Goal: Transaction & Acquisition: Purchase product/service

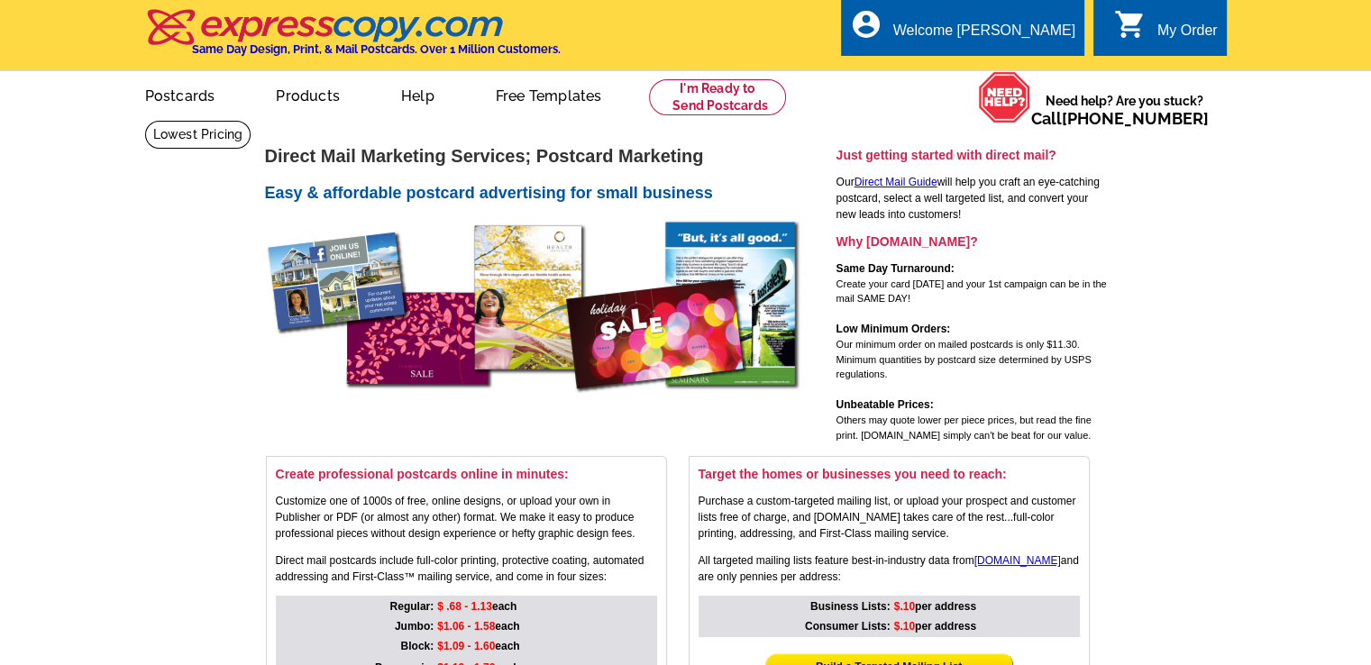
click at [1162, 33] on div "My Order" at bounding box center [1187, 35] width 60 height 25
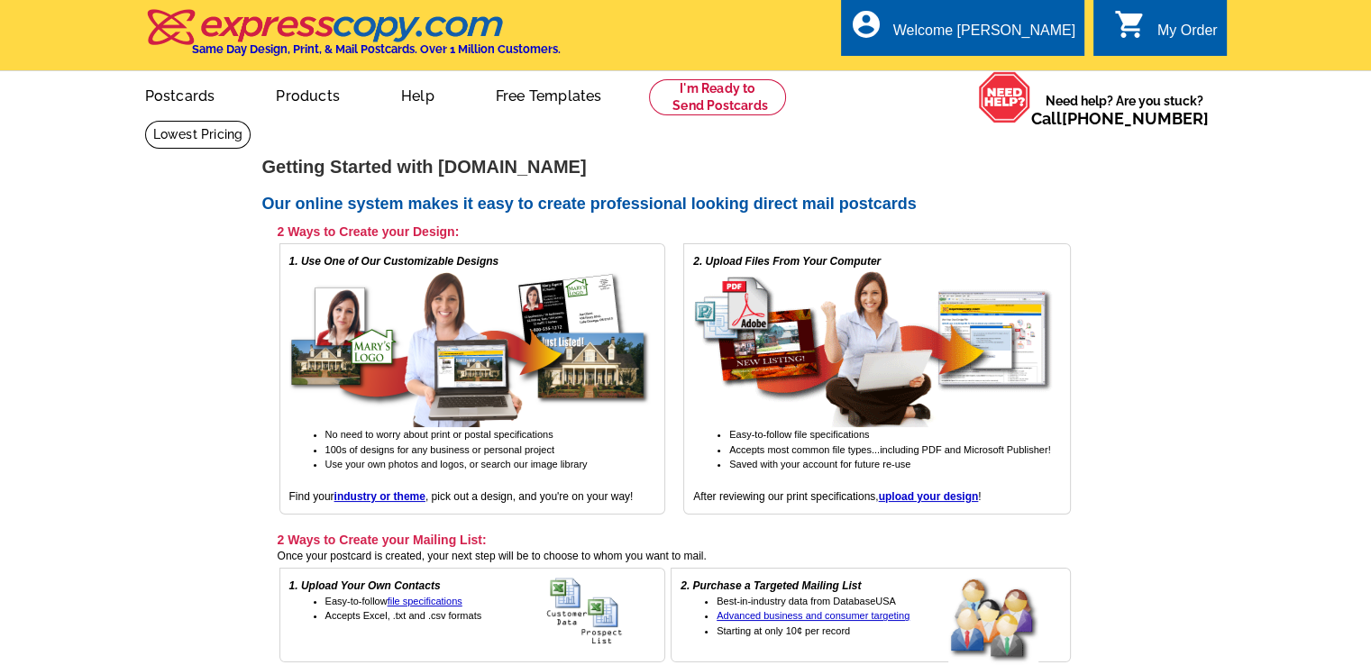
click at [1175, 24] on div "My Order" at bounding box center [1187, 35] width 60 height 25
click at [174, 103] on link "Postcards" at bounding box center [180, 94] width 128 height 42
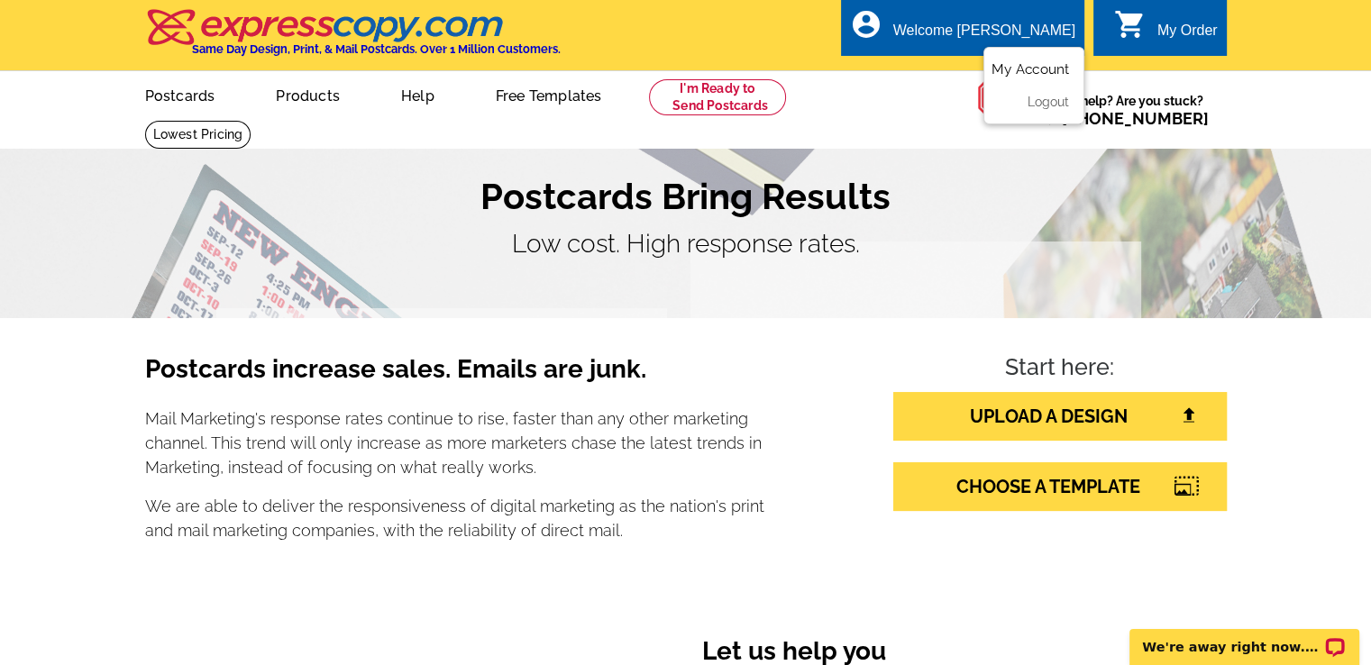
click at [1027, 69] on link "My Account" at bounding box center [1030, 69] width 78 height 16
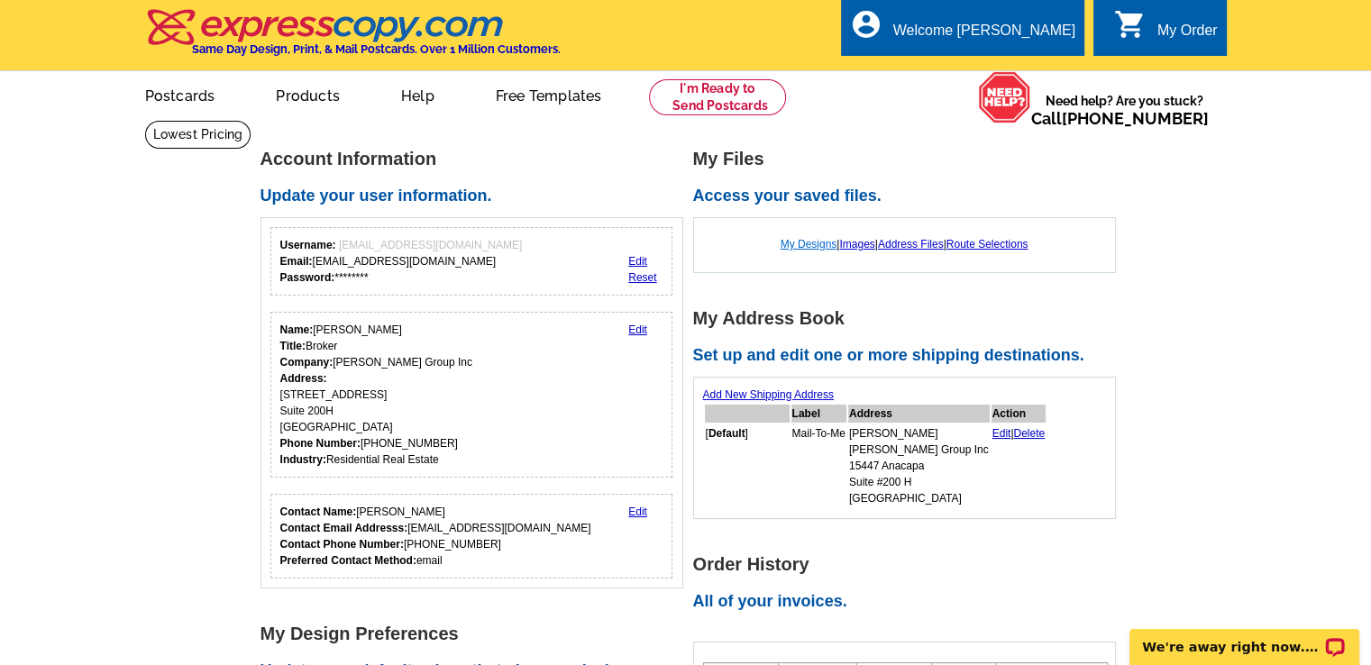
click at [795, 247] on link "My Designs" at bounding box center [808, 244] width 57 height 13
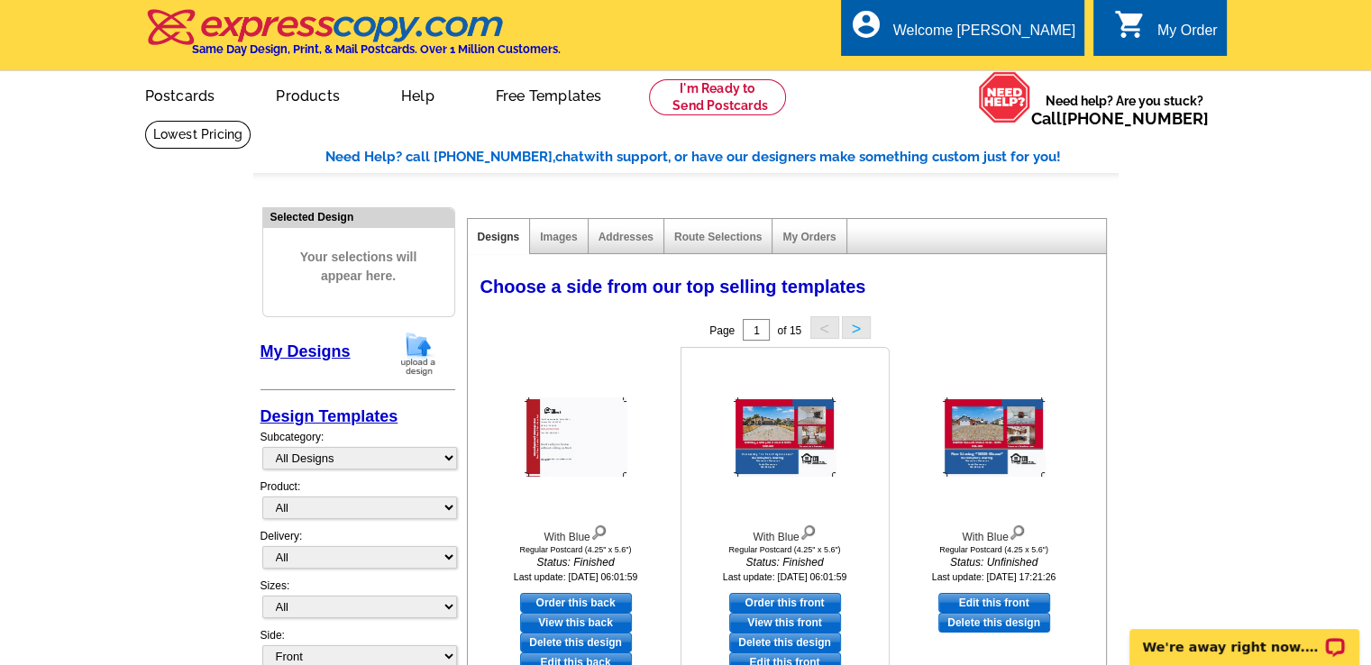
click at [773, 426] on img at bounding box center [785, 436] width 103 height 79
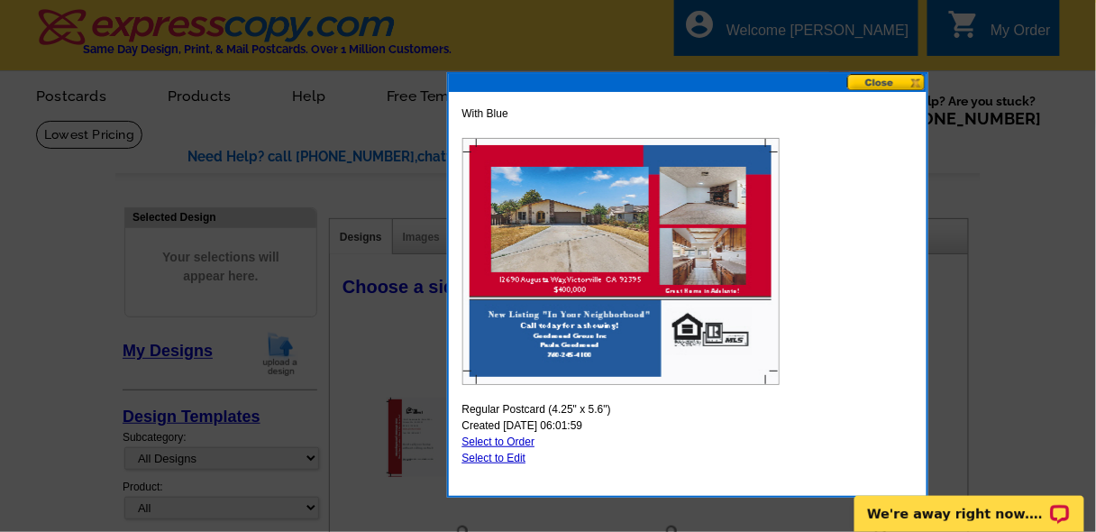
click at [977, 216] on div at bounding box center [548, 266] width 1096 height 532
click at [399, 370] on div at bounding box center [548, 266] width 1096 height 532
click at [876, 82] on button at bounding box center [886, 82] width 79 height 17
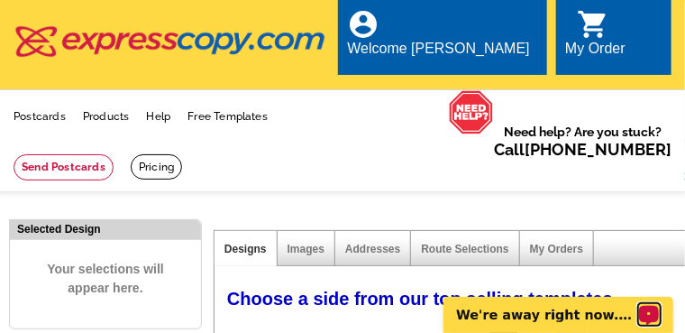
click at [652, 310] on icon "Open LiveChat chat widget" at bounding box center [649, 312] width 14 height 9
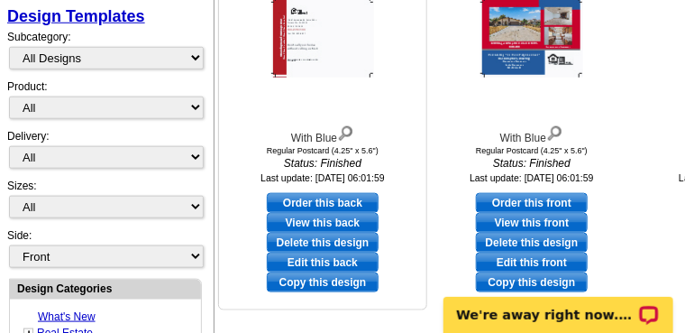
scroll to position [412, 0]
click at [315, 263] on link "Edit this back" at bounding box center [323, 262] width 112 height 20
select select "1"
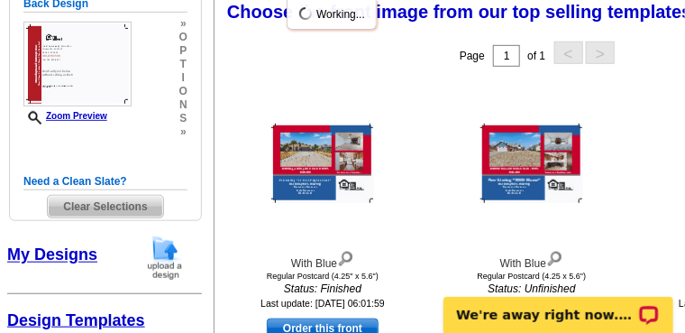
scroll to position [279, 0]
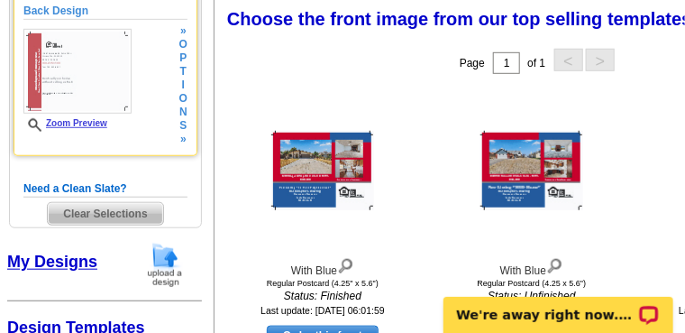
click at [74, 126] on link "Zoom Preview" at bounding box center [65, 123] width 84 height 10
click at [87, 94] on img at bounding box center [77, 71] width 108 height 85
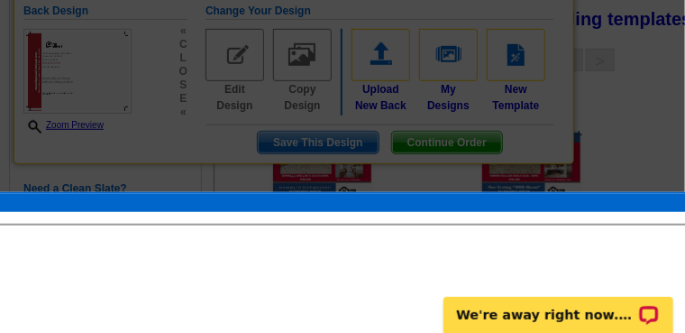
drag, startPoint x: 275, startPoint y: 89, endPoint x: 242, endPoint y: 209, distance: 124.2
click at [242, 209] on div at bounding box center [418, 203] width 898 height 18
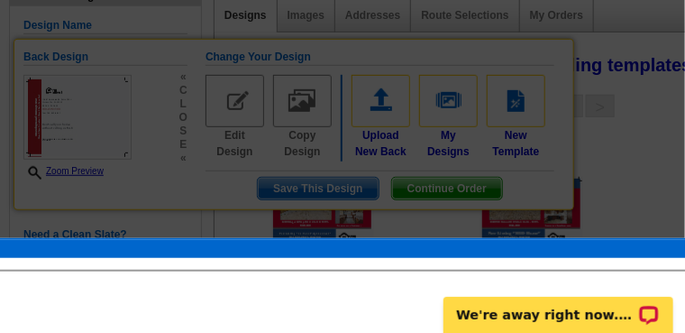
scroll to position [233, 0]
click at [77, 170] on div at bounding box center [342, 50] width 685 height 567
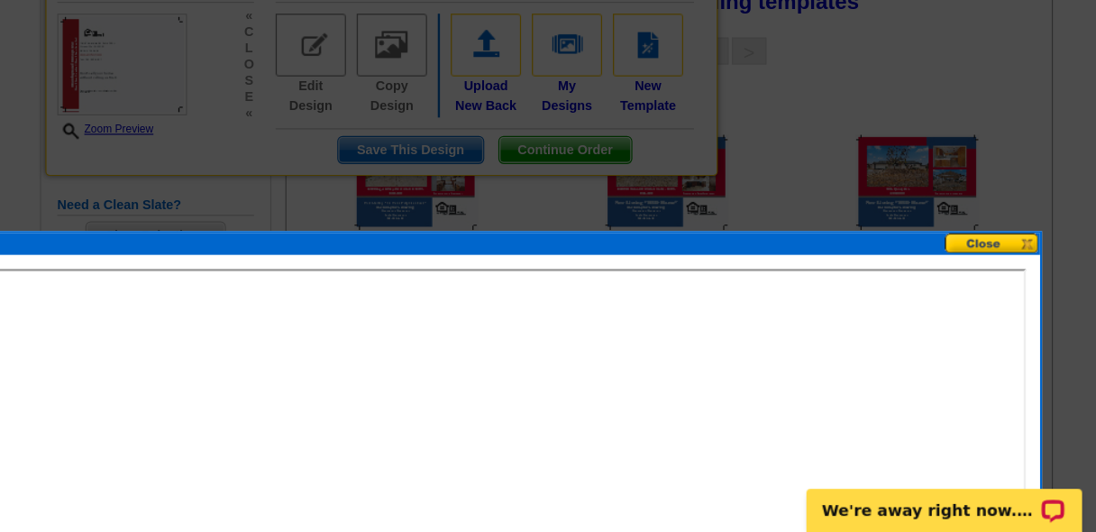
scroll to position [278, 0]
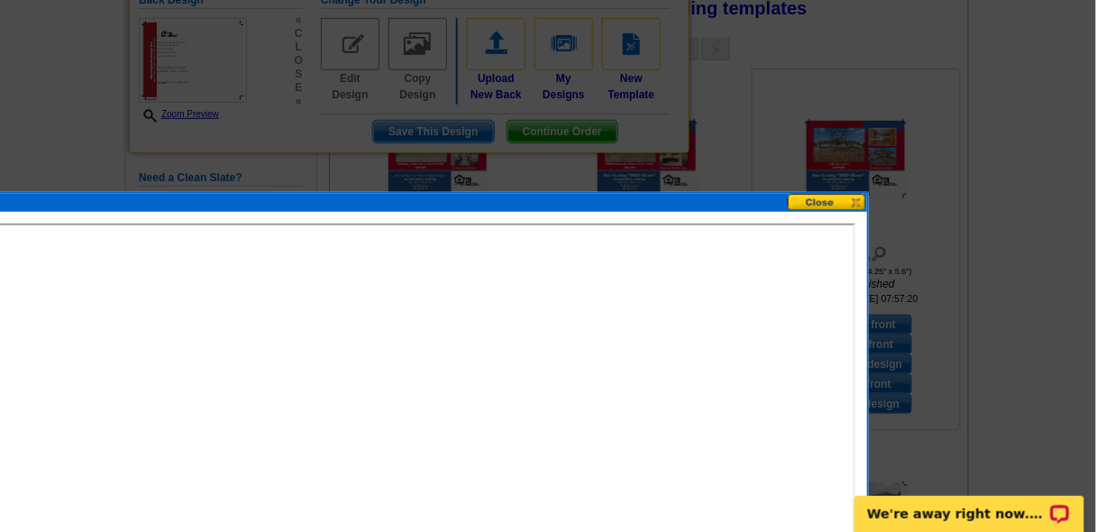
click at [824, 204] on button at bounding box center [827, 202] width 79 height 17
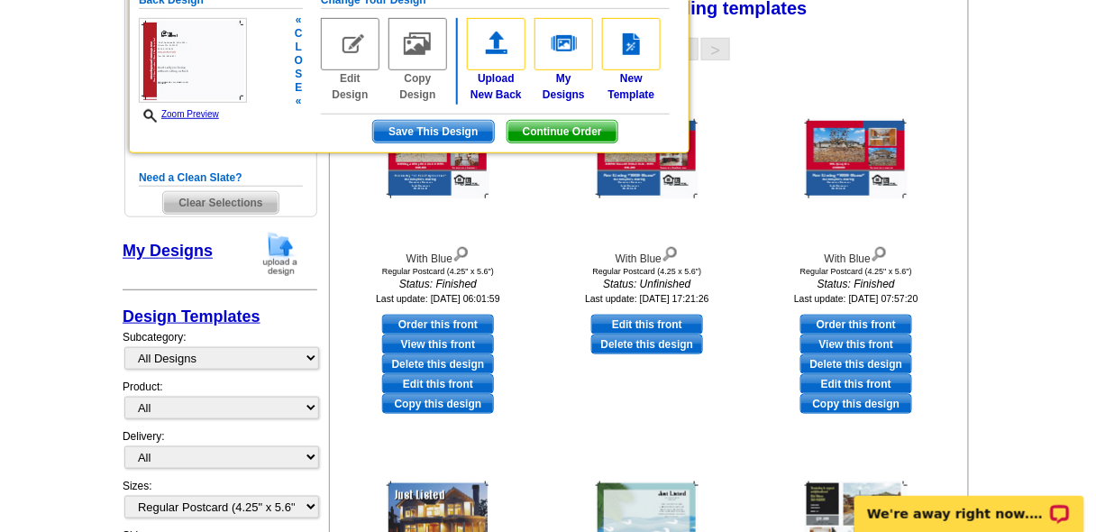
click at [349, 34] on img at bounding box center [350, 44] width 59 height 52
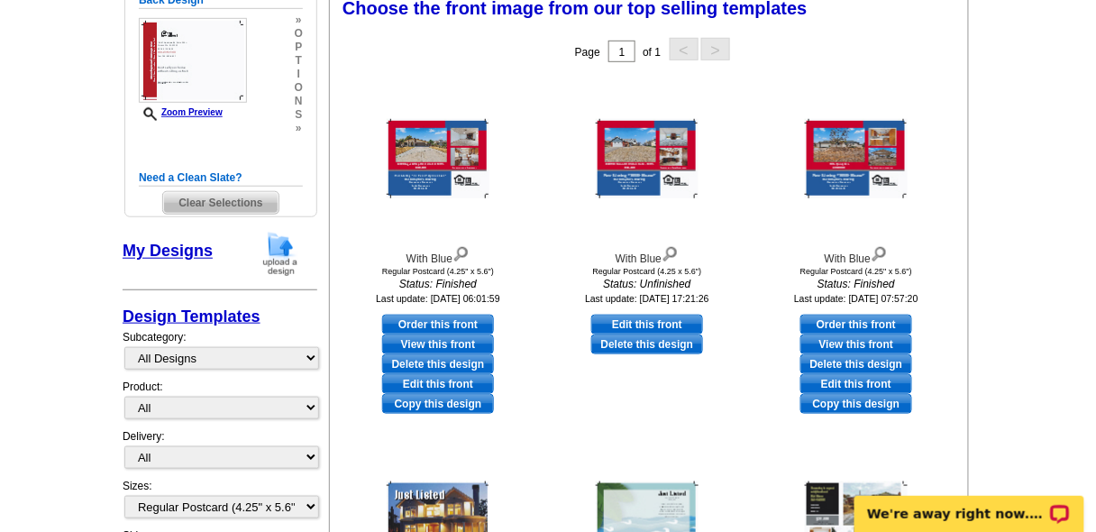
click at [419, 378] on link "Edit this front" at bounding box center [438, 384] width 112 height 20
select select "back"
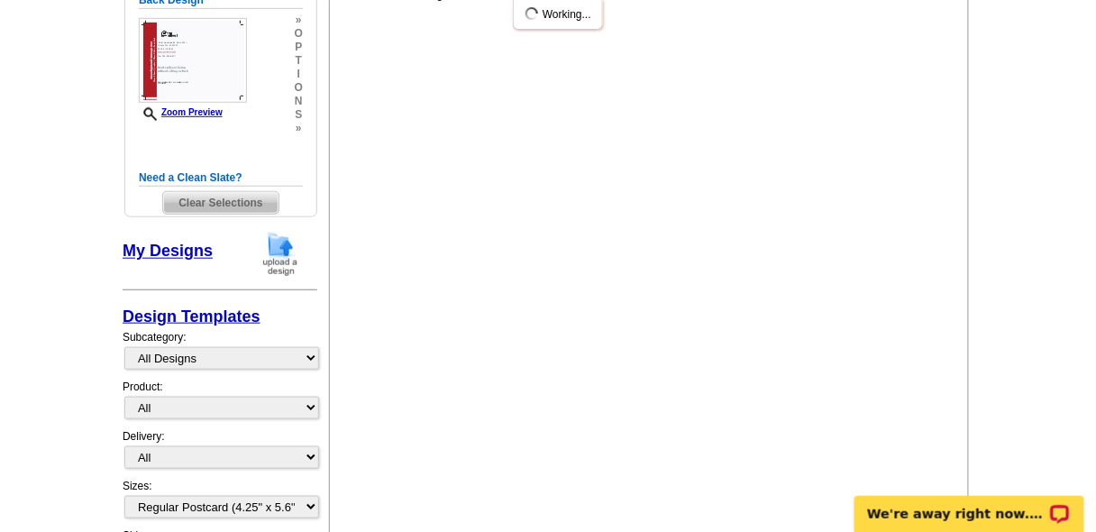
scroll to position [0, 0]
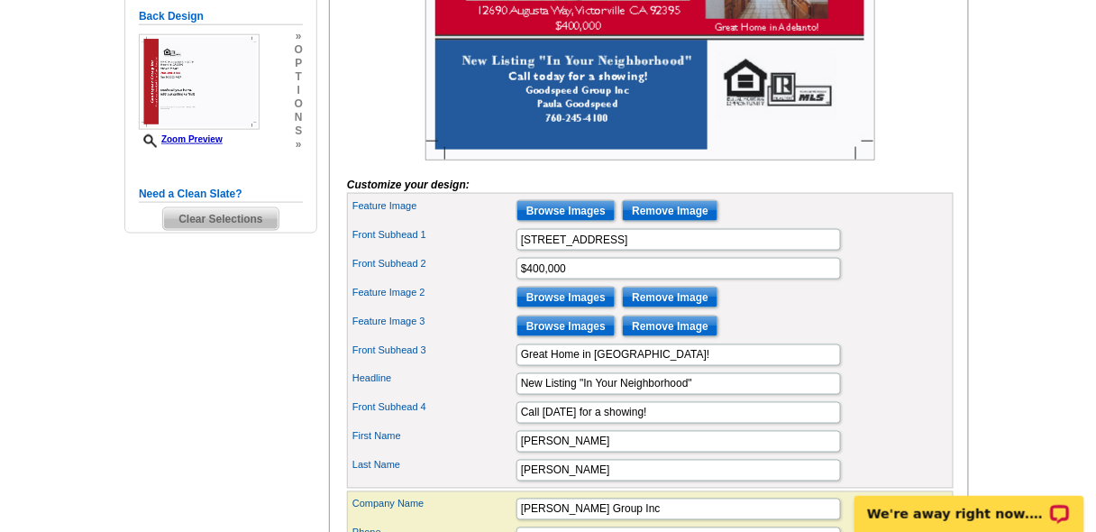
click at [625, 283] on div "Front Subhead 2 $400,000" at bounding box center [650, 268] width 599 height 29
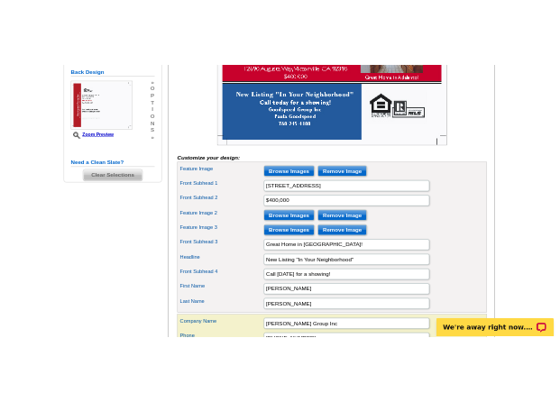
scroll to position [504, 0]
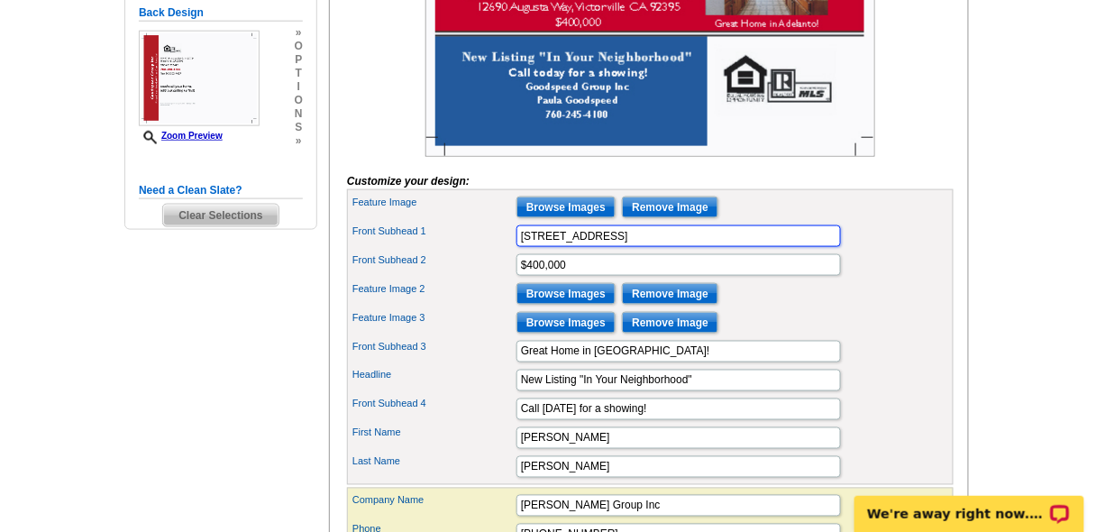
drag, startPoint x: 738, startPoint y: 260, endPoint x: 505, endPoint y: 261, distance: 233.4
click at [505, 251] on div "Front Subhead 1 12690 Augusta Way, Victorville CA 92395" at bounding box center [650, 236] width 599 height 29
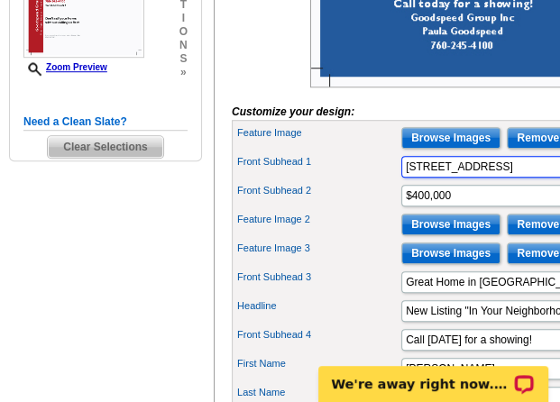
click at [424, 178] on input "12690 Augusta Way, Victorville CA 92395" at bounding box center [563, 167] width 324 height 22
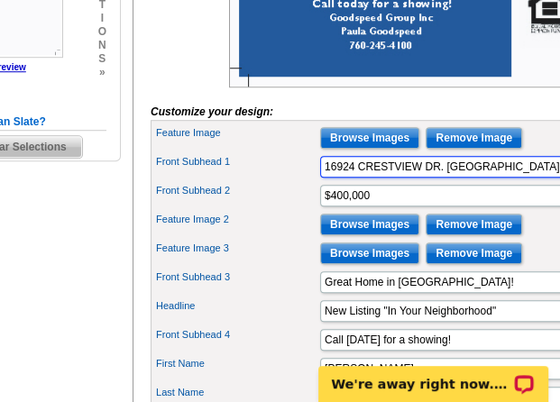
scroll to position [0, 87]
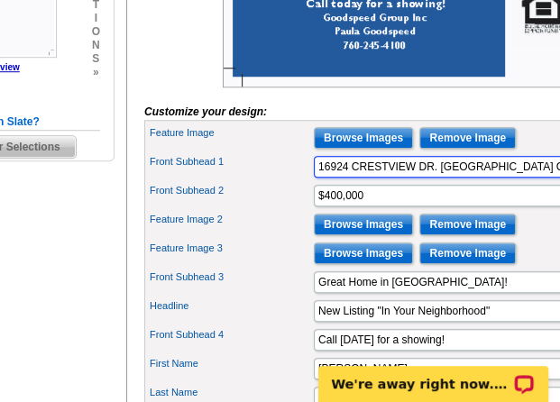
type input "16924 CRESTVIEW DR. VICTORVILLE CA 92395"
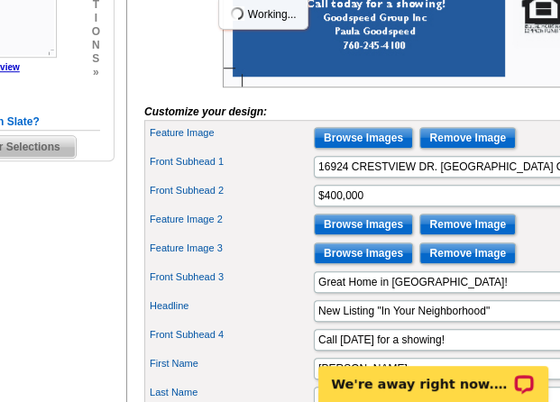
scroll to position [0, 0]
click at [448, 210] on div "Front Subhead 2 $400,000" at bounding box center [447, 195] width 599 height 29
click at [524, 297] on div "Front Subhead 3 Great Home in Adelanto!" at bounding box center [447, 282] width 599 height 29
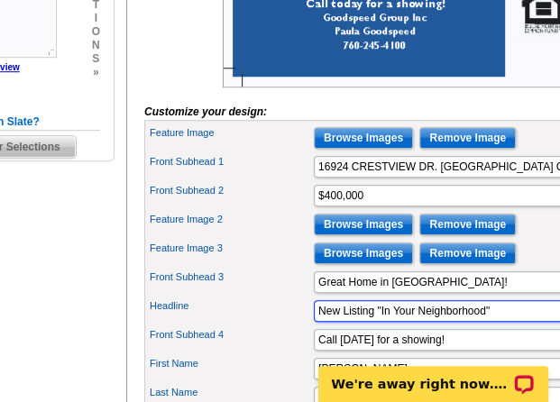
click at [565, 322] on input "New Listing "In Your Neighborhood"" at bounding box center [476, 311] width 324 height 22
click at [564, 322] on input "New Listing "In Your Neighborhood"" at bounding box center [476, 311] width 324 height 22
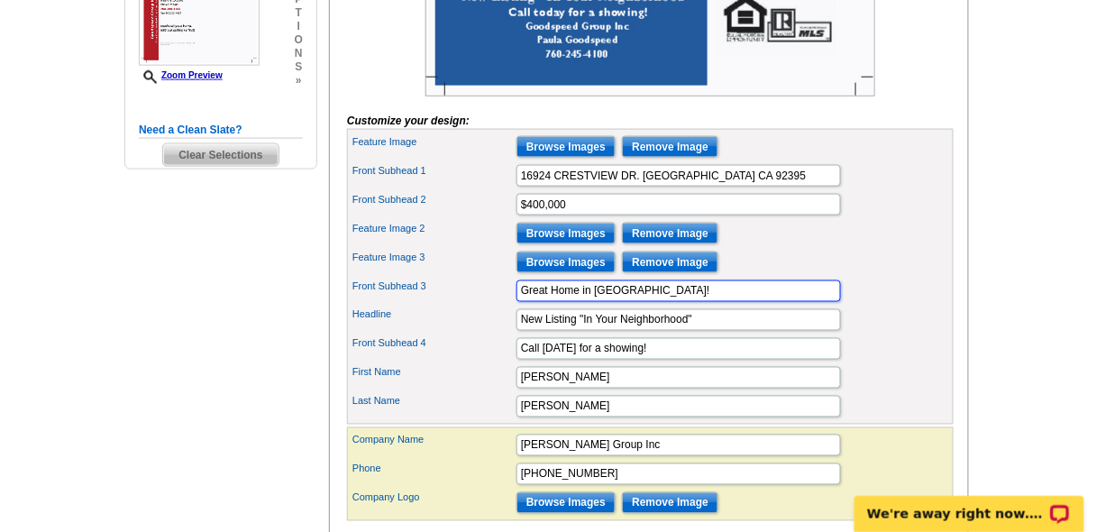
click at [637, 302] on input "Great Home in Adelanto!" at bounding box center [678, 291] width 324 height 22
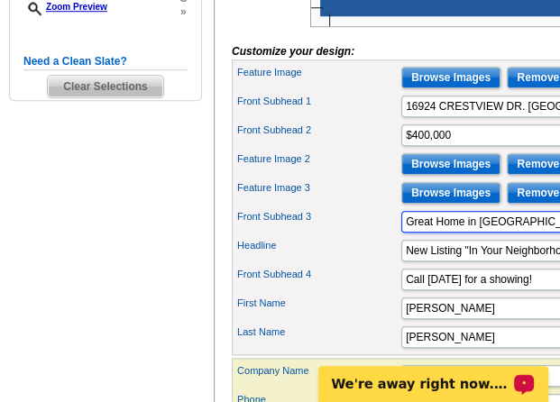
type input "Great Home in VICTORVILLE!"
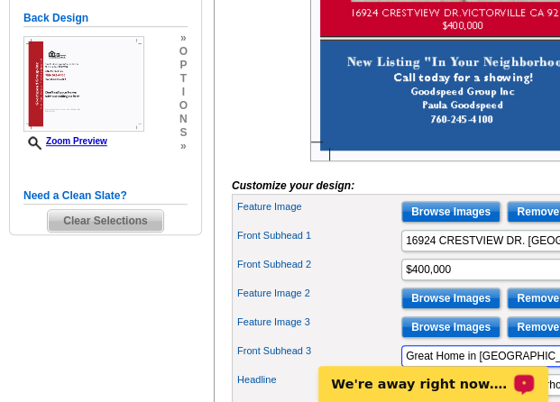
scroll to position [431, 0]
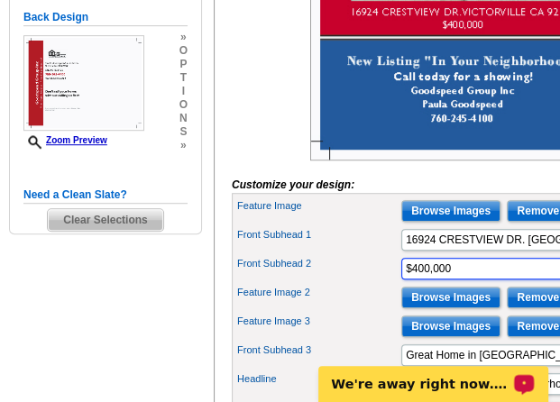
drag, startPoint x: 456, startPoint y: 293, endPoint x: 388, endPoint y: 295, distance: 67.6
click at [388, 283] on div "Front Subhead 2 $400,000" at bounding box center [534, 268] width 599 height 29
click at [448, 279] on input "$400,000" at bounding box center [563, 269] width 324 height 22
click at [425, 279] on input "$399000" at bounding box center [563, 269] width 324 height 22
drag, startPoint x: 461, startPoint y: 290, endPoint x: 499, endPoint y: 278, distance: 39.6
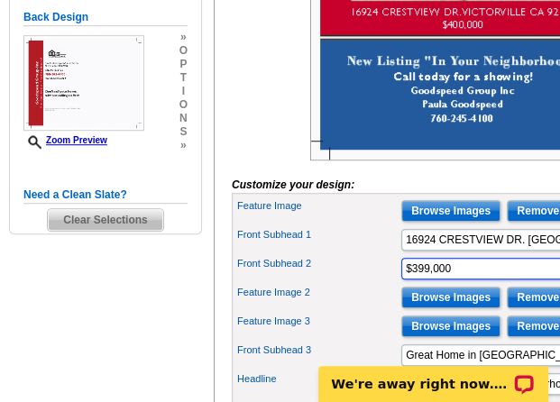
click at [468, 279] on input "$399,000" at bounding box center [563, 269] width 324 height 22
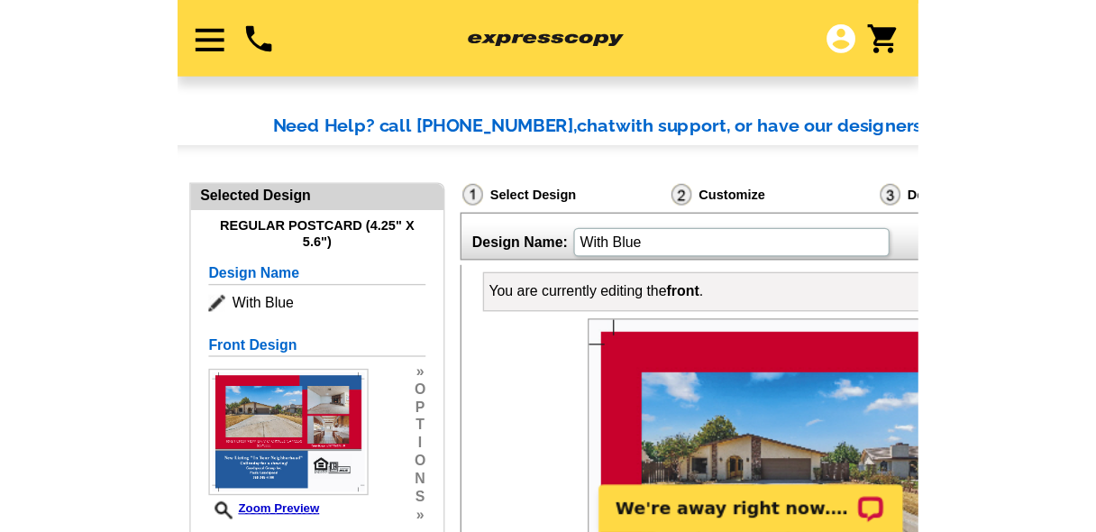
scroll to position [328, 0]
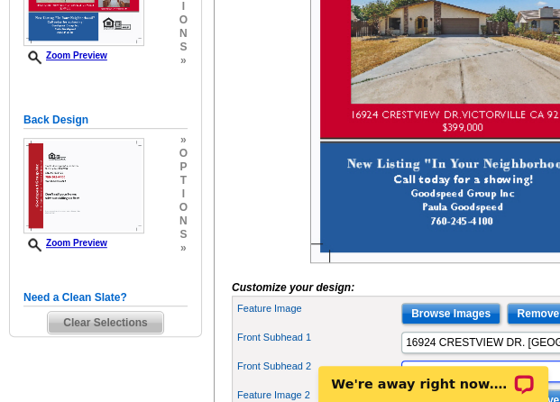
type input "$399,000017"
click at [353, 5] on img at bounding box center [535, 88] width 450 height 351
click at [352, 6] on img at bounding box center [535, 88] width 450 height 351
click at [495, 69] on img at bounding box center [535, 88] width 450 height 351
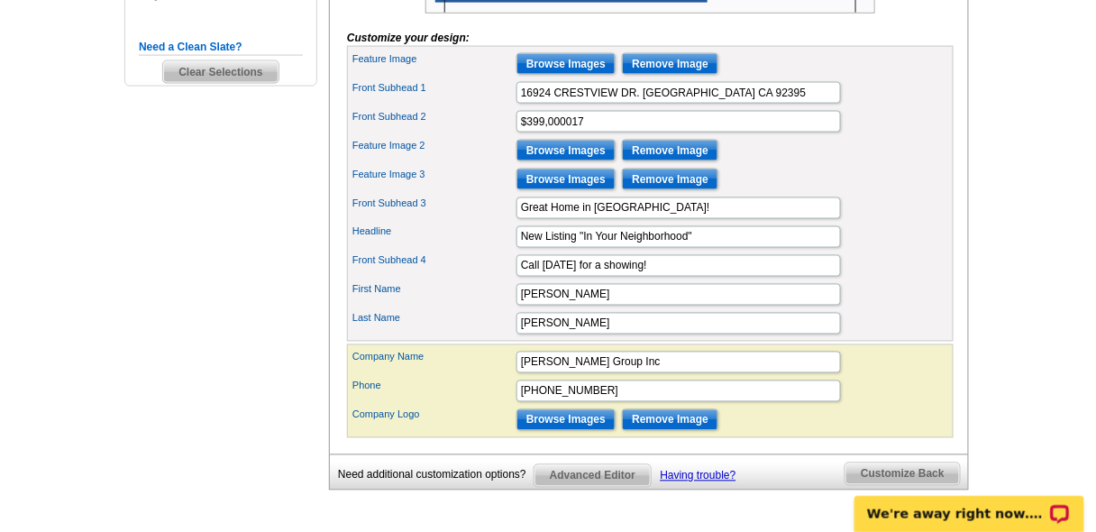
scroll to position [647, 0]
click at [540, 75] on input "Browse Images" at bounding box center [565, 64] width 99 height 22
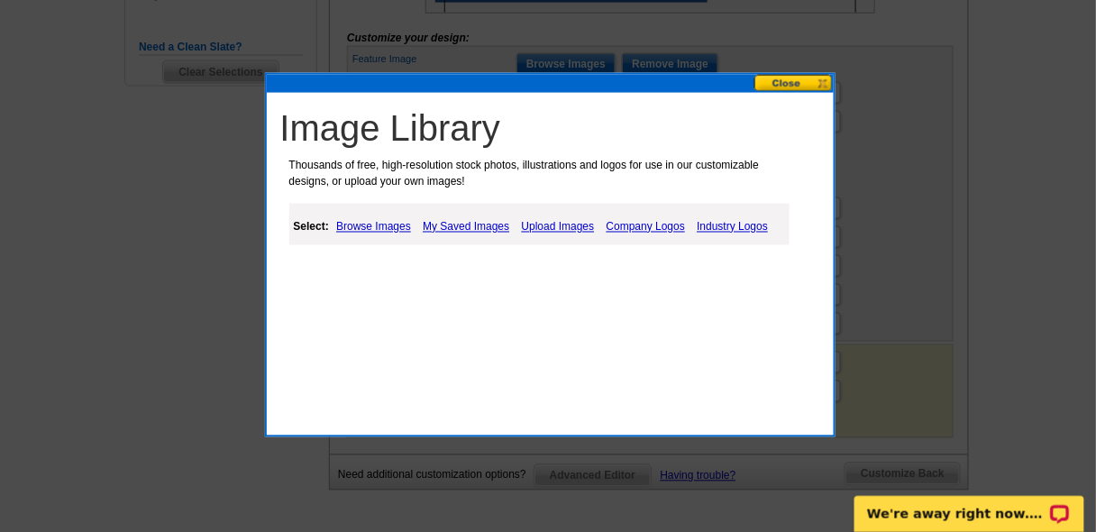
click at [544, 231] on link "Upload Images" at bounding box center [558, 227] width 82 height 22
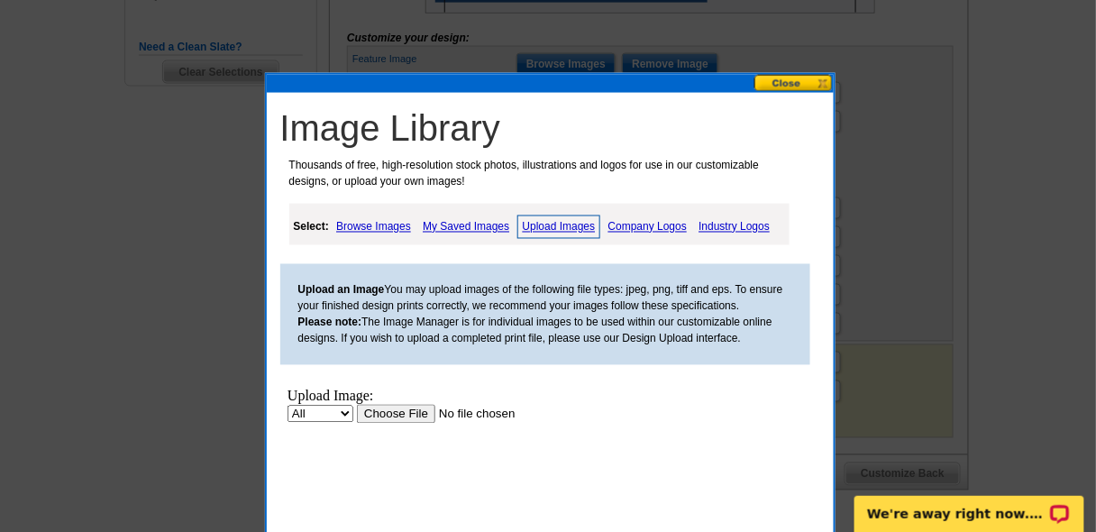
scroll to position [0, 0]
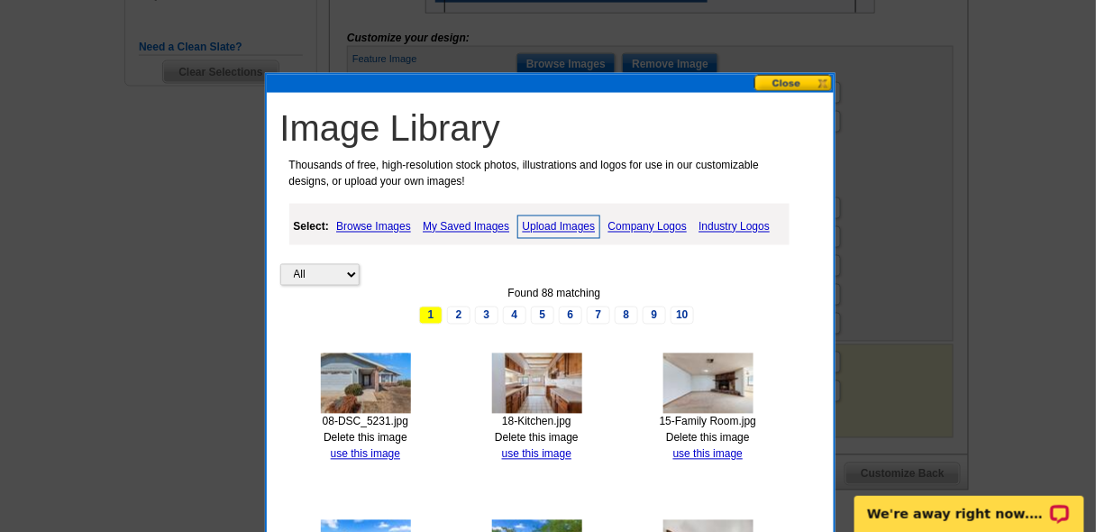
click at [547, 221] on link "Upload Images" at bounding box center [559, 226] width 84 height 23
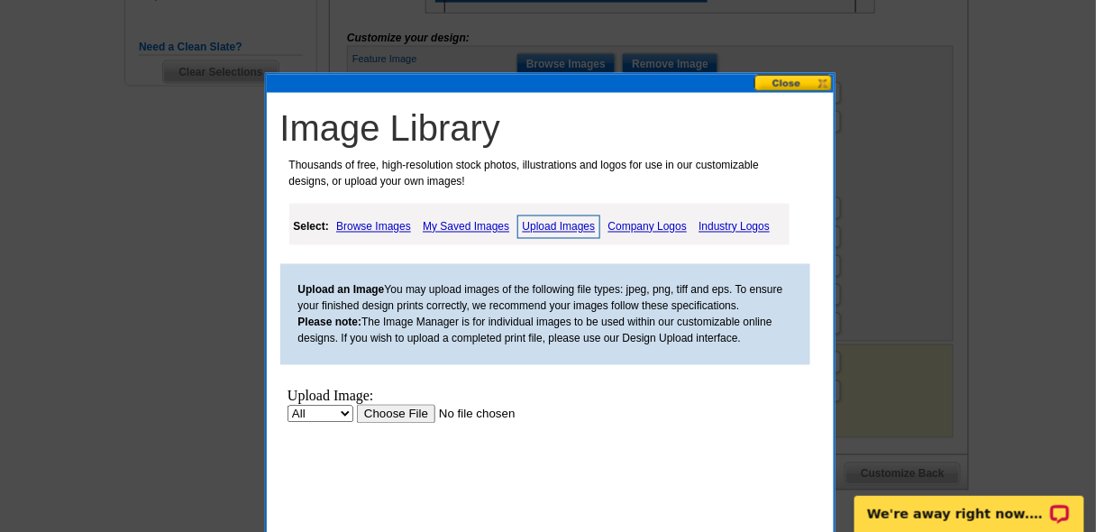
click at [406, 406] on input "file" at bounding box center [470, 413] width 228 height 19
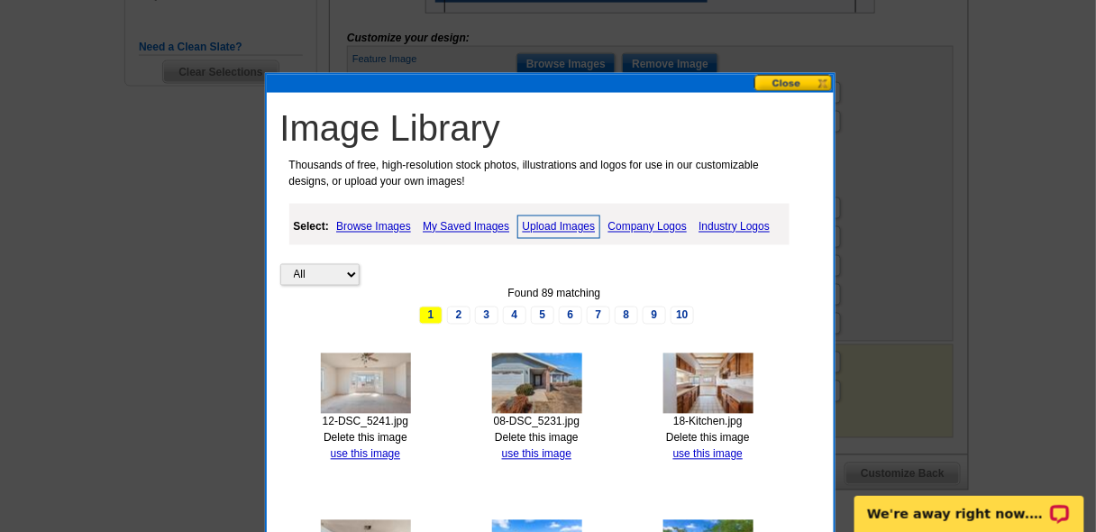
click at [544, 224] on link "Upload Images" at bounding box center [559, 226] width 84 height 23
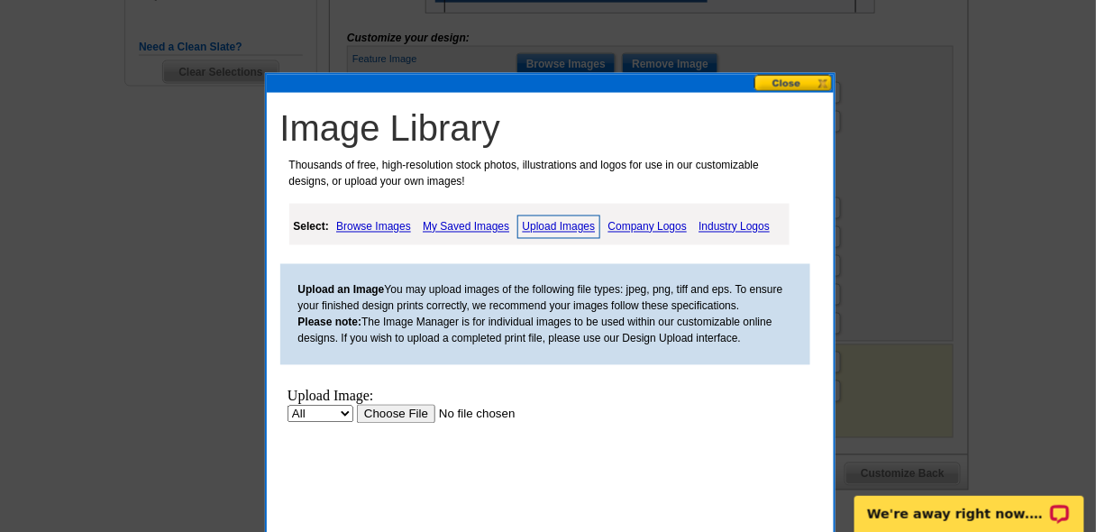
click at [412, 402] on div "Upload Image:" at bounding box center [451, 396] width 328 height 16
click at [408, 414] on input "file" at bounding box center [470, 413] width 228 height 19
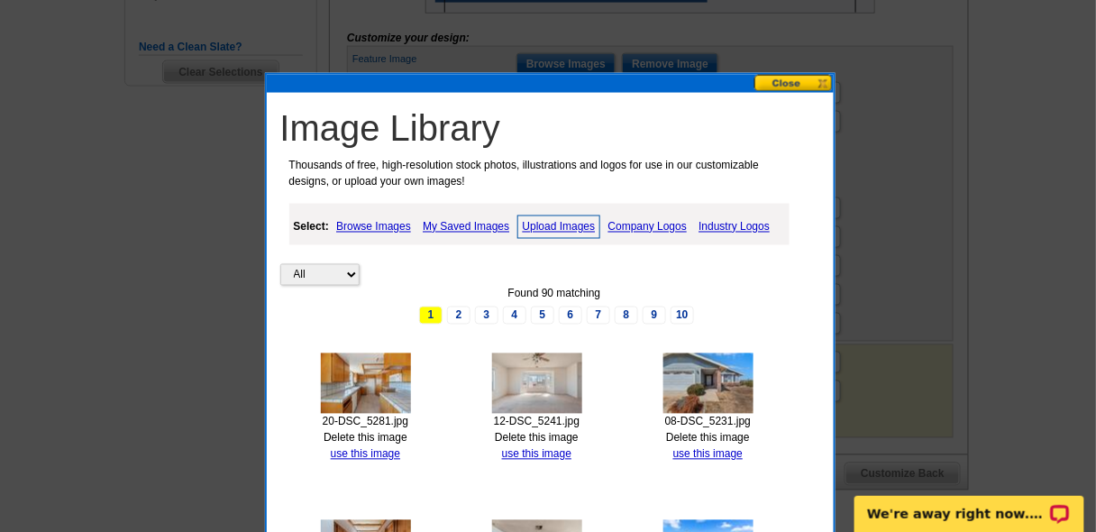
drag, startPoint x: 783, startPoint y: 87, endPoint x: 777, endPoint y: 96, distance: 10.3
click at [783, 88] on button at bounding box center [793, 83] width 79 height 17
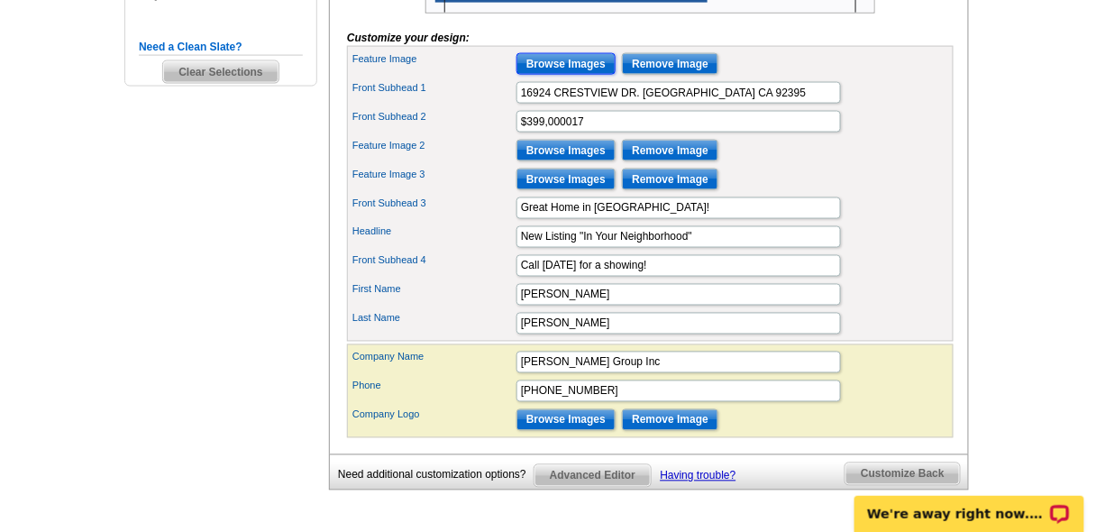
click at [573, 75] on input "Browse Images" at bounding box center [565, 64] width 99 height 22
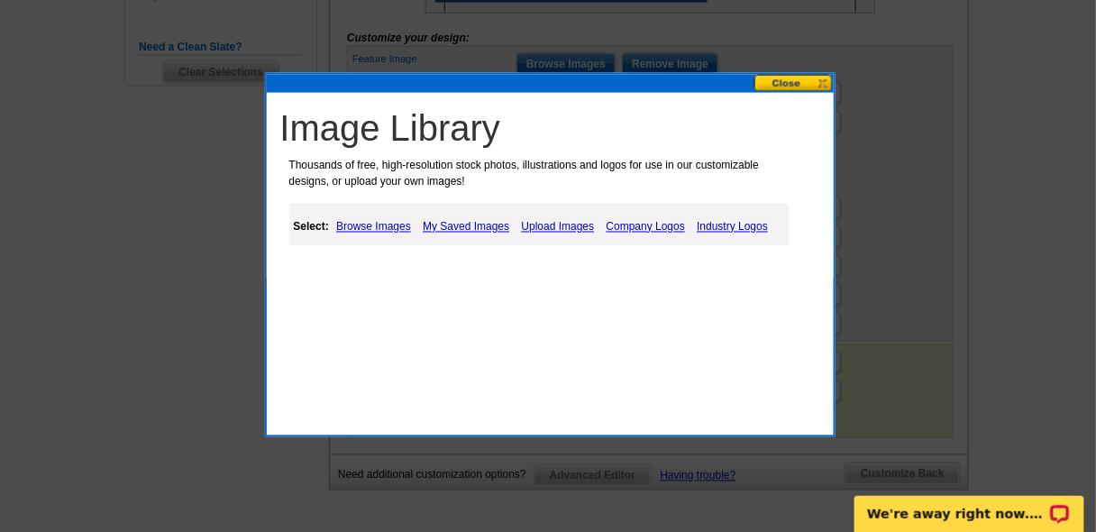
click at [451, 224] on link "My Saved Images" at bounding box center [466, 227] width 96 height 22
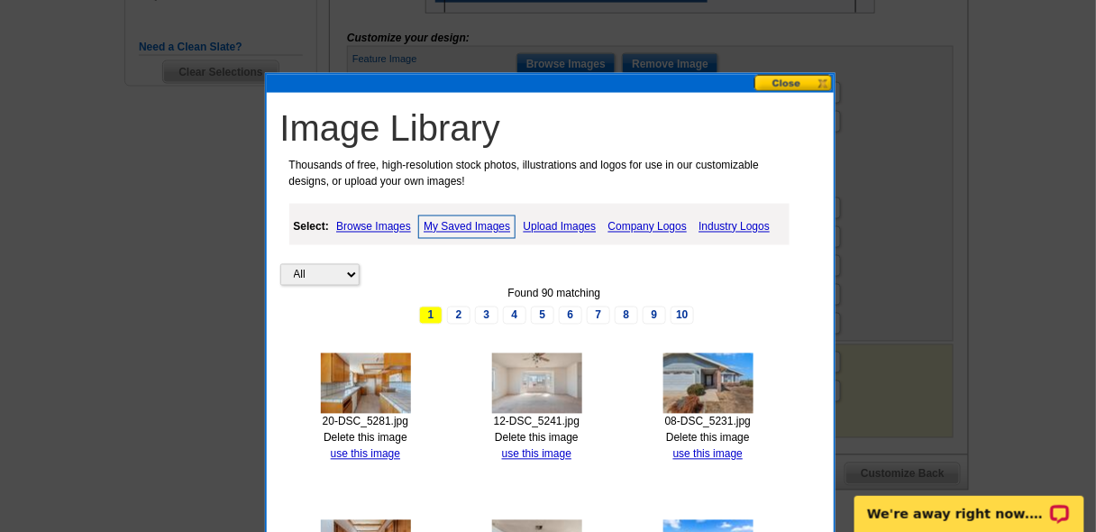
click at [707, 379] on img at bounding box center [708, 383] width 90 height 60
click at [690, 448] on link "use this image" at bounding box center [707, 454] width 69 height 13
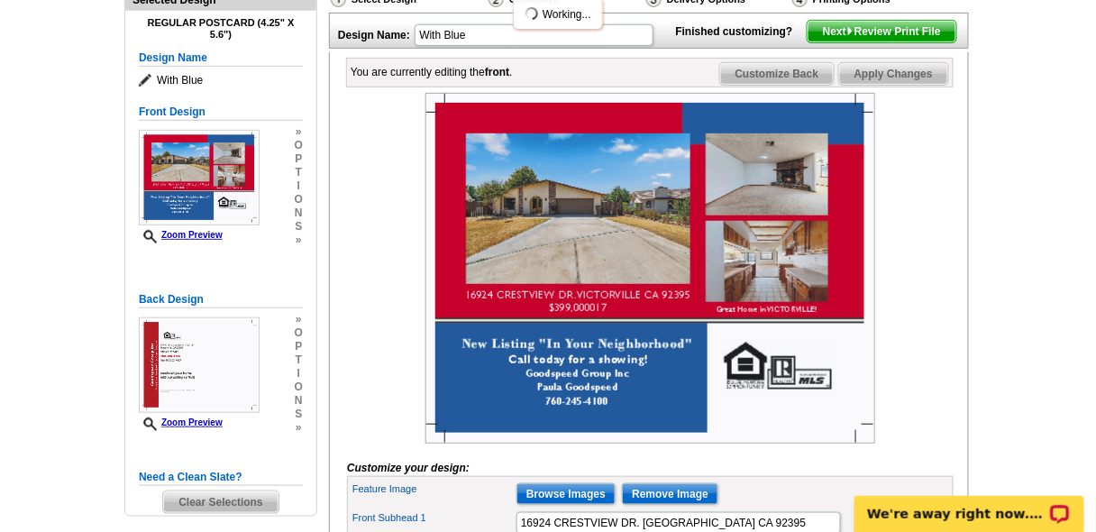
scroll to position [216, 0]
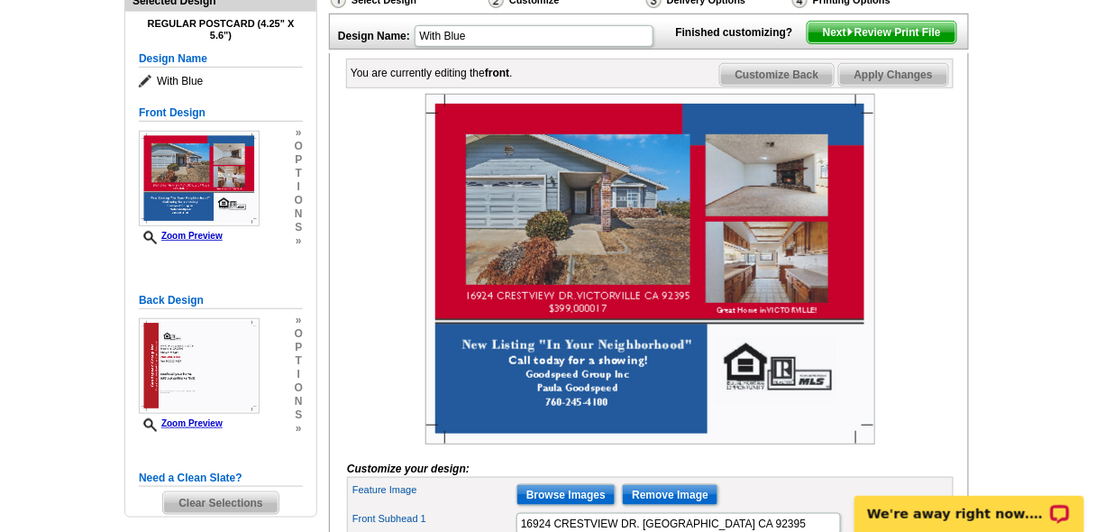
click at [762, 204] on div at bounding box center [650, 269] width 607 height 351
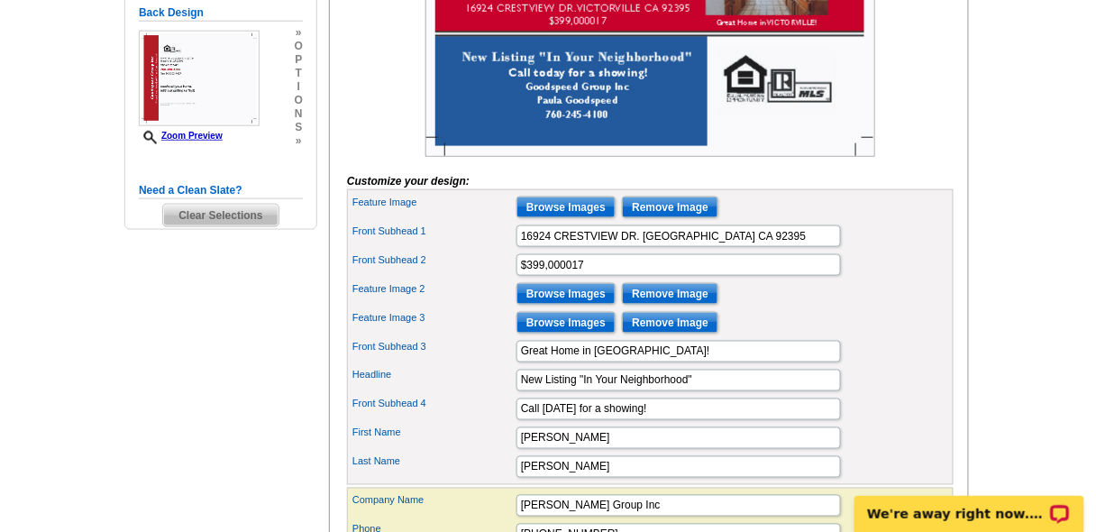
scroll to position [505, 0]
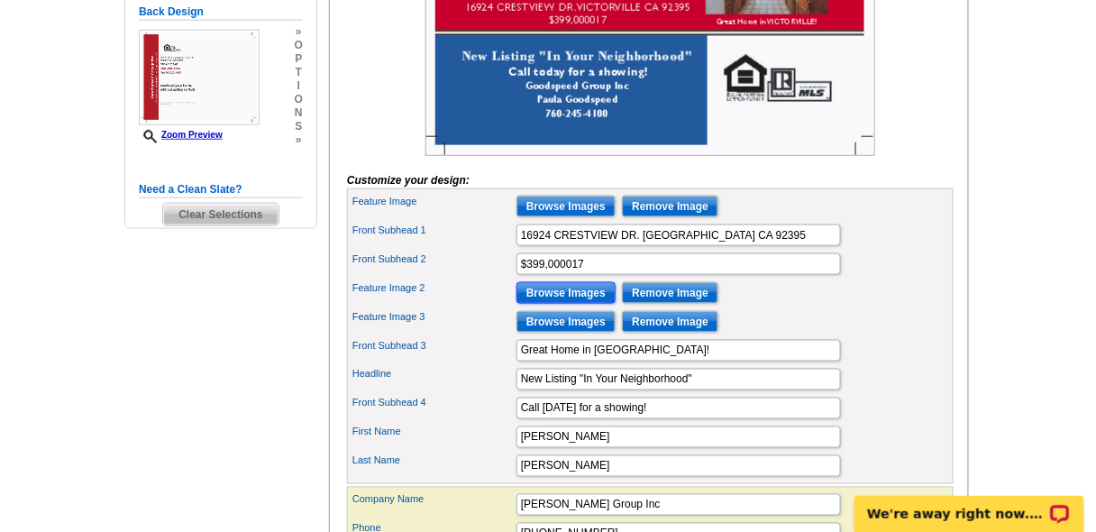
click at [571, 304] on input "Browse Images" at bounding box center [565, 293] width 99 height 22
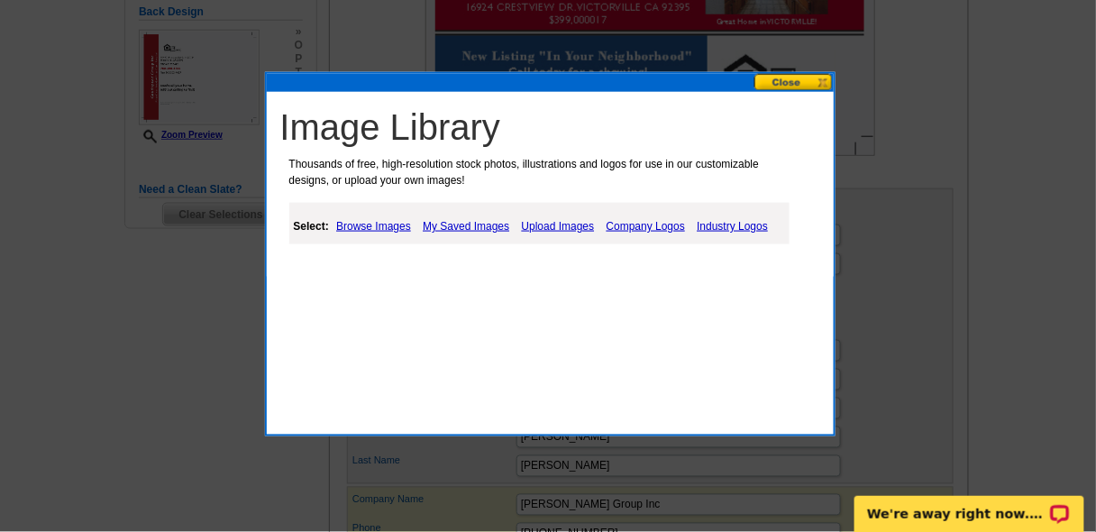
click at [366, 227] on link "Browse Images" at bounding box center [374, 226] width 84 height 22
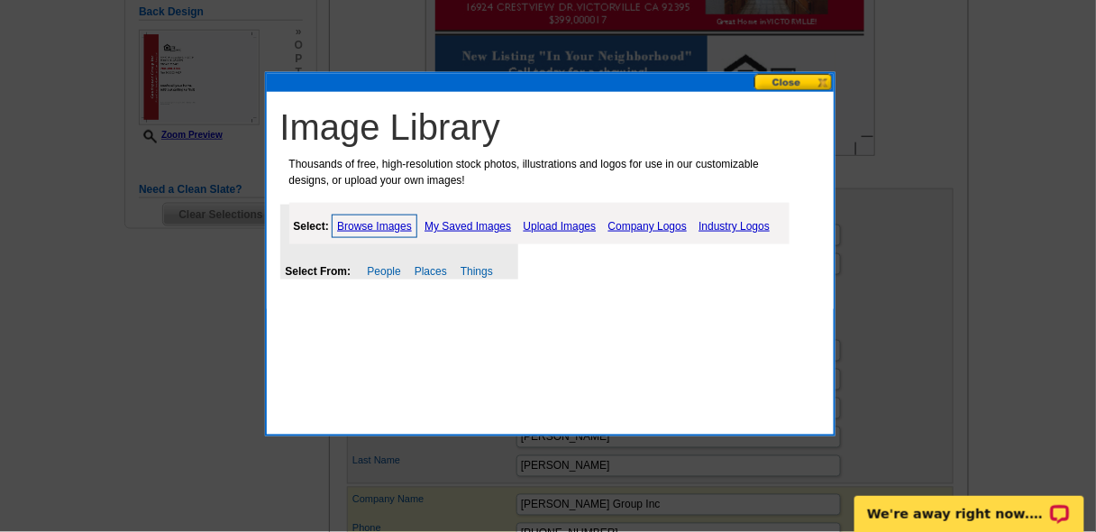
click at [477, 227] on link "My Saved Images" at bounding box center [468, 226] width 96 height 22
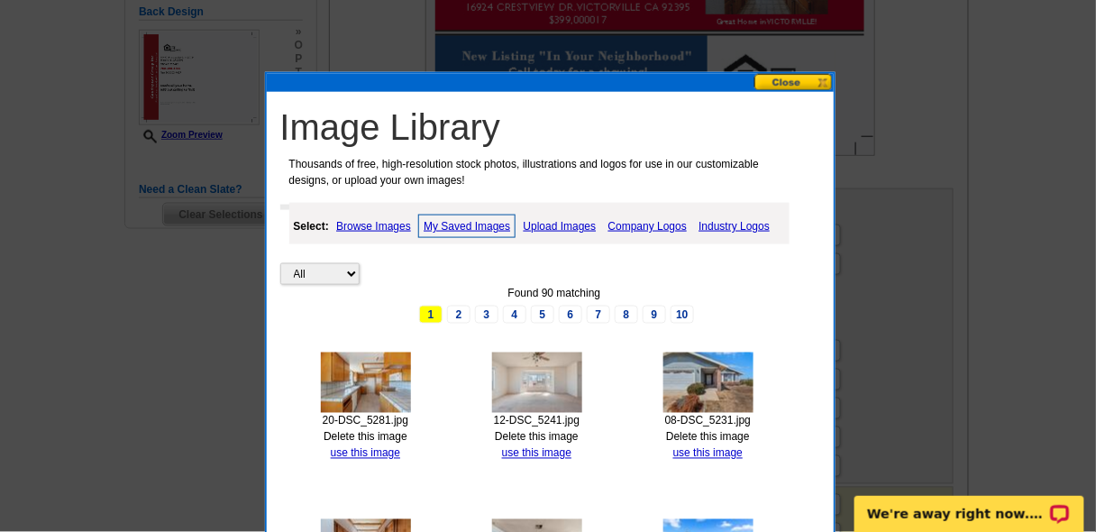
click at [380, 382] on img at bounding box center [366, 382] width 90 height 60
click at [356, 451] on link "use this image" at bounding box center [365, 453] width 69 height 13
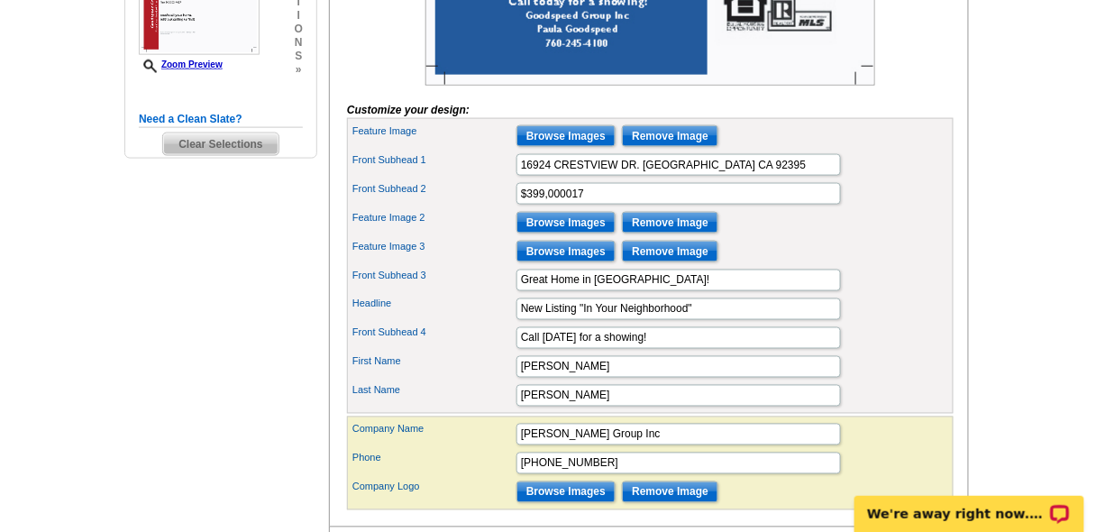
scroll to position [576, 0]
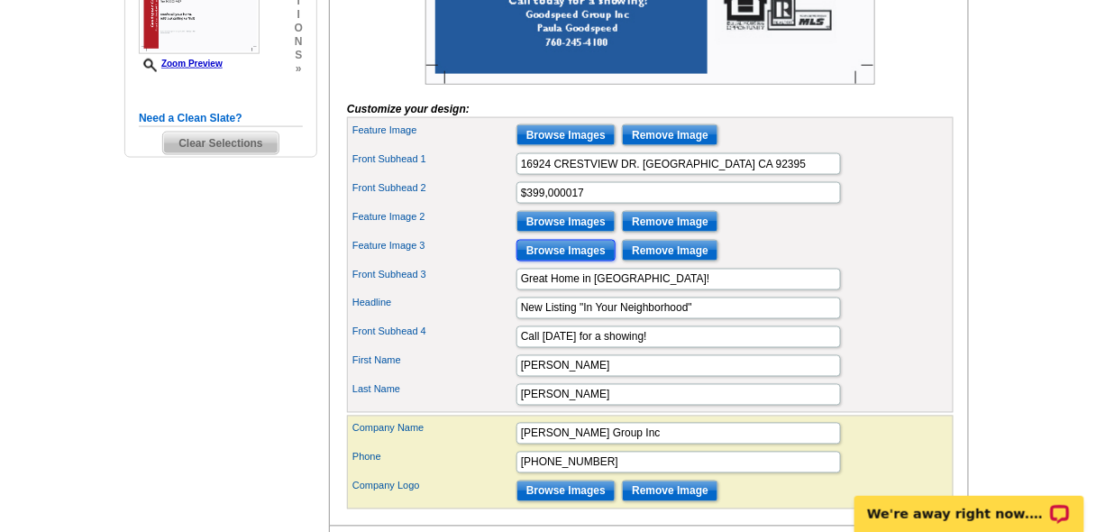
click at [569, 261] on input "Browse Images" at bounding box center [565, 251] width 99 height 22
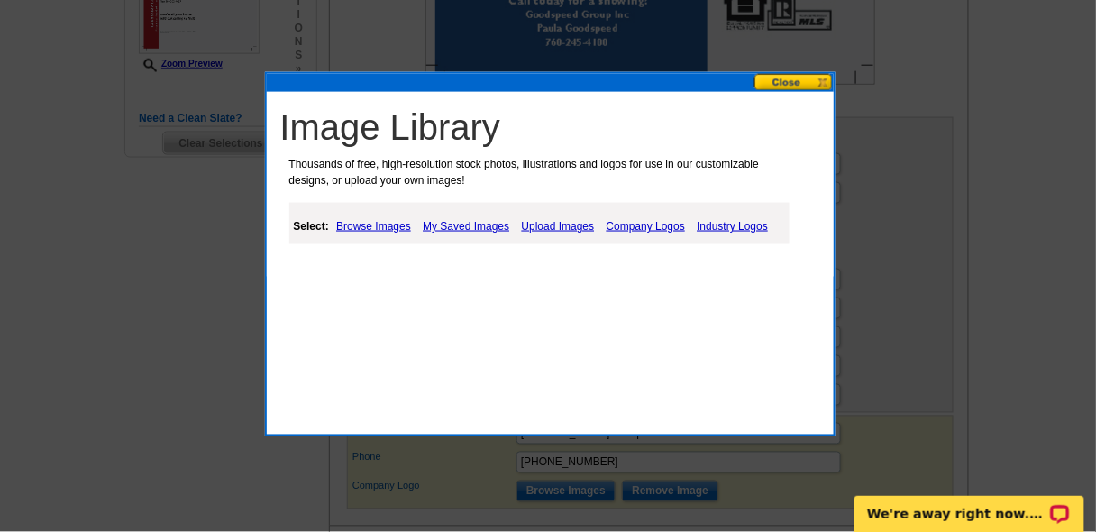
click at [488, 227] on link "My Saved Images" at bounding box center [466, 226] width 96 height 22
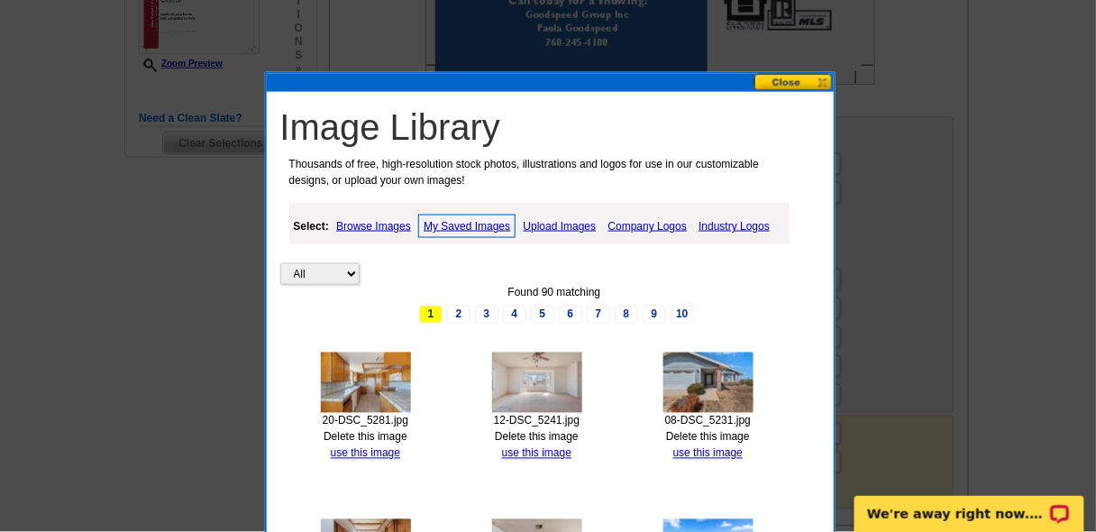
click at [540, 370] on img at bounding box center [537, 382] width 90 height 60
click at [516, 451] on link "use this image" at bounding box center [536, 453] width 69 height 13
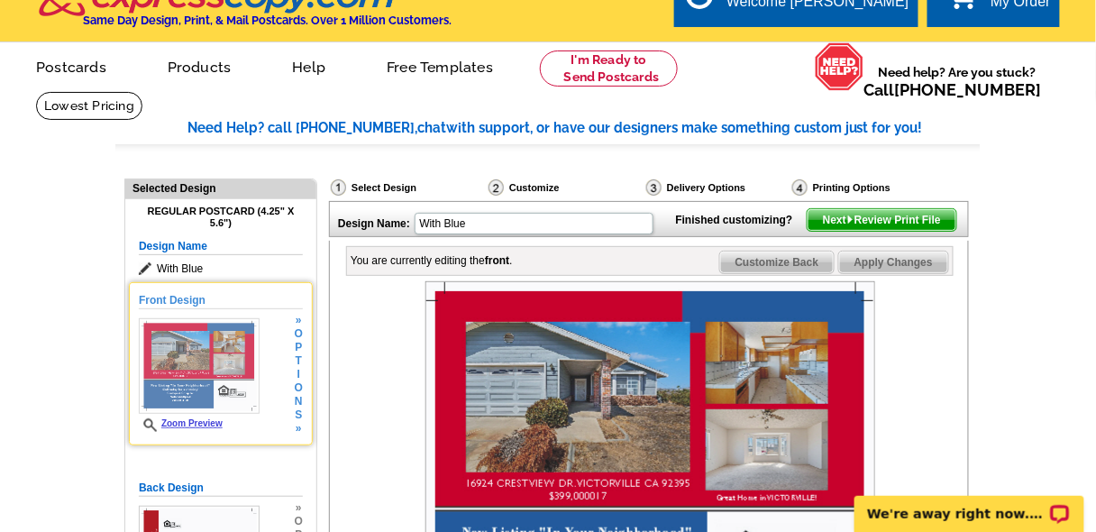
scroll to position [28, 0]
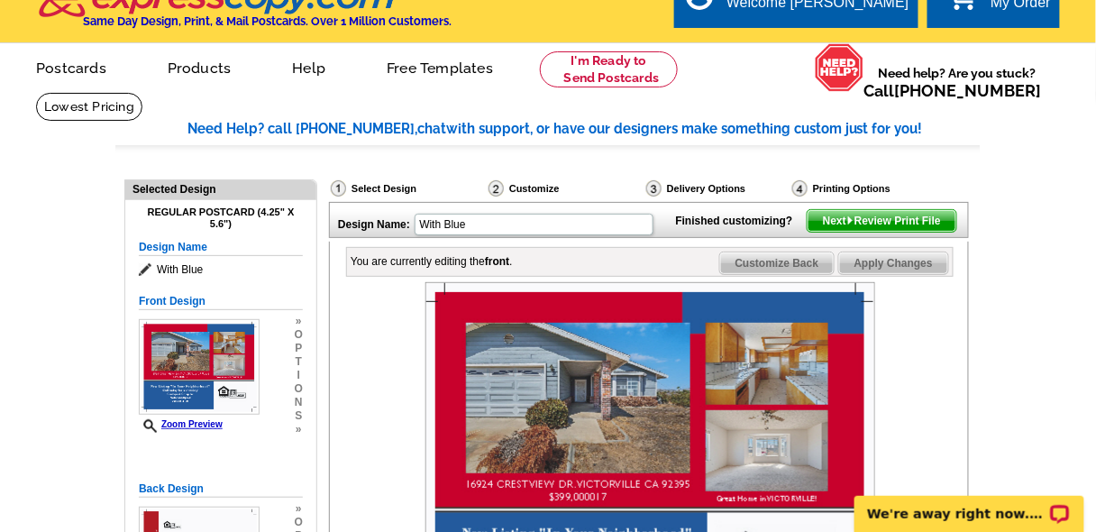
click at [794, 274] on span "Customize Back" at bounding box center [777, 263] width 114 height 22
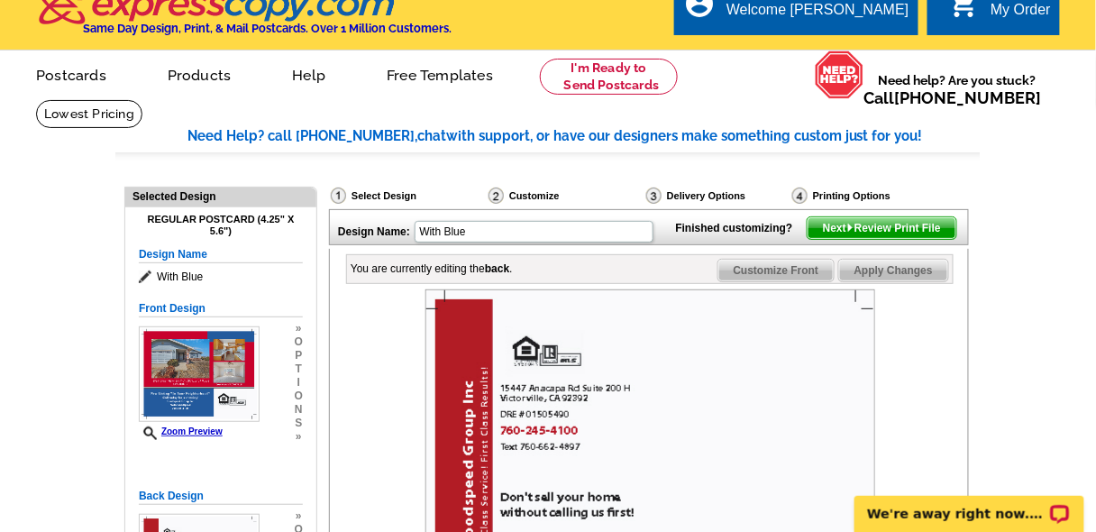
scroll to position [0, 0]
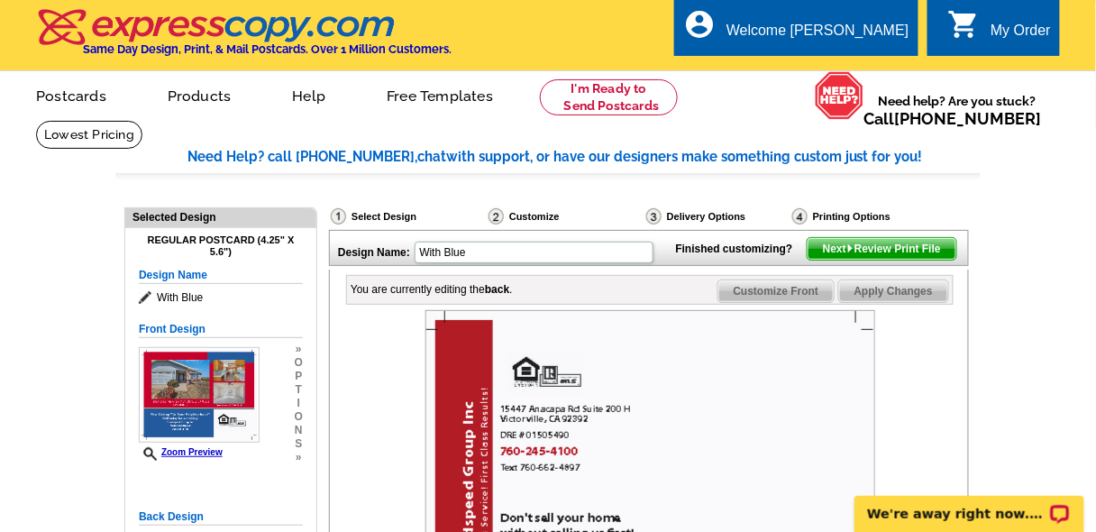
click at [855, 260] on span "Next Review Print File" at bounding box center [882, 249] width 149 height 22
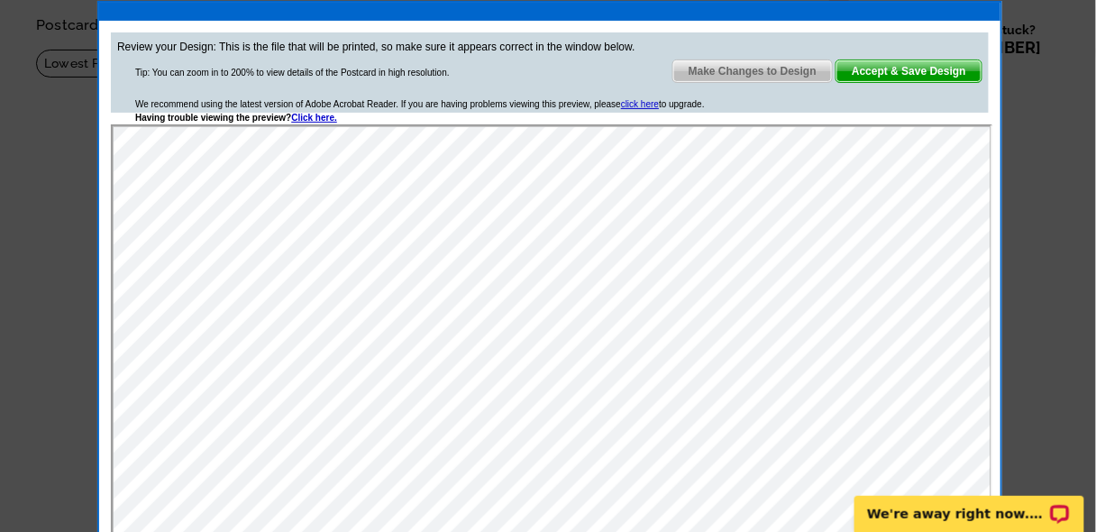
scroll to position [72, 0]
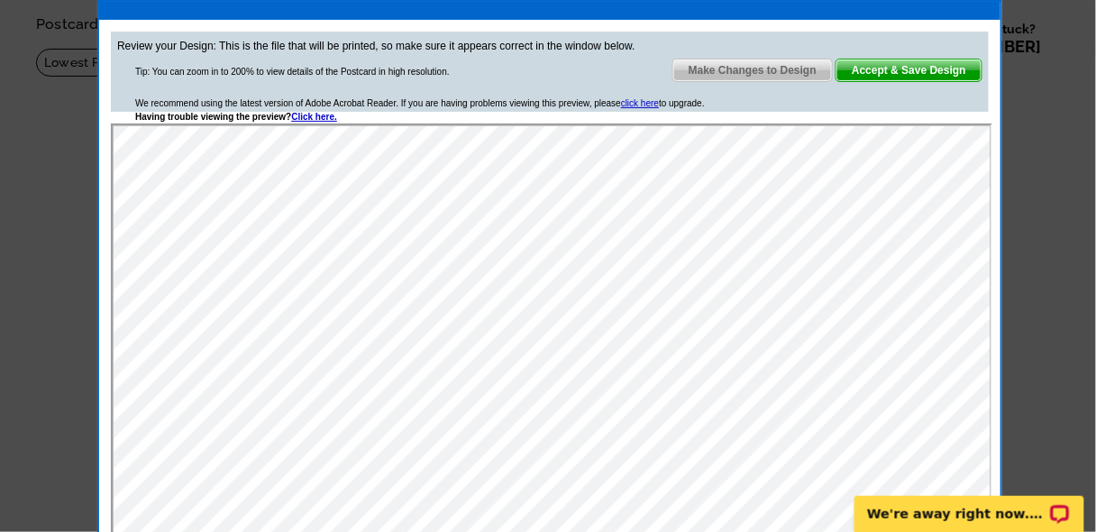
click at [889, 77] on span "Accept & Save Design" at bounding box center [908, 70] width 145 height 22
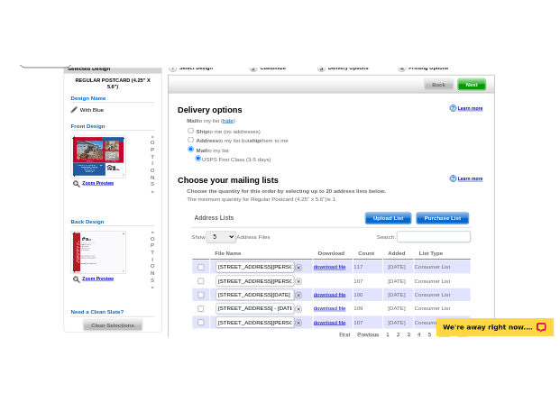
scroll to position [144, 0]
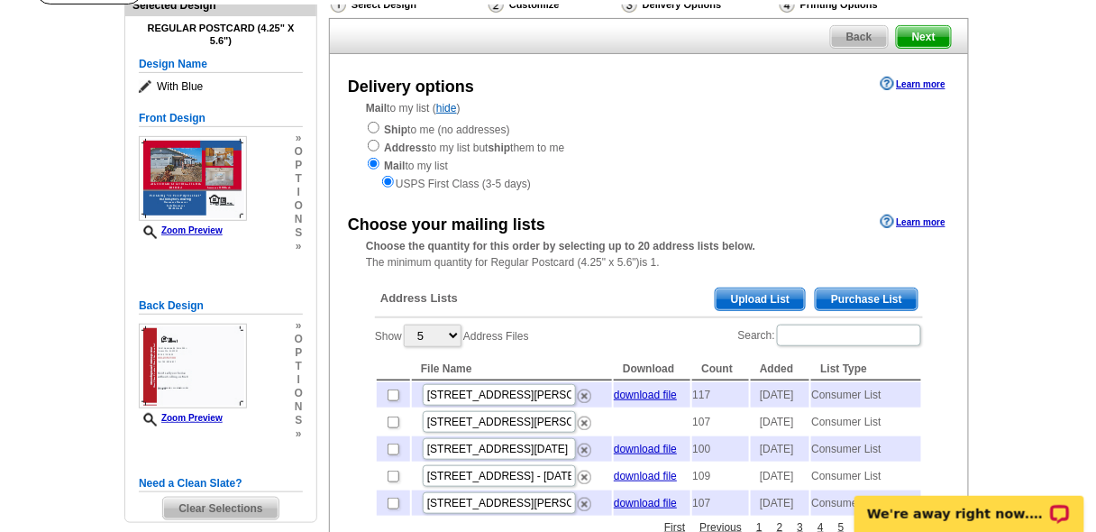
click at [863, 299] on span "Purchase List" at bounding box center [867, 299] width 102 height 22
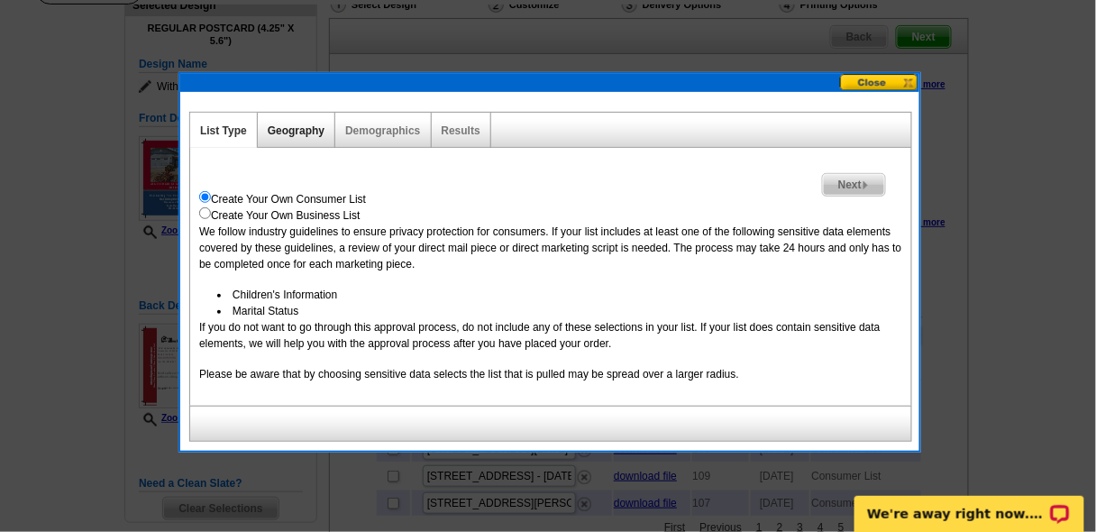
click at [288, 130] on link "Geography" at bounding box center [296, 130] width 57 height 13
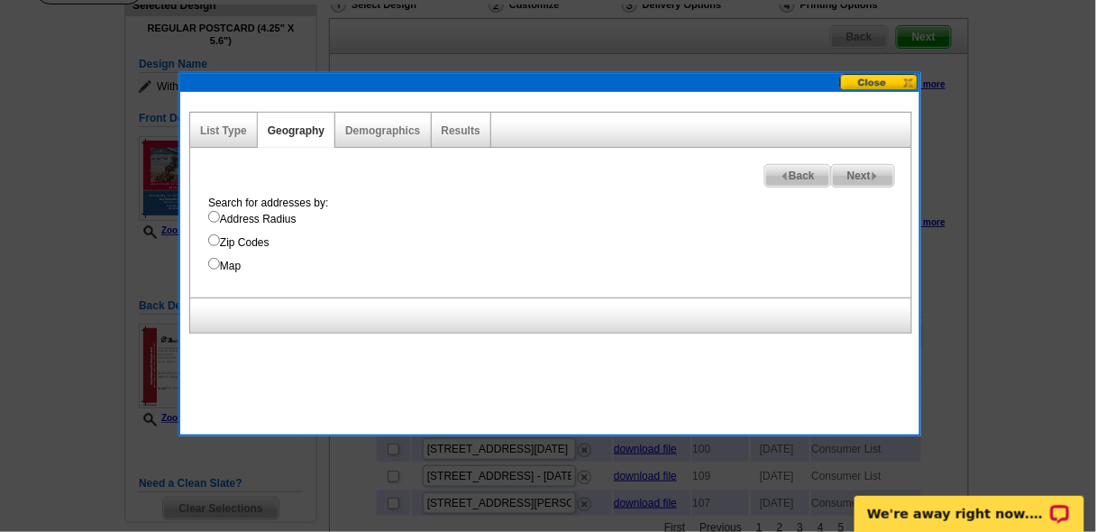
click at [215, 215] on input "Address Radius" at bounding box center [214, 217] width 12 height 12
radio input "true"
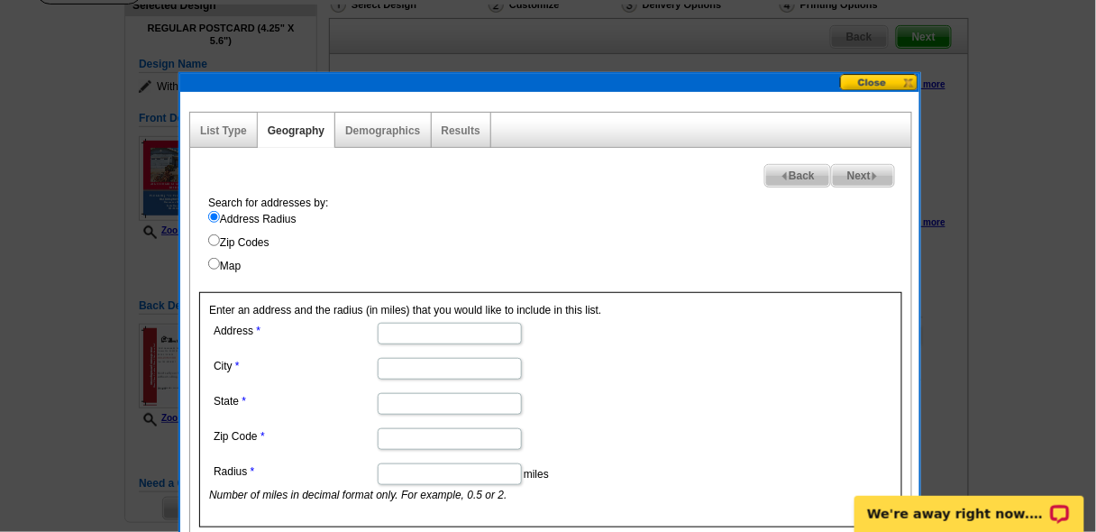
click at [404, 330] on input "Address" at bounding box center [450, 334] width 144 height 22
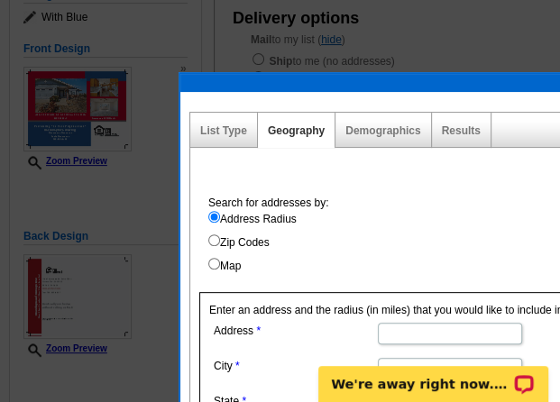
click at [388, 328] on input "Address" at bounding box center [450, 334] width 144 height 22
click at [400, 335] on input "162" at bounding box center [450, 334] width 144 height 22
type input "16924 Crestview Dr."
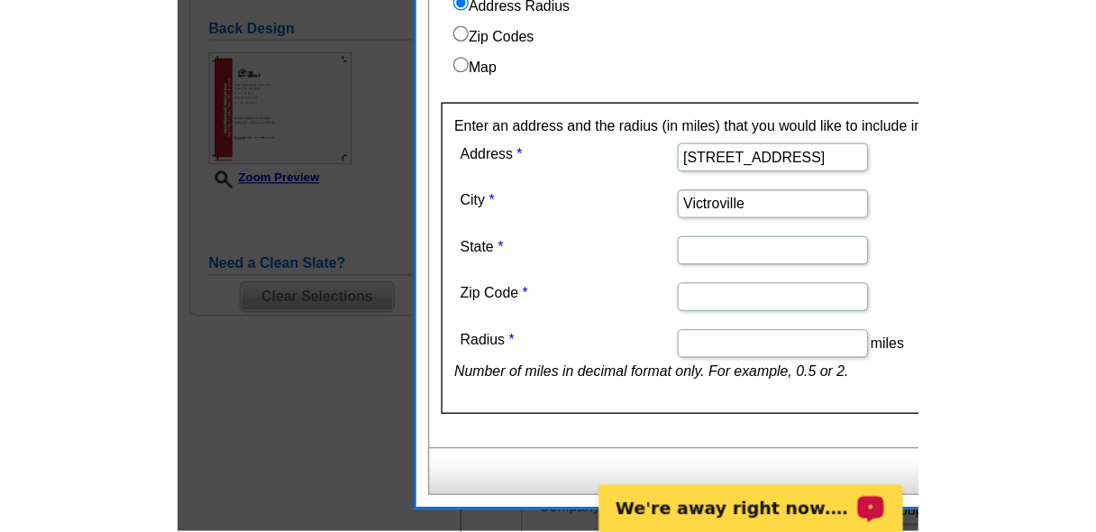
scroll to position [360, 0]
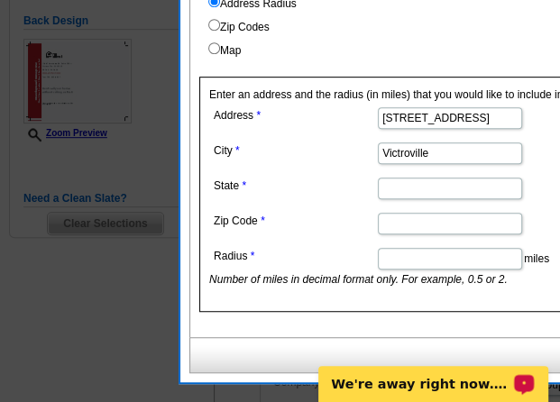
drag, startPoint x: 433, startPoint y: 155, endPoint x: 379, endPoint y: 165, distance: 54.1
click at [379, 163] on dd "Victroville" at bounding box center [448, 152] width 479 height 28
type input "Victorville"
type input "CA"
type input "92395"
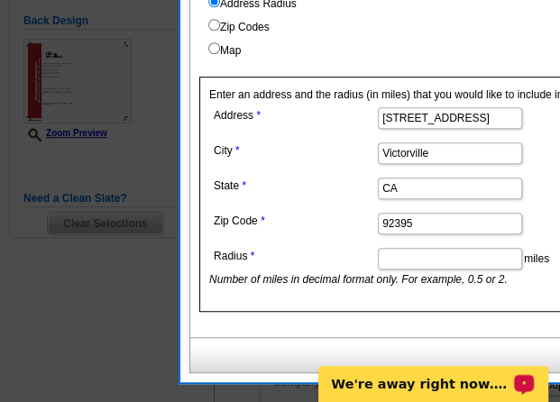
click at [349, 45] on label "Map" at bounding box center [559, 50] width 703 height 16
click at [220, 45] on input "Map" at bounding box center [214, 48] width 12 height 12
radio input "true"
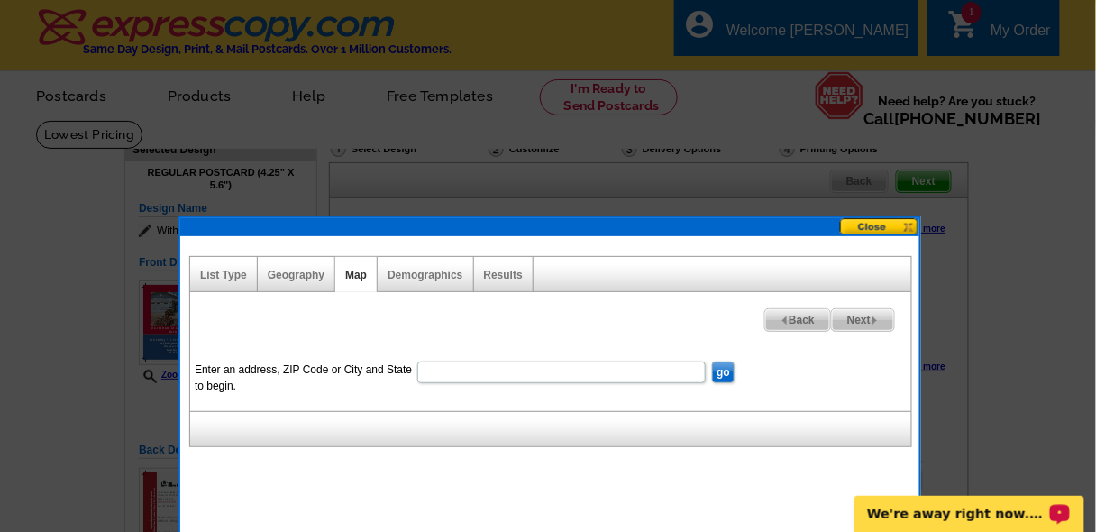
scroll to position [0, 0]
click at [445, 370] on input "Enter an address, ZIP Code or City and State to begin." at bounding box center [561, 372] width 288 height 22
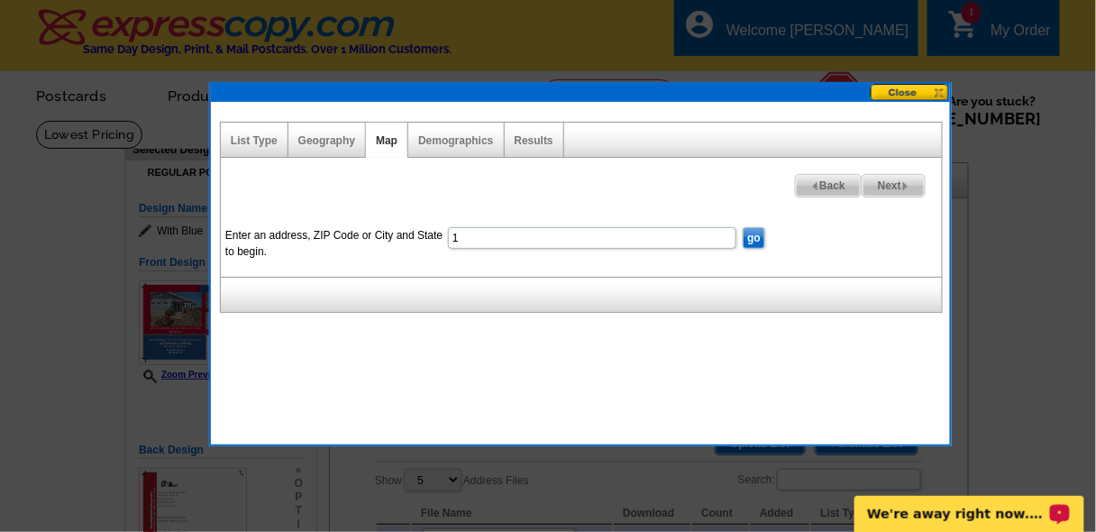
drag, startPoint x: 586, startPoint y: 229, endPoint x: 616, endPoint y: 94, distance: 138.6
click at [616, 93] on div at bounding box center [580, 93] width 739 height 18
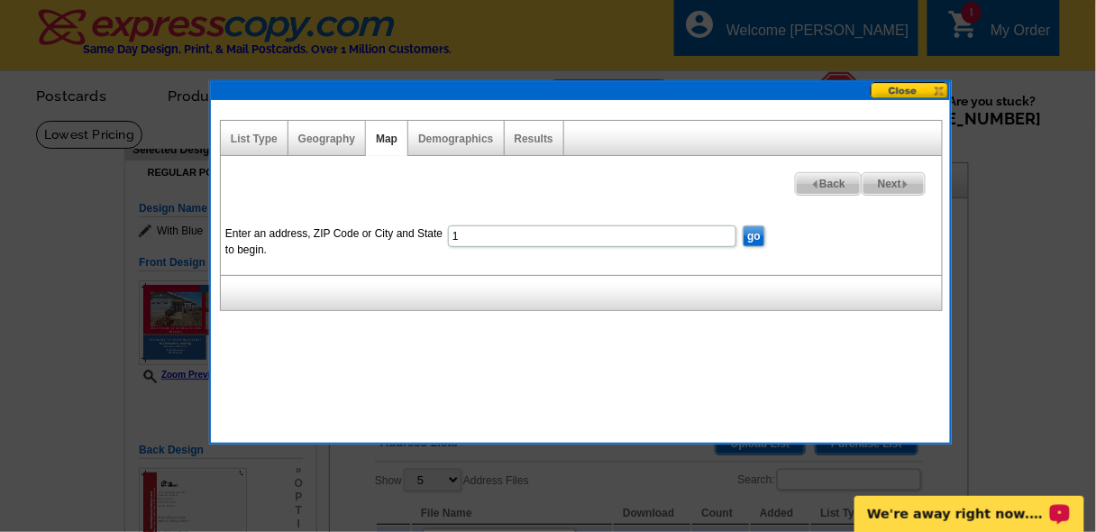
click at [554, 486] on div at bounding box center [548, 266] width 1096 height 532
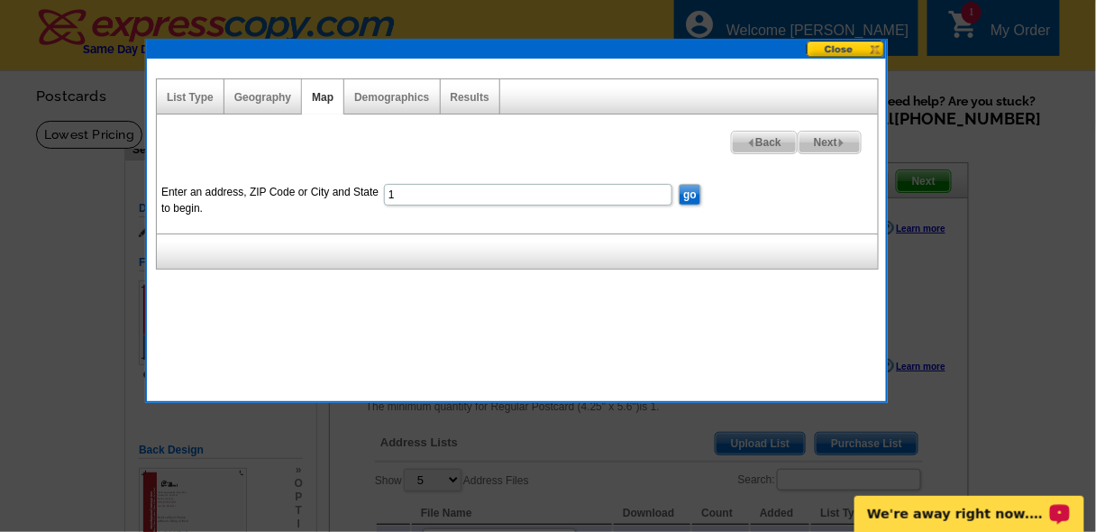
drag, startPoint x: 672, startPoint y: 87, endPoint x: 608, endPoint y: 48, distance: 74.8
click at [608, 48] on div at bounding box center [516, 50] width 739 height 18
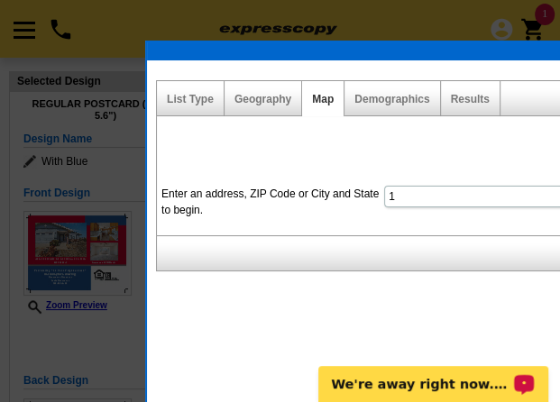
click at [400, 194] on input "1" at bounding box center [528, 197] width 288 height 22
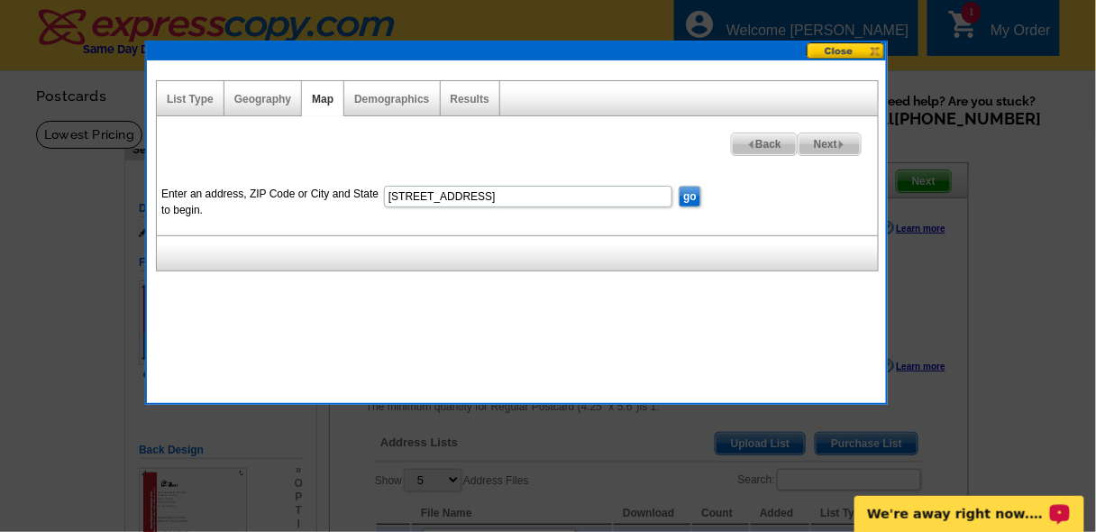
click at [589, 197] on input "16924 Crestview Dr. Victorville" at bounding box center [528, 197] width 288 height 22
type input "16924 Crestview Dr. Victorville ca"
click at [685, 191] on input "go" at bounding box center [690, 197] width 23 height 22
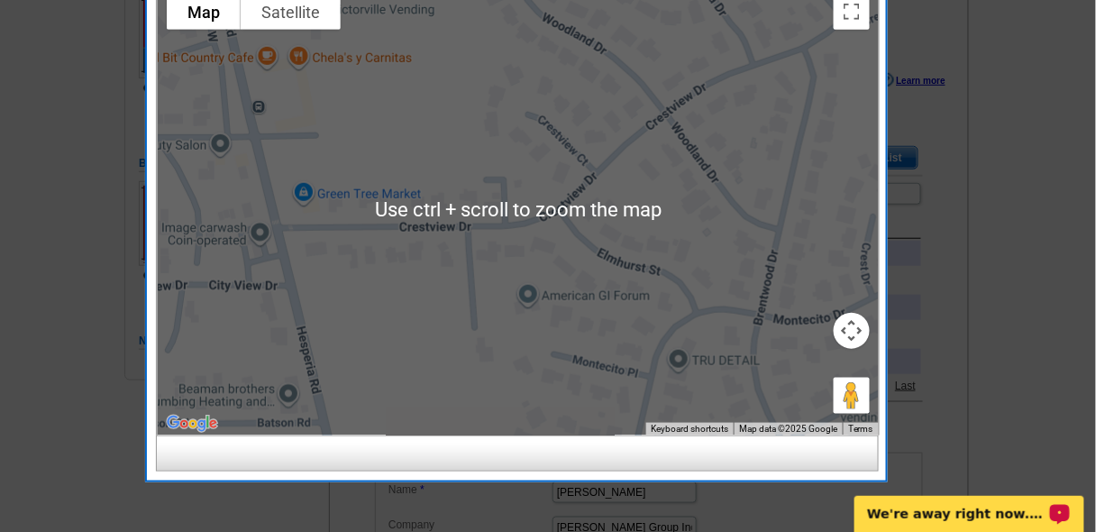
click at [764, 272] on div at bounding box center [518, 210] width 721 height 451
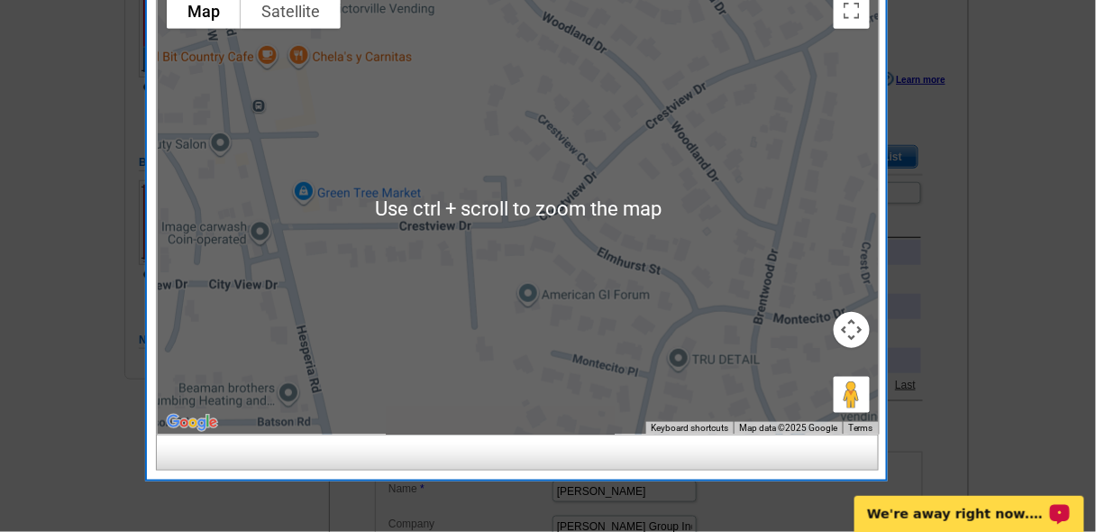
click at [637, 160] on div at bounding box center [518, 209] width 721 height 451
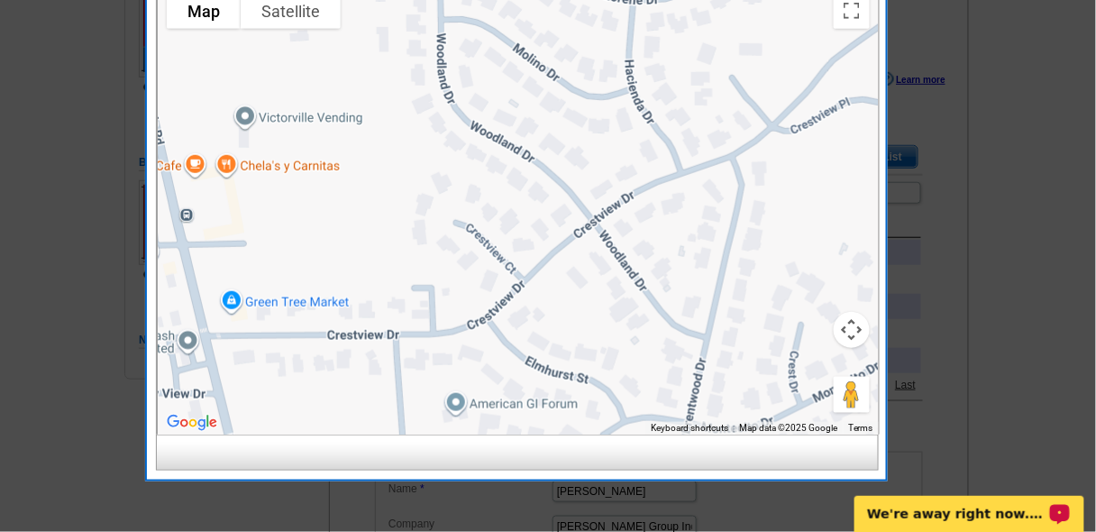
drag, startPoint x: 624, startPoint y: 173, endPoint x: 551, endPoint y: 284, distance: 132.7
click at [551, 284] on div at bounding box center [518, 209] width 721 height 451
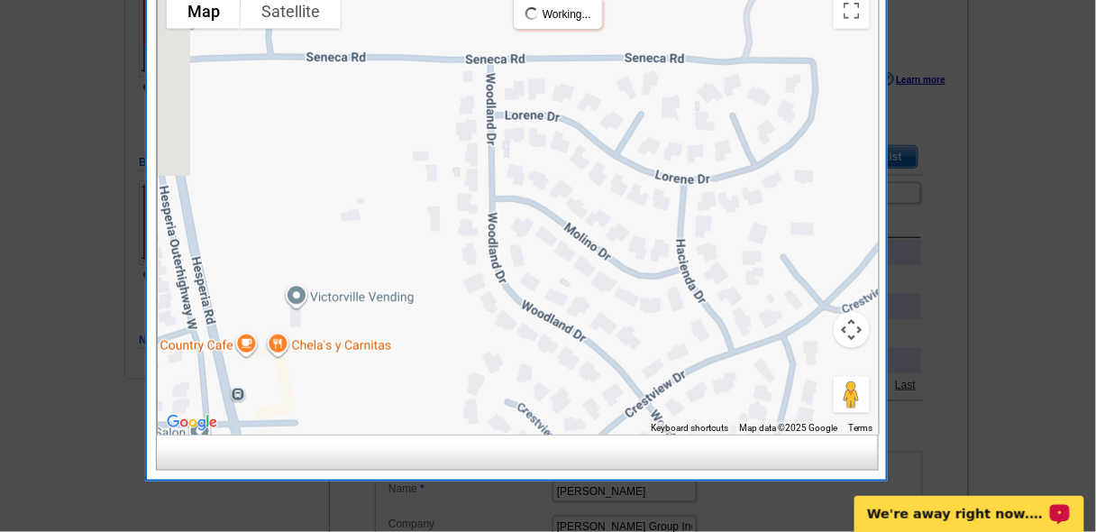
drag, startPoint x: 396, startPoint y: 29, endPoint x: 416, endPoint y: 151, distance: 123.4
click at [437, 194] on div at bounding box center [518, 209] width 721 height 451
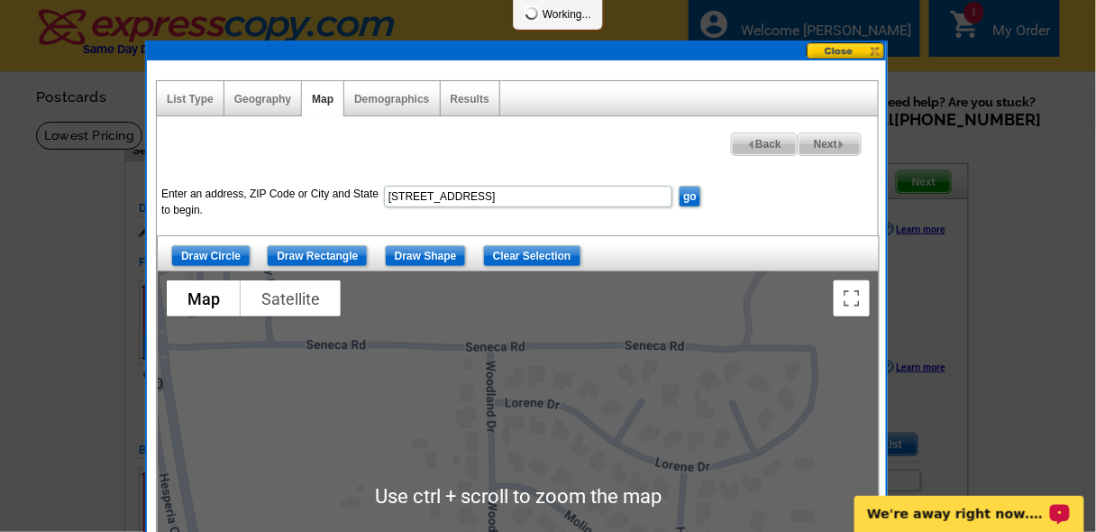
scroll to position [0, 0]
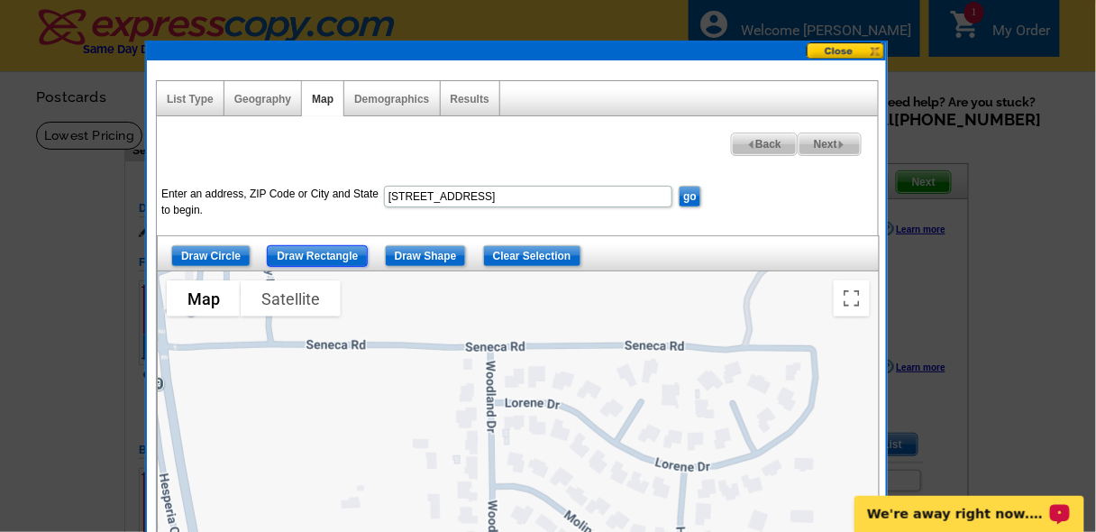
click at [307, 249] on input "Draw Rectangle" at bounding box center [317, 256] width 101 height 22
click at [335, 251] on input "Draw Rectangle" at bounding box center [317, 256] width 101 height 22
click at [332, 252] on input "Draw Rectangle" at bounding box center [317, 256] width 101 height 22
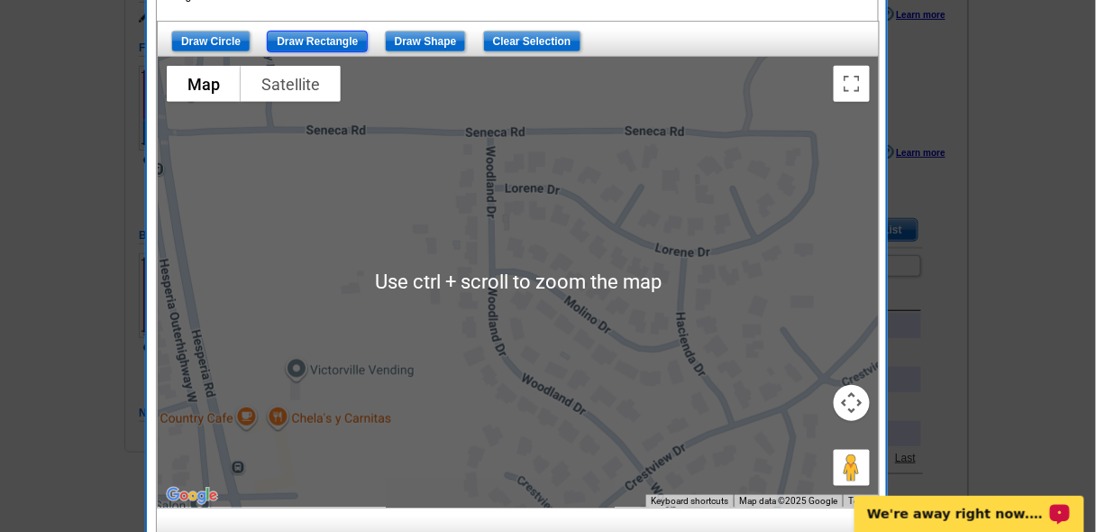
click at [313, 40] on input "Draw Rectangle" at bounding box center [317, 42] width 101 height 22
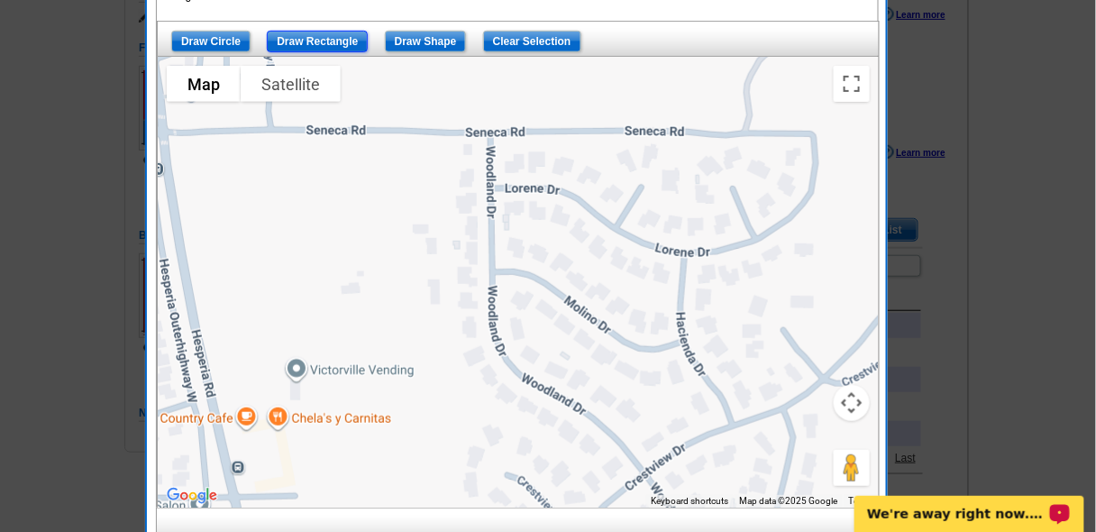
click at [309, 37] on input "Draw Rectangle" at bounding box center [317, 42] width 101 height 22
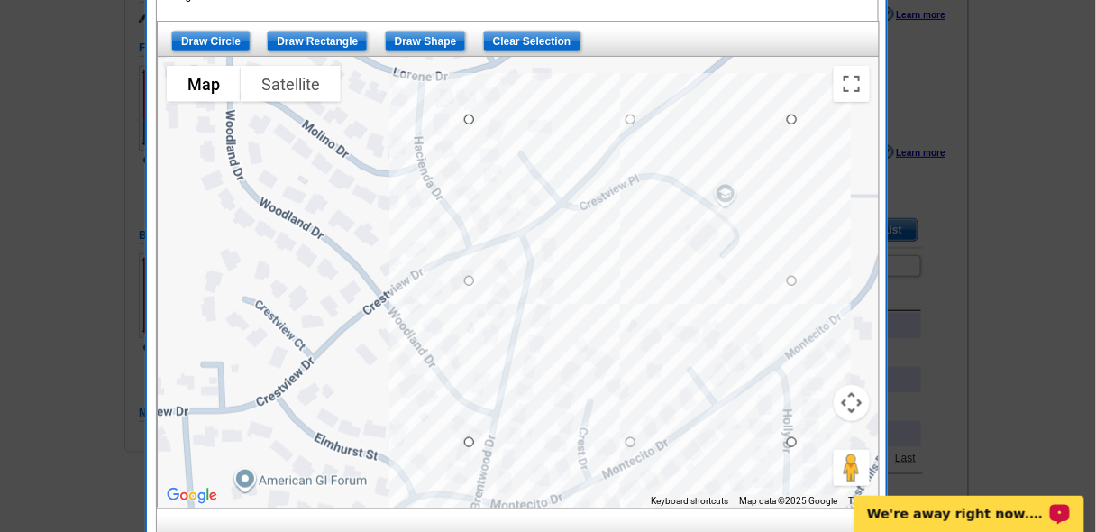
drag, startPoint x: 735, startPoint y: 295, endPoint x: 790, endPoint y: 440, distance: 155.5
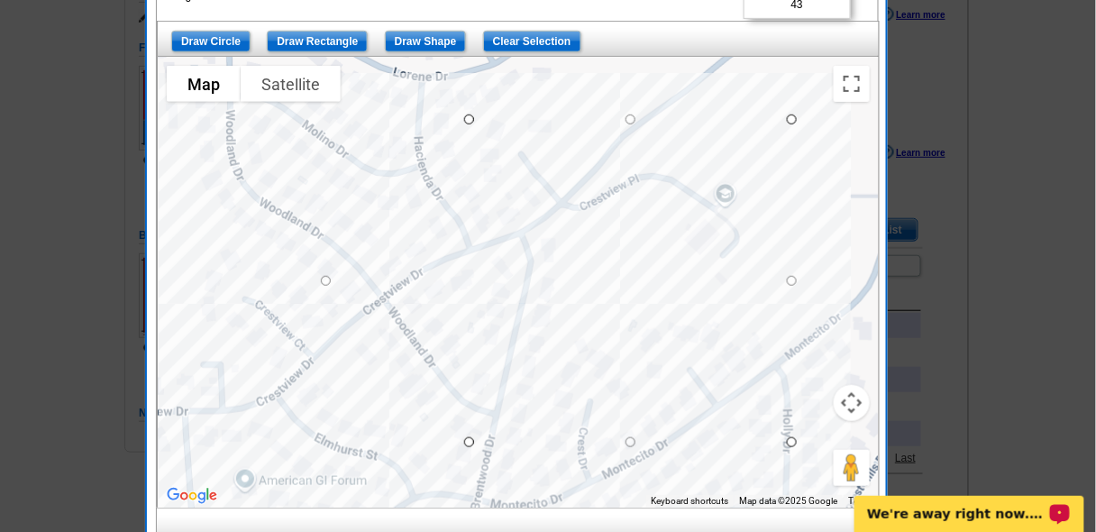
drag, startPoint x: 470, startPoint y: 278, endPoint x: 324, endPoint y: 293, distance: 146.8
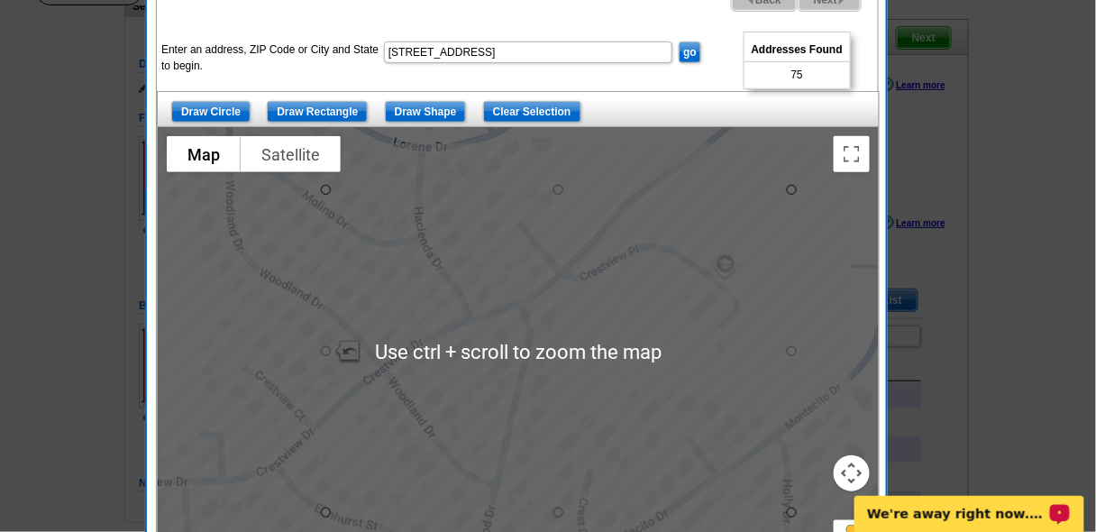
scroll to position [144, 0]
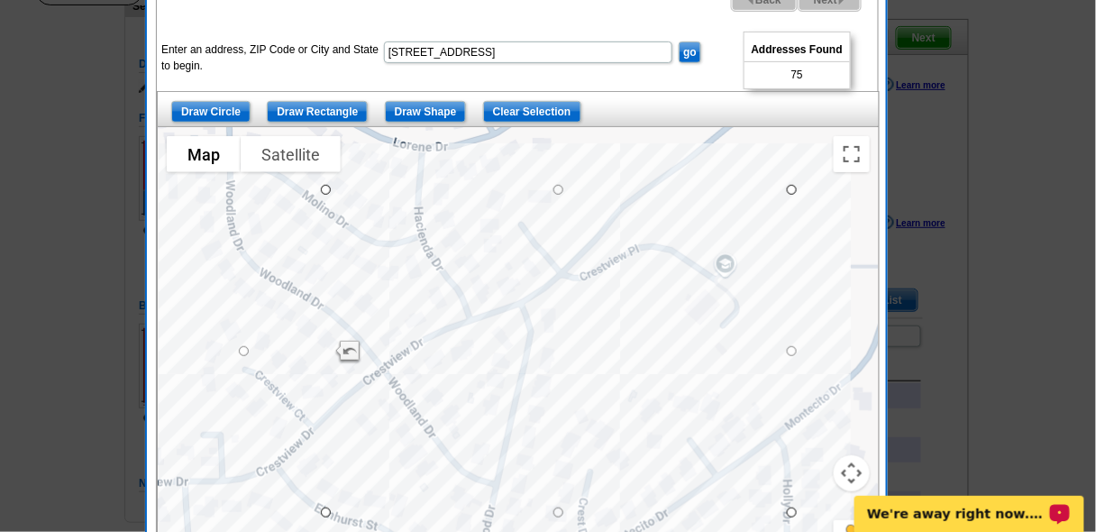
drag, startPoint x: 324, startPoint y: 350, endPoint x: 300, endPoint y: 365, distance: 28.0
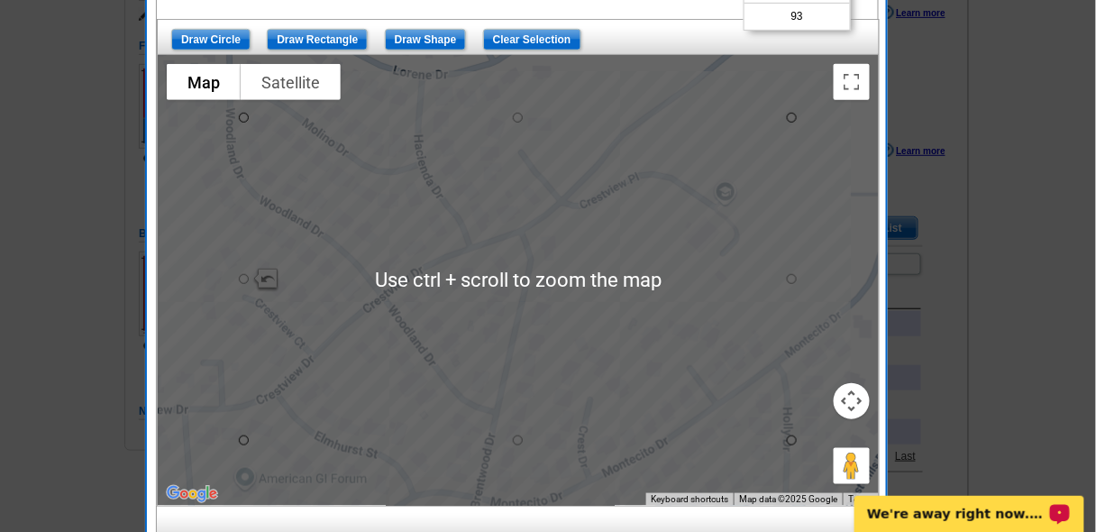
scroll to position [216, 0]
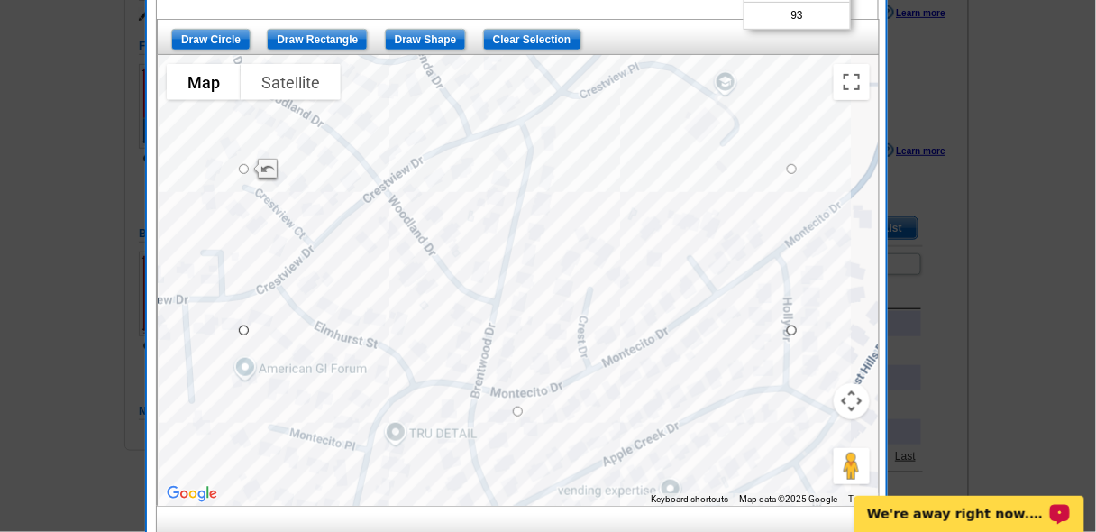
drag, startPoint x: 518, startPoint y: 439, endPoint x: 514, endPoint y: 412, distance: 27.4
drag, startPoint x: 514, startPoint y: 410, endPoint x: 511, endPoint y: 379, distance: 30.8
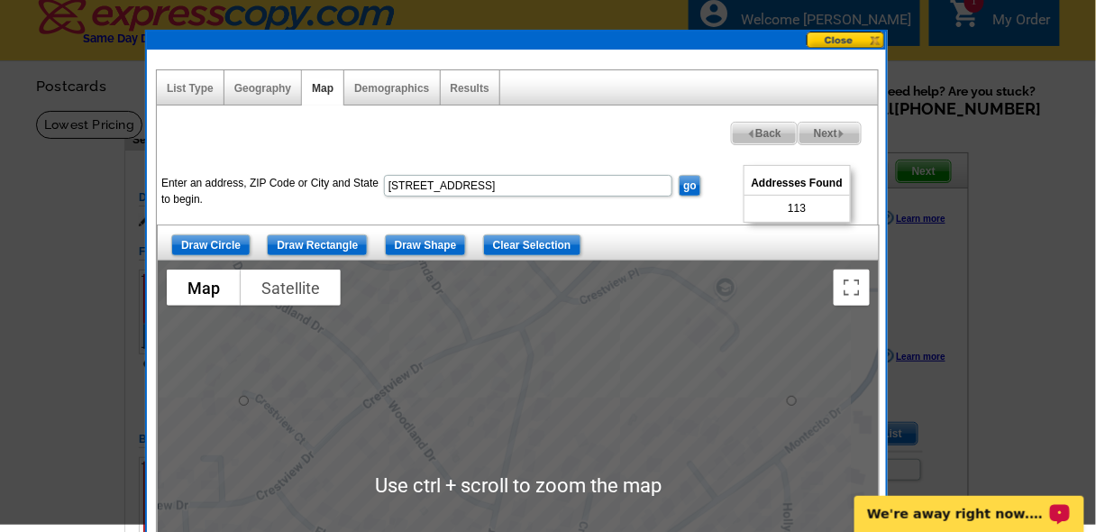
scroll to position [0, 0]
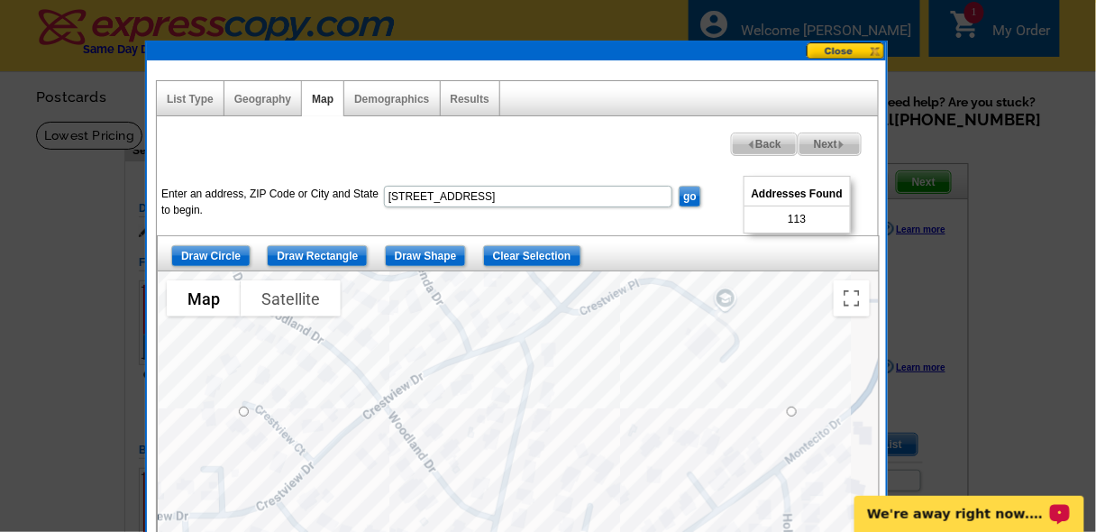
click at [816, 140] on span "Next" at bounding box center [830, 144] width 62 height 22
select select
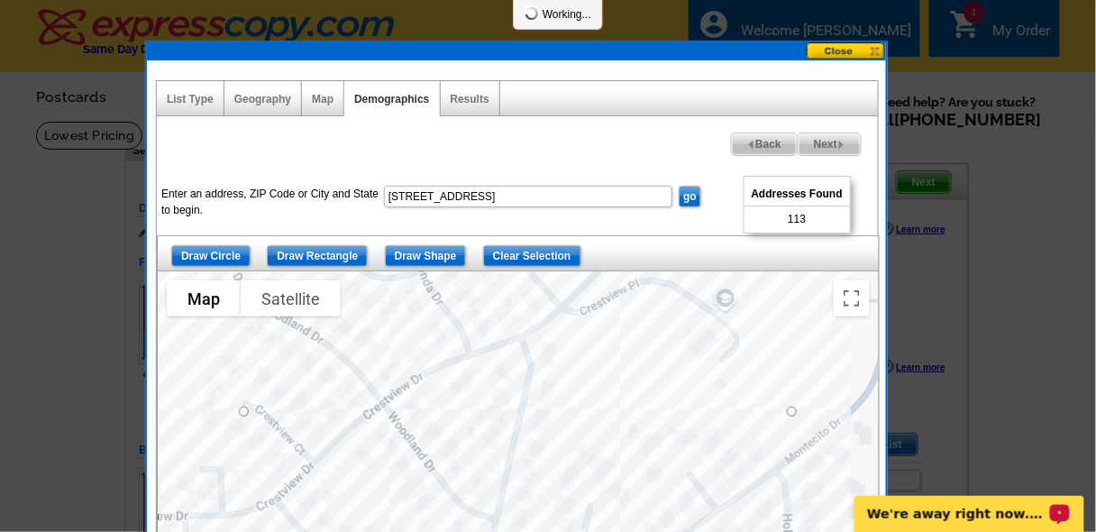
select select
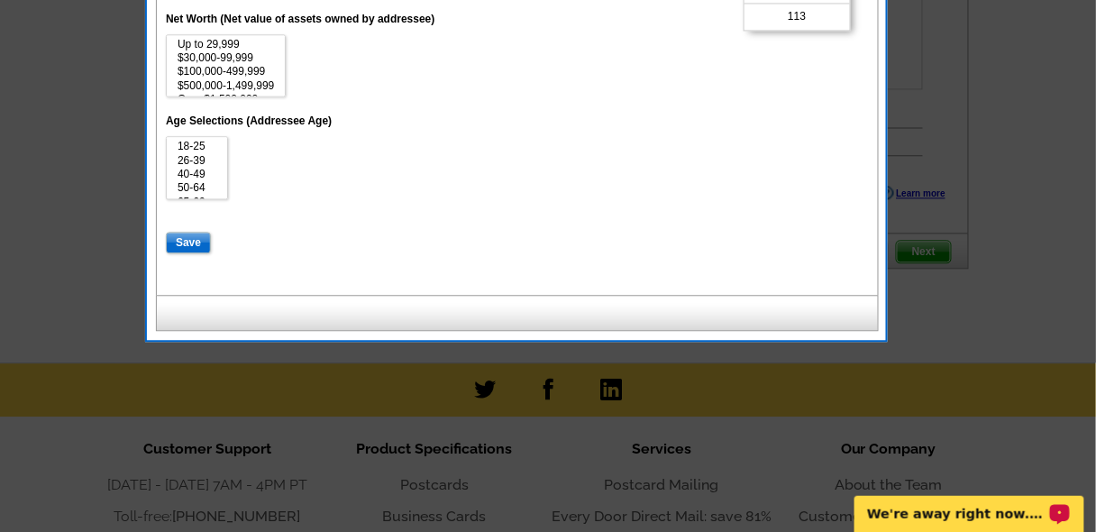
scroll to position [936, 0]
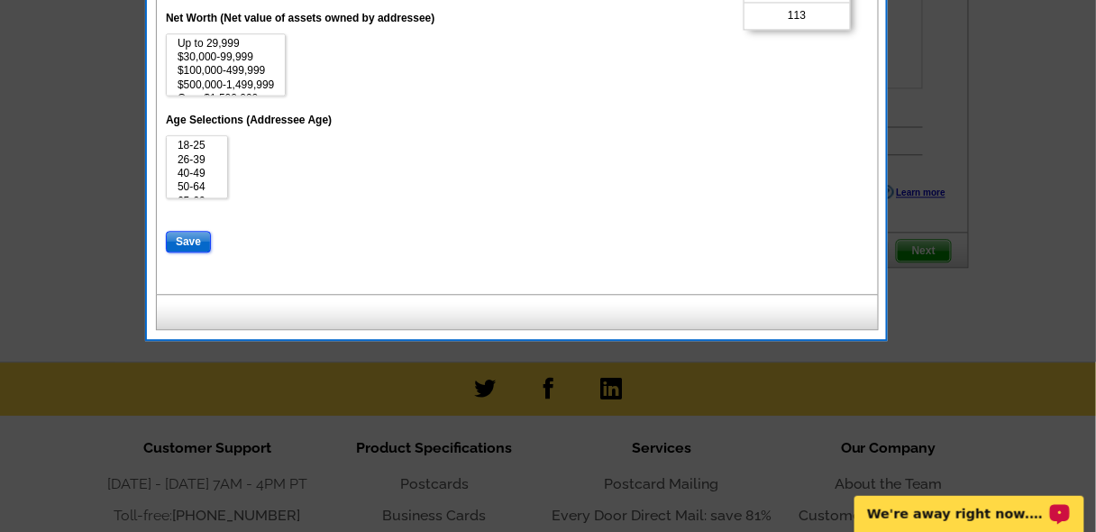
drag, startPoint x: 190, startPoint y: 237, endPoint x: 216, endPoint y: 233, distance: 26.4
click at [192, 237] on input "Save" at bounding box center [188, 242] width 45 height 22
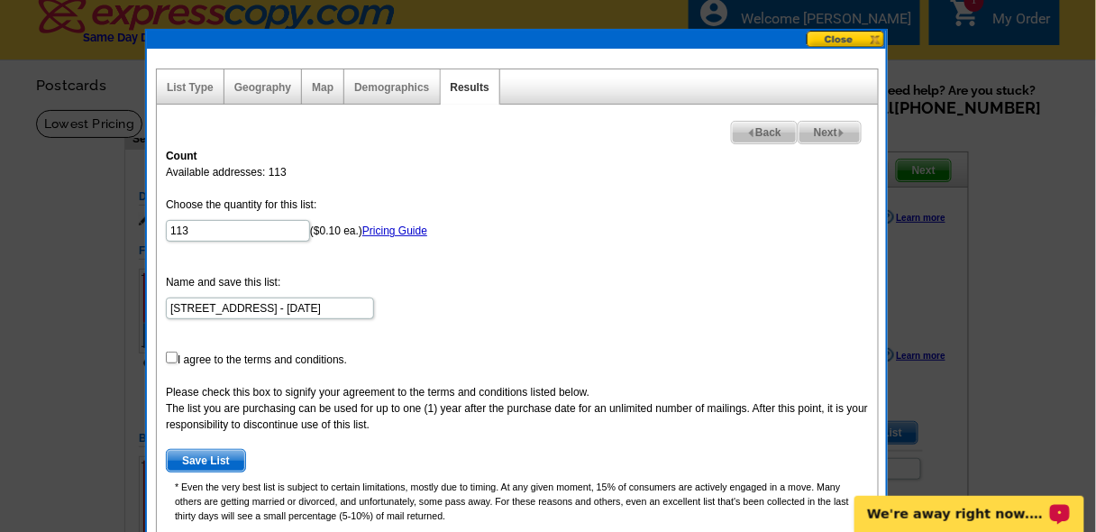
scroll to position [0, 0]
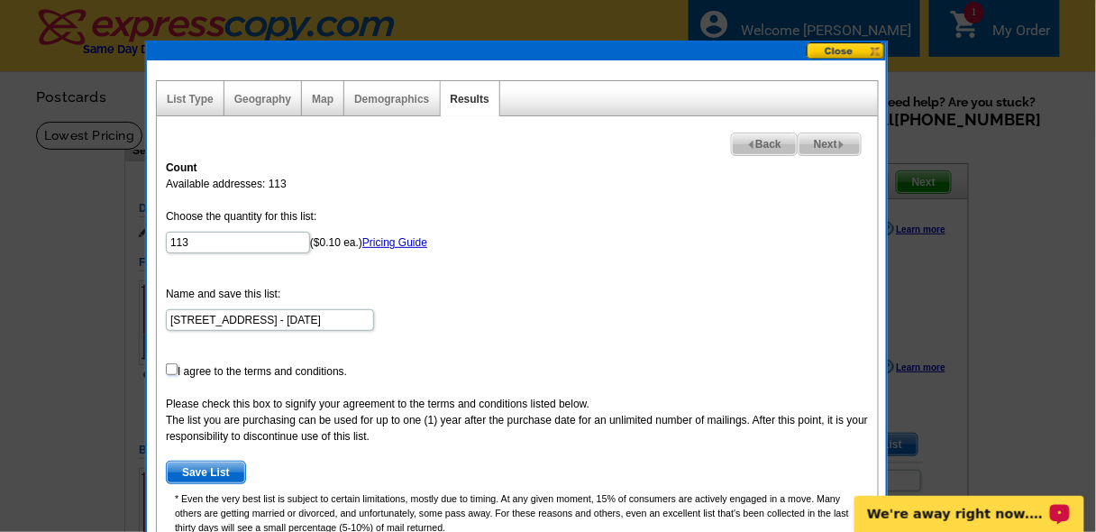
click at [167, 368] on input "checkbox" at bounding box center [172, 369] width 12 height 12
checkbox input "true"
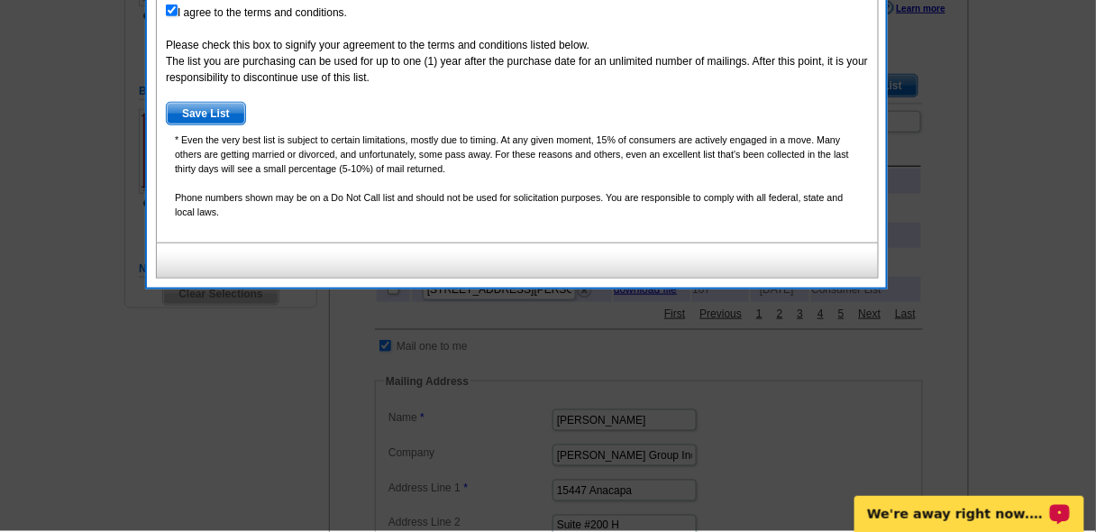
click at [211, 109] on span "Save List" at bounding box center [206, 114] width 78 height 22
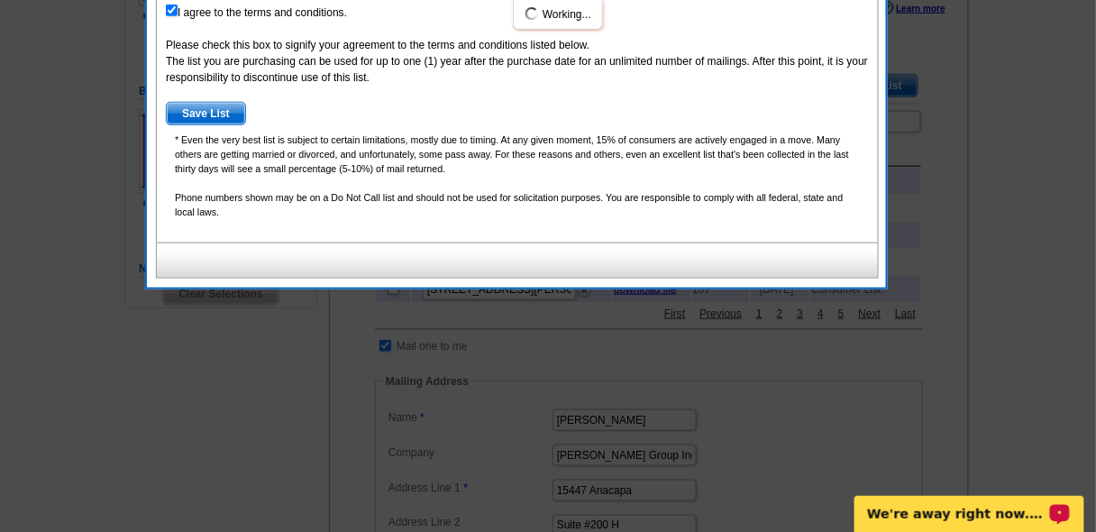
scroll to position [360, 0]
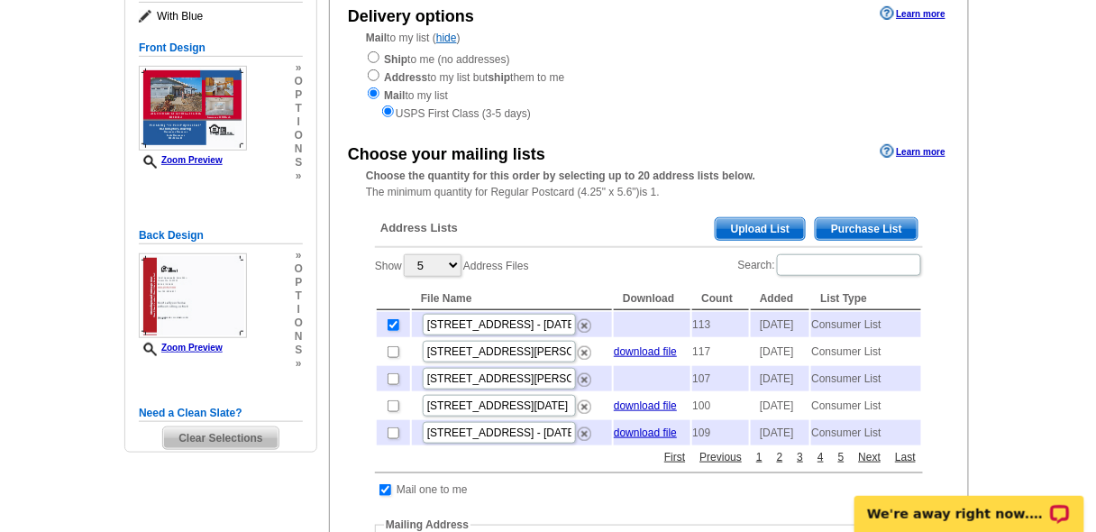
scroll to position [215, 0]
click at [871, 233] on span "Purchase List" at bounding box center [867, 229] width 102 height 22
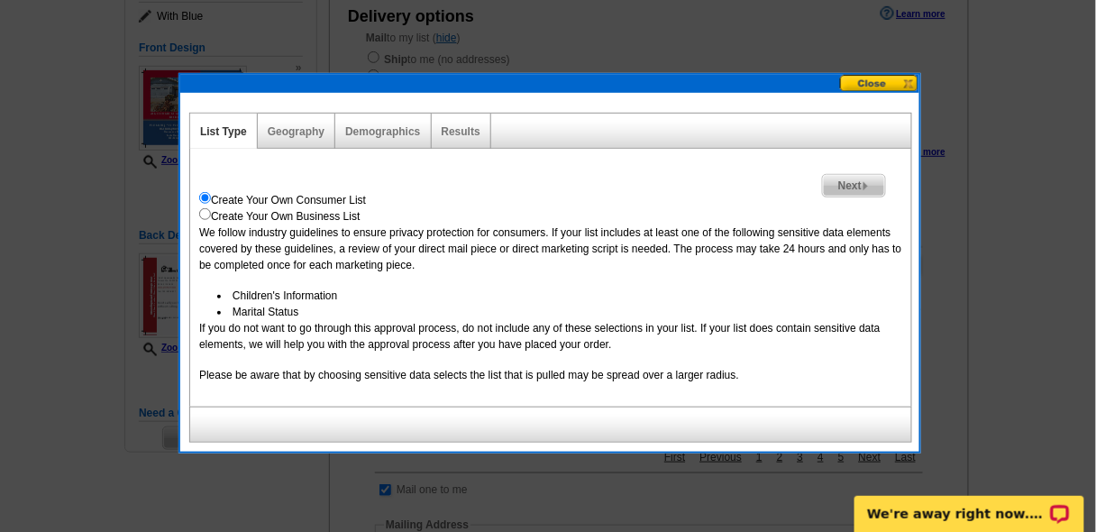
drag, startPoint x: 882, startPoint y: 83, endPoint x: 872, endPoint y: 96, distance: 16.6
click at [882, 85] on button at bounding box center [879, 83] width 79 height 17
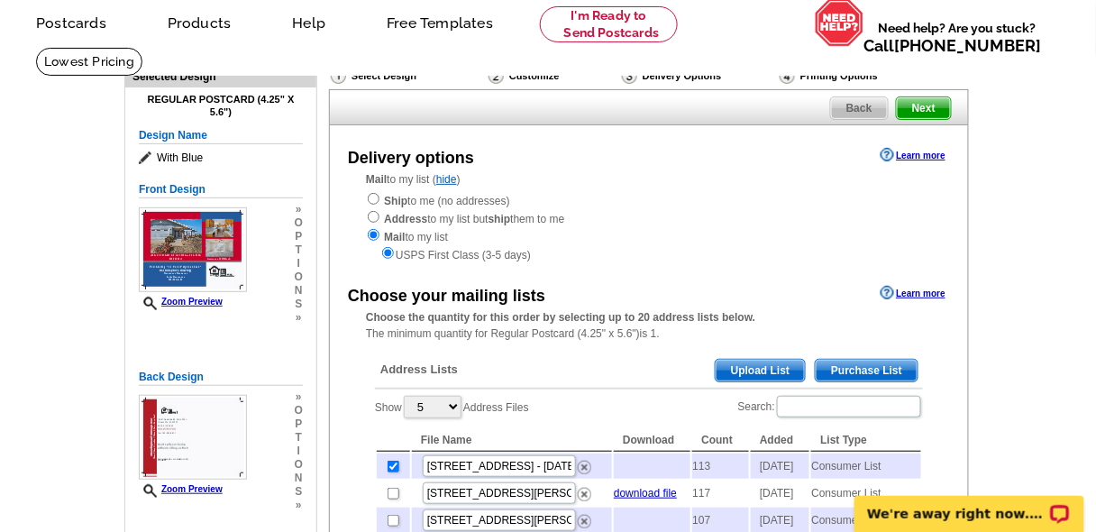
scroll to position [72, 0]
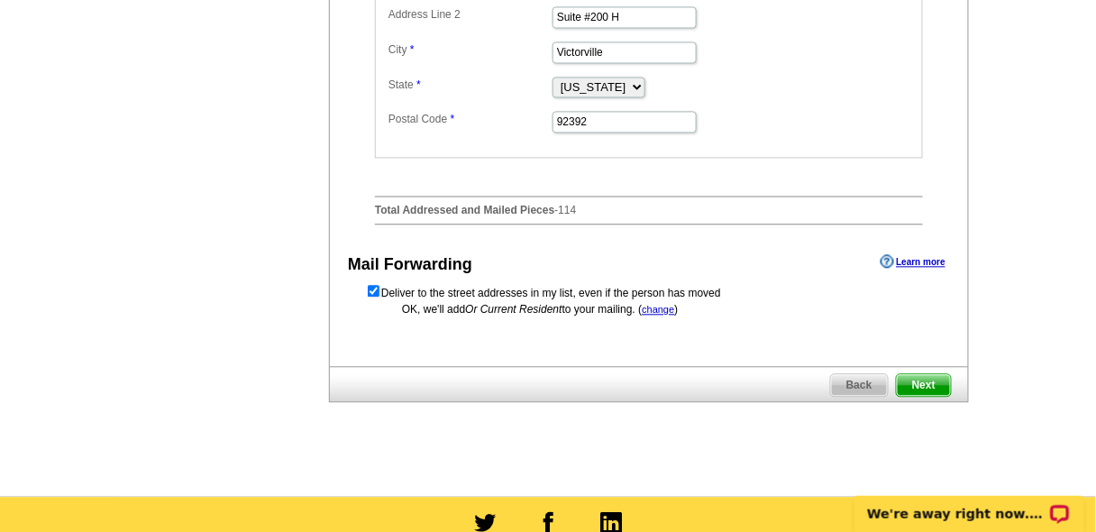
scroll to position [865, 0]
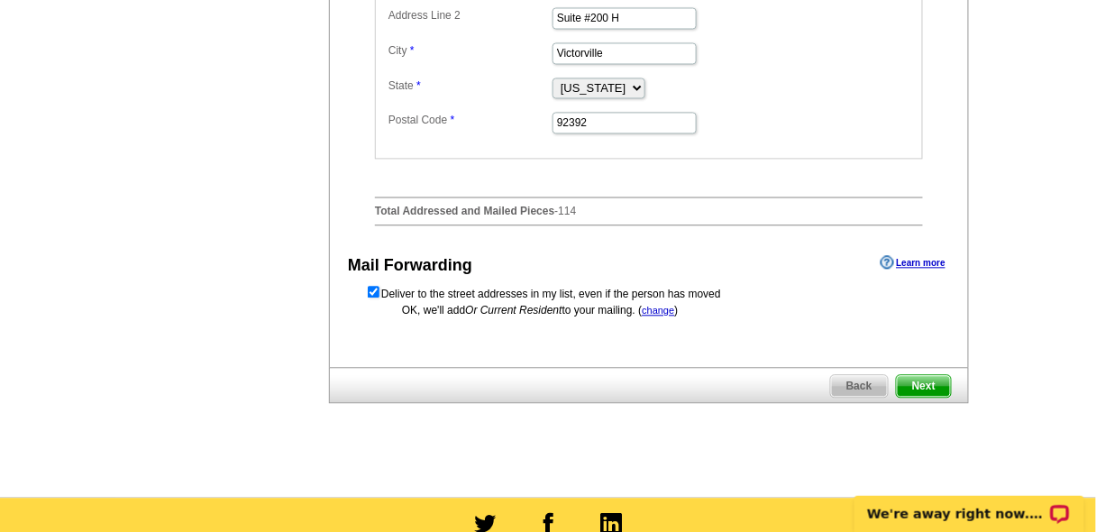
click at [925, 397] on span "Next" at bounding box center [924, 386] width 54 height 22
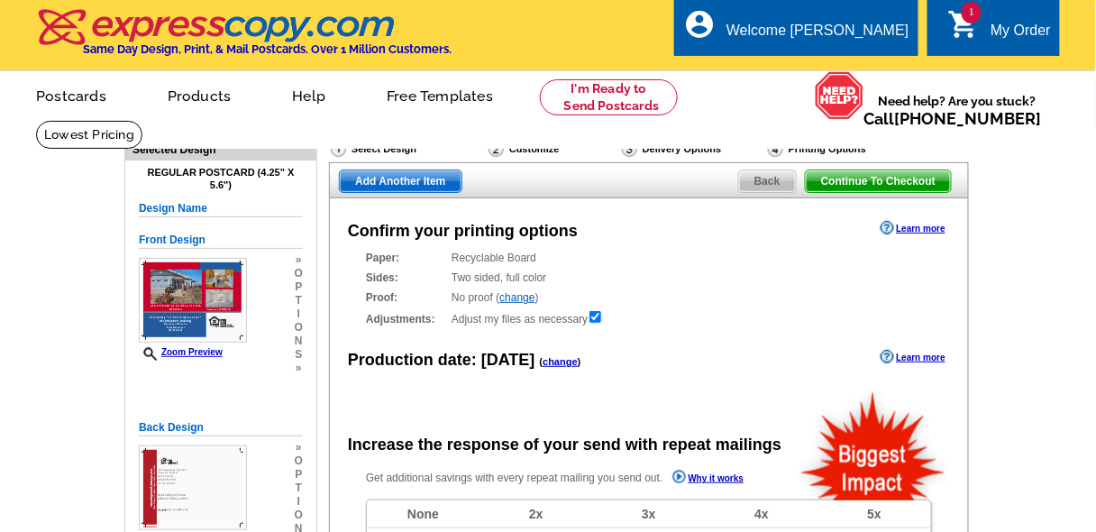
radio input "false"
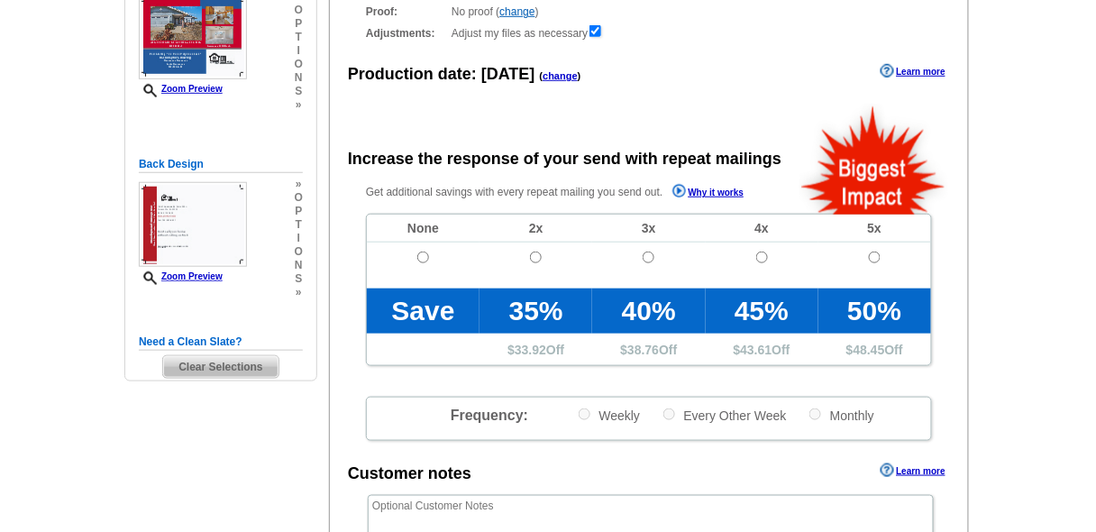
scroll to position [287, 0]
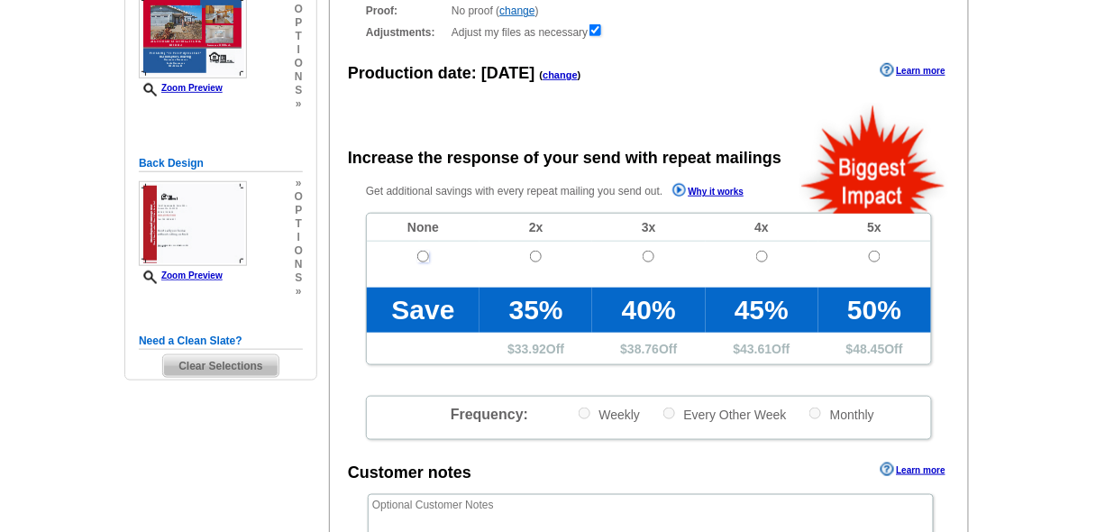
click at [423, 255] on input "radio" at bounding box center [423, 257] width 12 height 12
radio input "true"
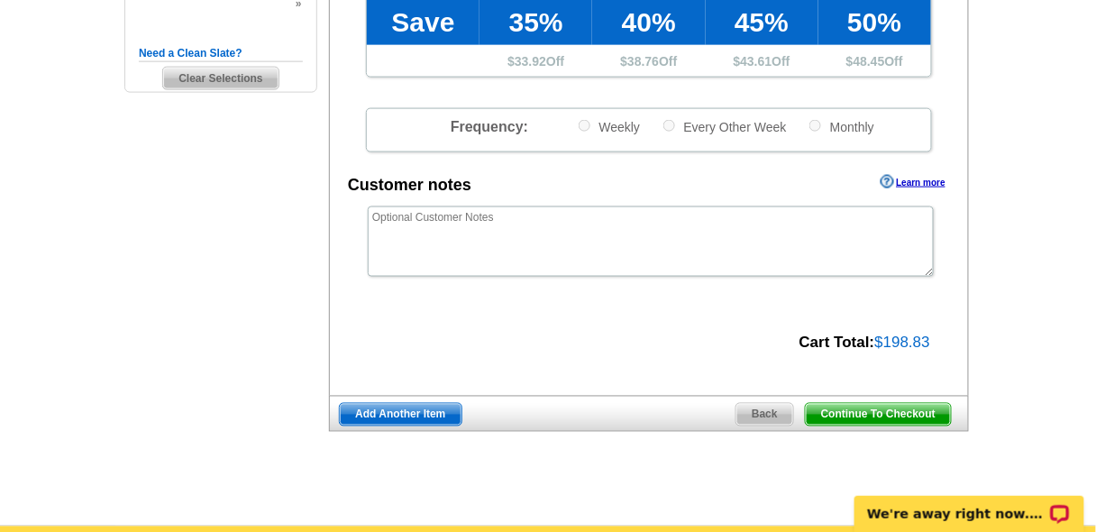
scroll to position [575, 0]
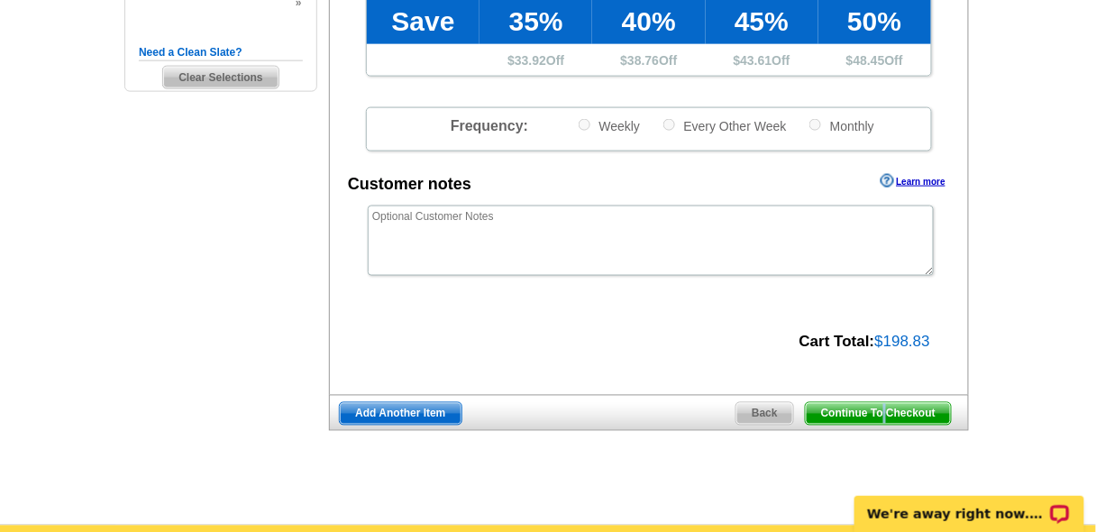
drag, startPoint x: 884, startPoint y: 412, endPoint x: 900, endPoint y: 413, distance: 16.2
click at [886, 412] on span "Continue To Checkout" at bounding box center [878, 414] width 145 height 22
drag, startPoint x: 917, startPoint y: 408, endPoint x: 865, endPoint y: 407, distance: 52.3
click at [917, 409] on span "Continue To Checkout" at bounding box center [878, 414] width 145 height 22
click at [829, 407] on span "Continue To Checkout" at bounding box center [878, 414] width 145 height 22
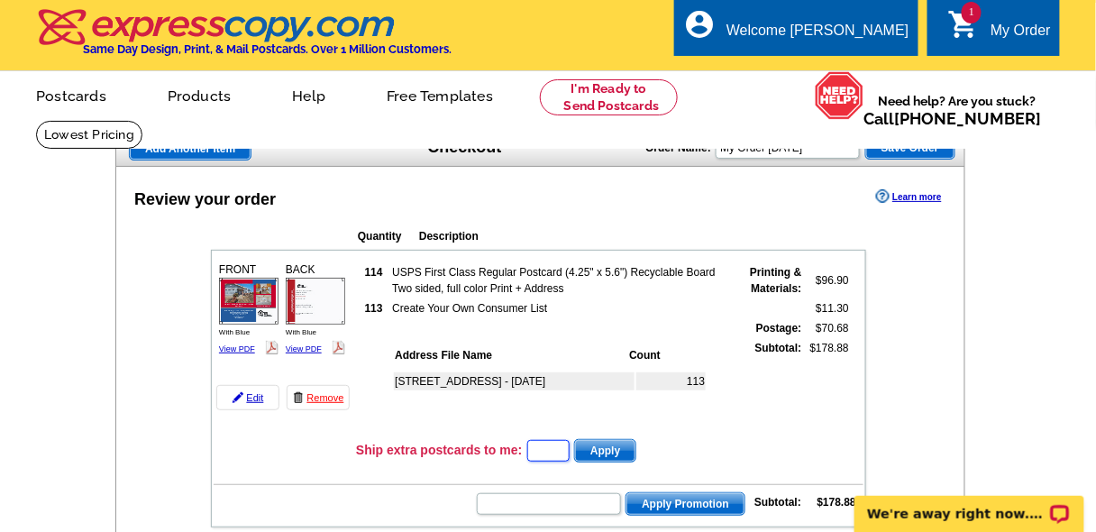
click at [553, 459] on input "text" at bounding box center [548, 451] width 42 height 22
type input "2"
click at [603, 448] on span "Apply" at bounding box center [605, 451] width 60 height 22
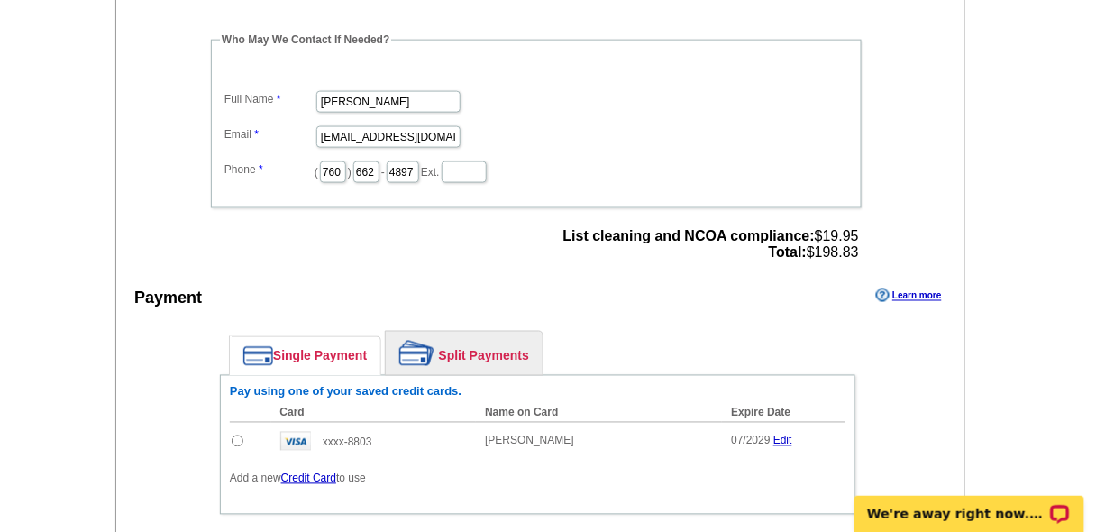
scroll to position [573, 0]
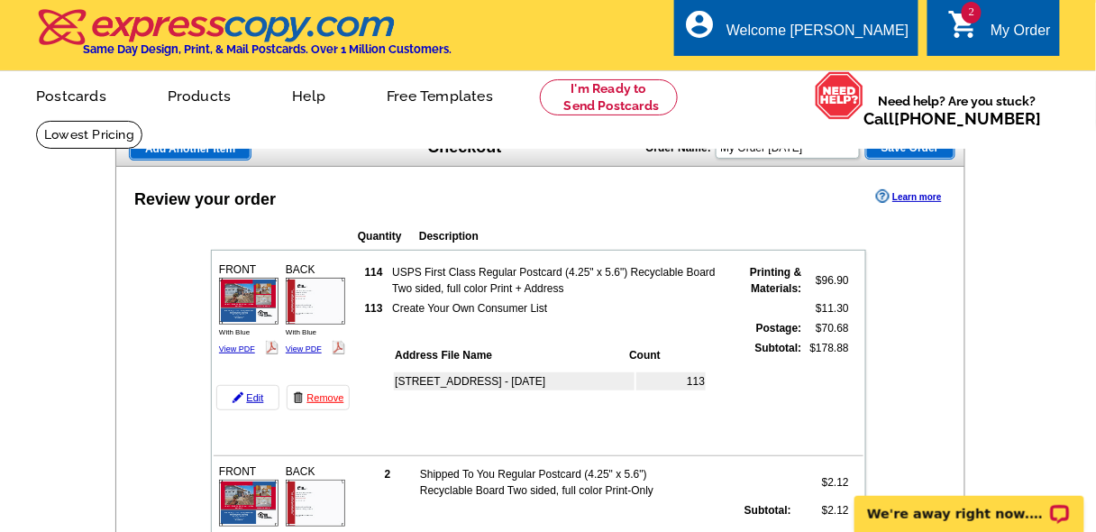
click at [972, 13] on span "2" at bounding box center [972, 13] width 20 height 22
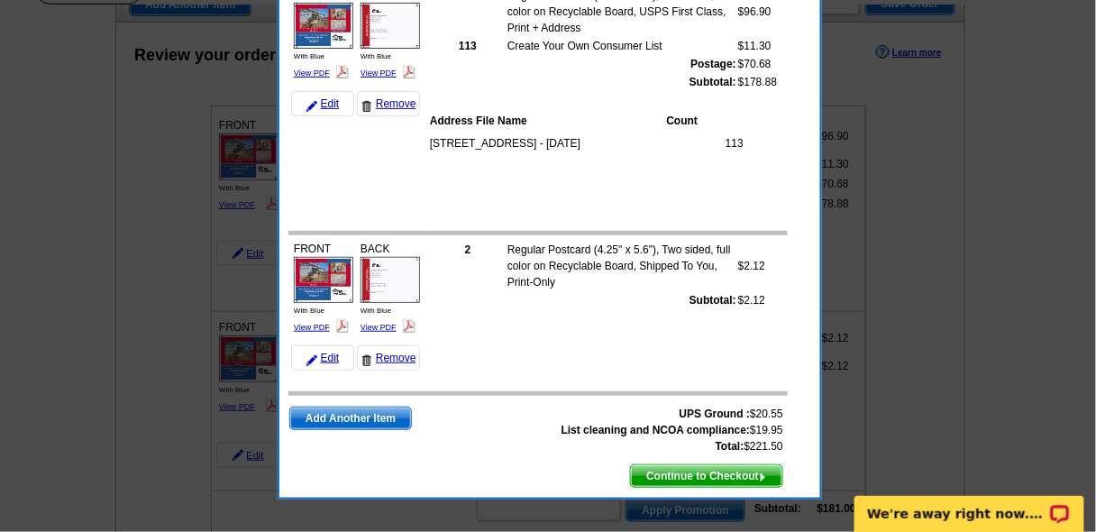
scroll to position [144, 0]
click at [394, 356] on link "Remove" at bounding box center [388, 357] width 63 height 25
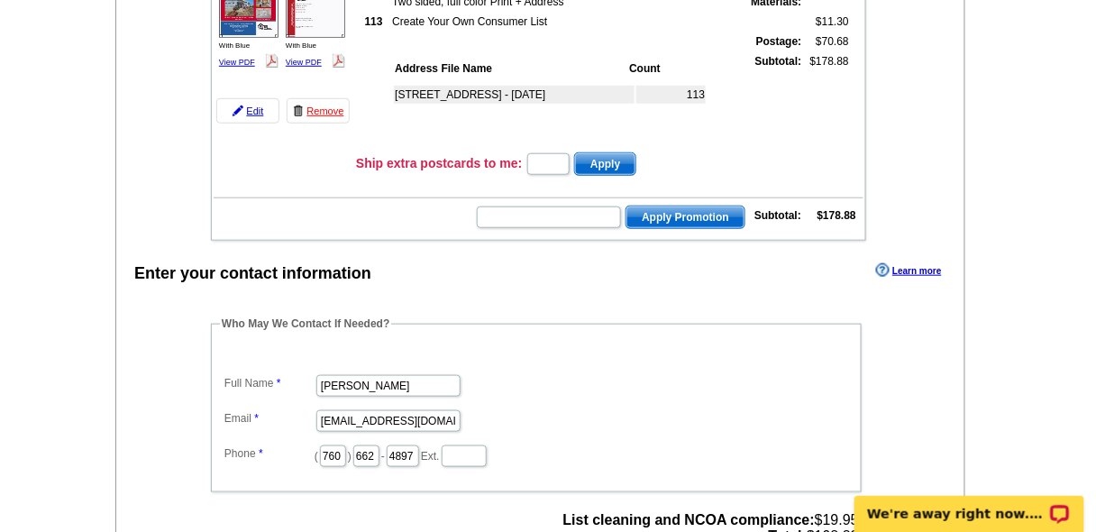
scroll to position [288, 0]
click at [653, 210] on span "Apply Promotion" at bounding box center [685, 216] width 118 height 22
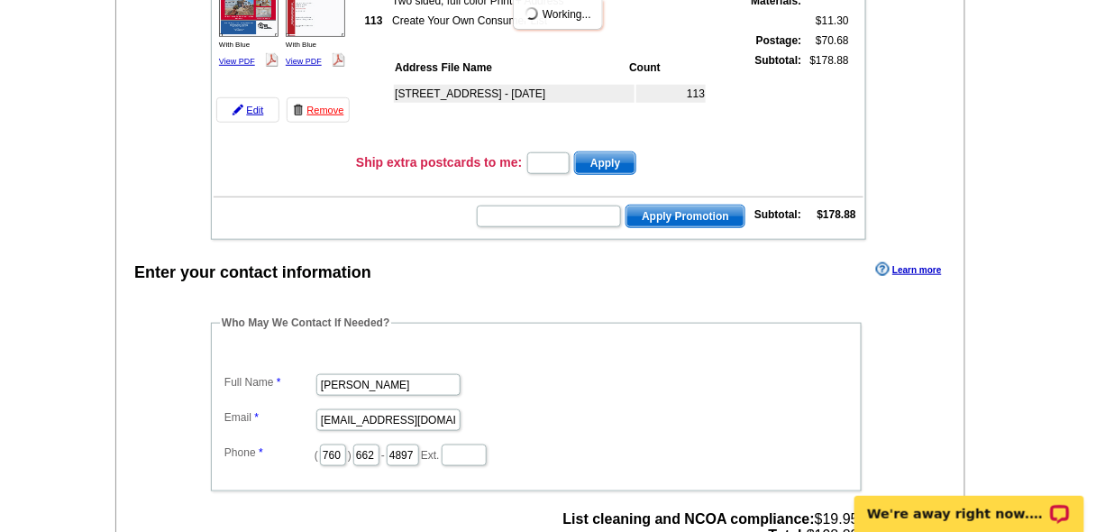
scroll to position [0, 0]
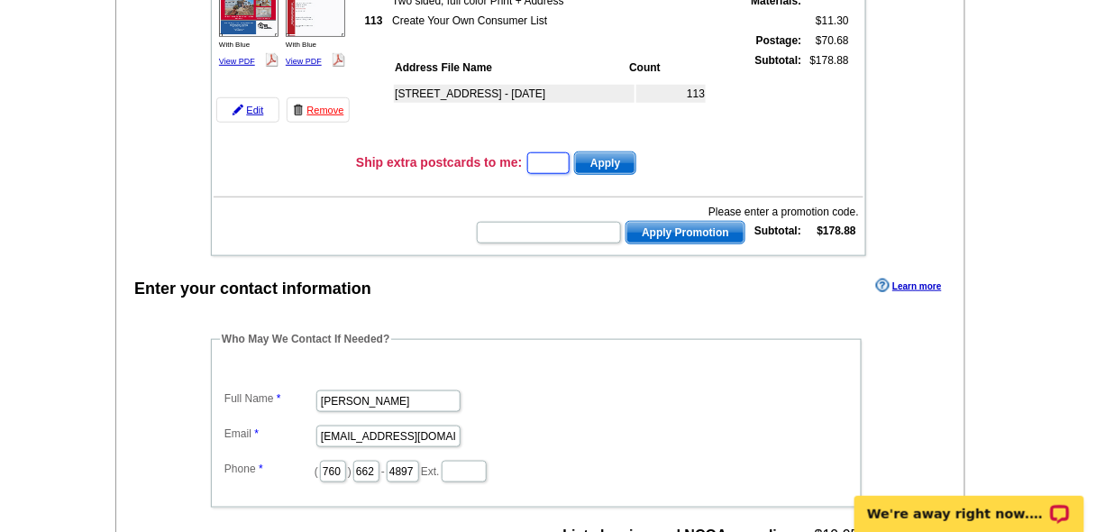
click at [543, 158] on input "text" at bounding box center [548, 163] width 42 height 22
click at [727, 136] on div "16924 Crestview Dr. Victorville ca - Sep 20 113" at bounding box center [561, 111] width 338 height 66
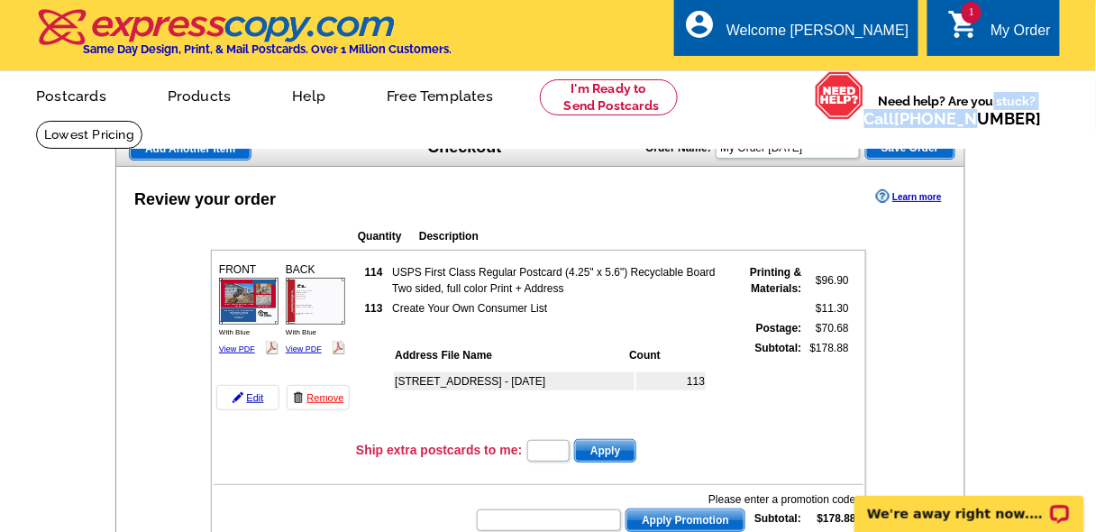
drag, startPoint x: 1094, startPoint y: 120, endPoint x: 1107, endPoint y: 79, distance: 42.5
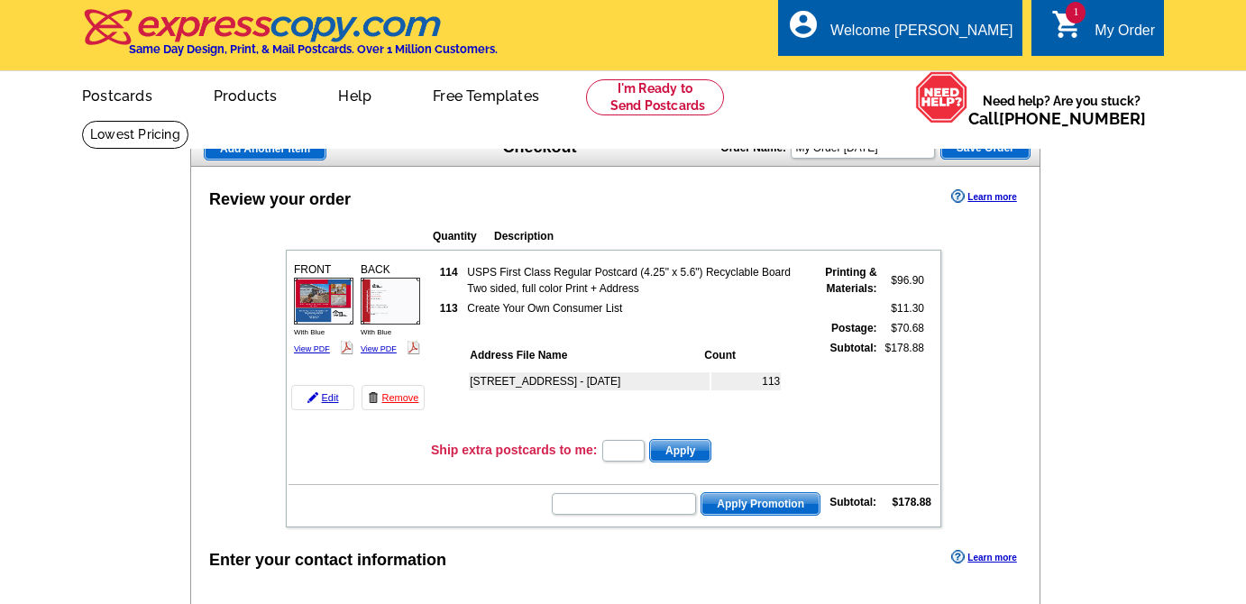
scroll to position [156, 0]
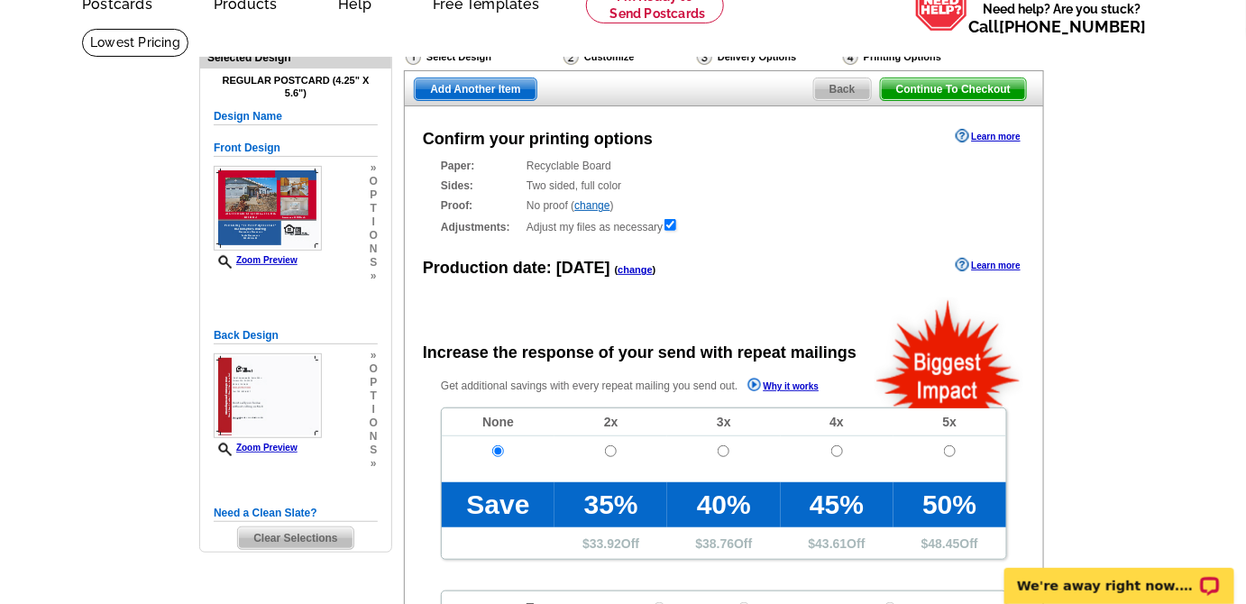
scroll to position [296, 0]
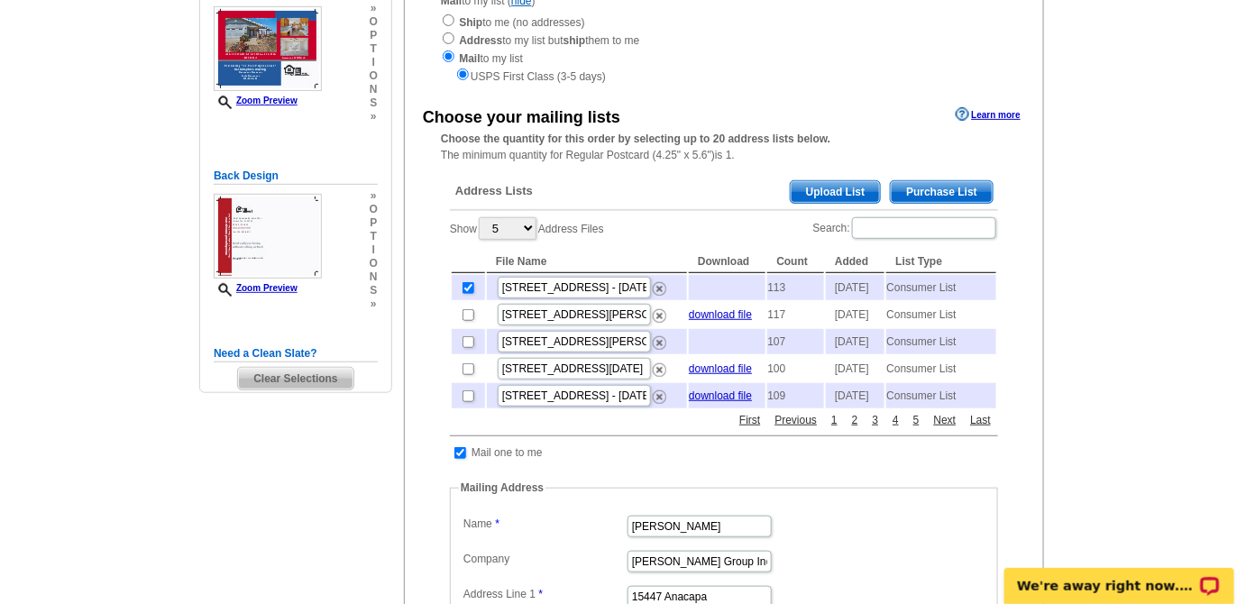
scroll to position [251, 0]
click at [940, 194] on span "Purchase List" at bounding box center [941, 193] width 102 height 22
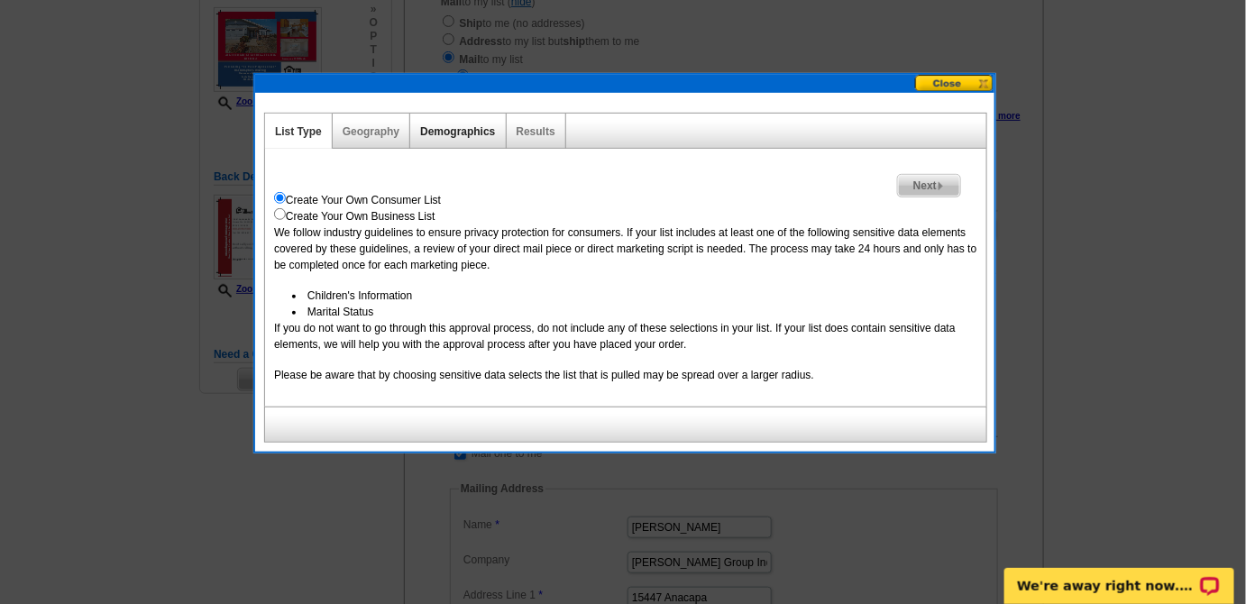
click at [434, 130] on link "Demographics" at bounding box center [457, 131] width 75 height 13
select select
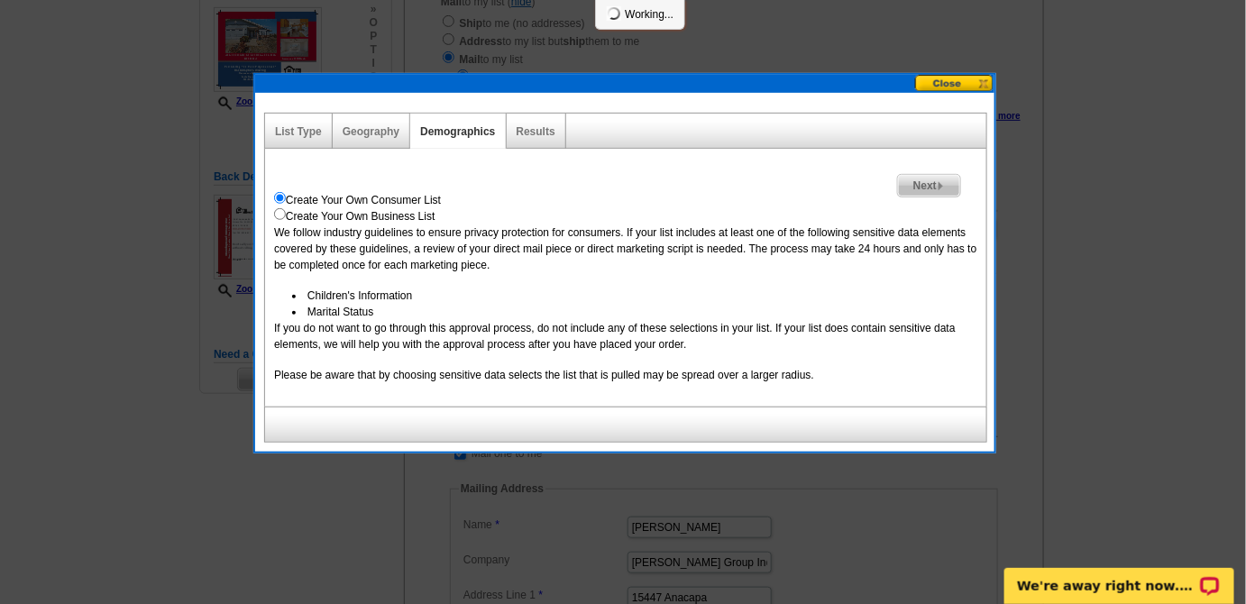
select select
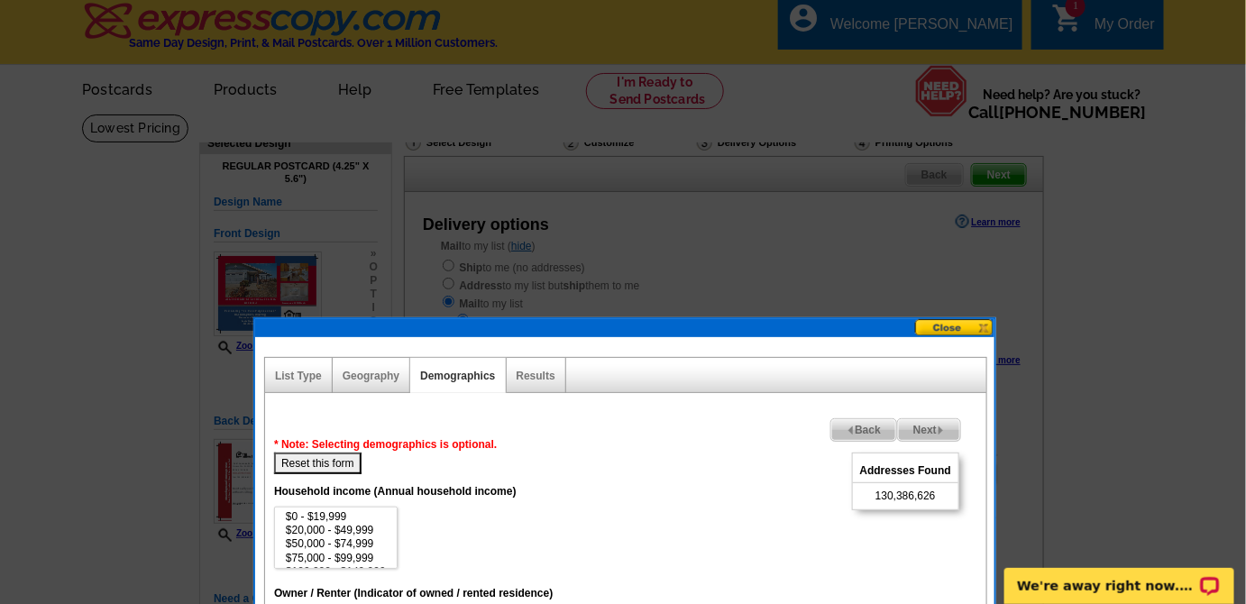
scroll to position [5, 0]
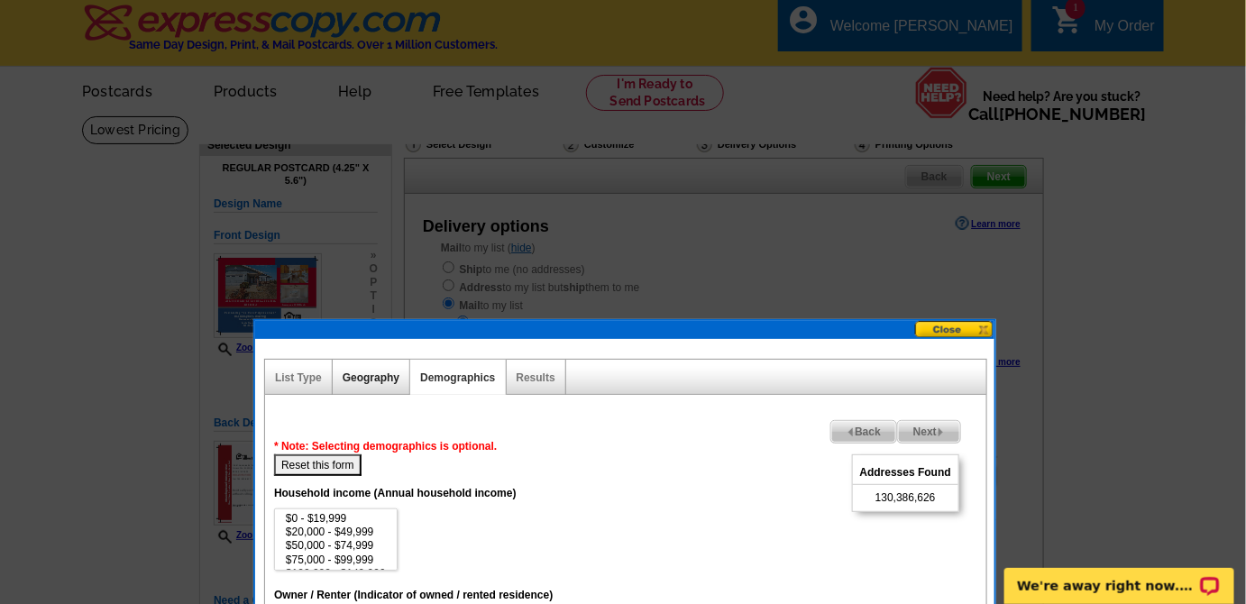
click at [379, 372] on link "Geography" at bounding box center [370, 377] width 57 height 13
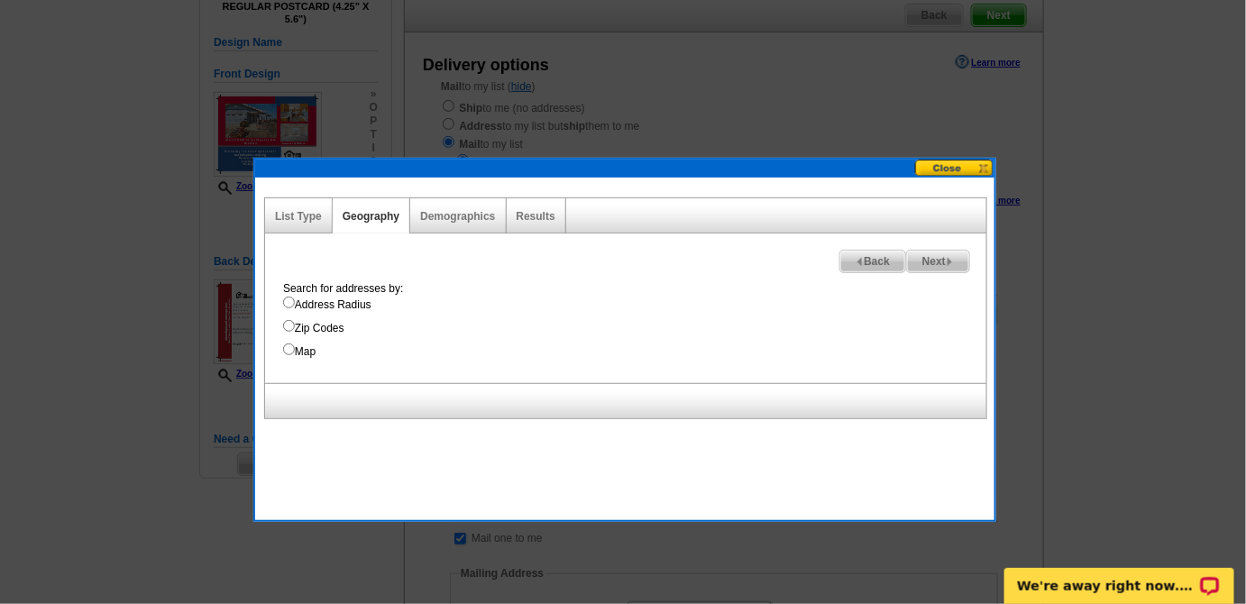
scroll to position [168, 0]
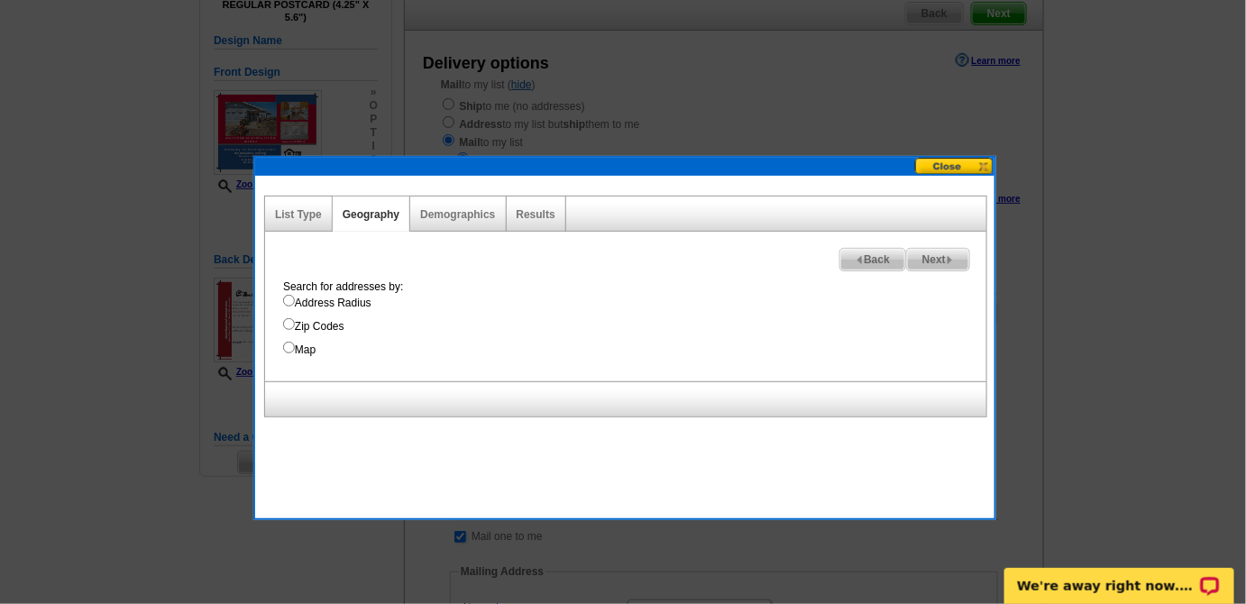
drag, startPoint x: 288, startPoint y: 344, endPoint x: 300, endPoint y: 346, distance: 12.7
click at [288, 345] on input "Map" at bounding box center [289, 348] width 12 height 12
radio input "true"
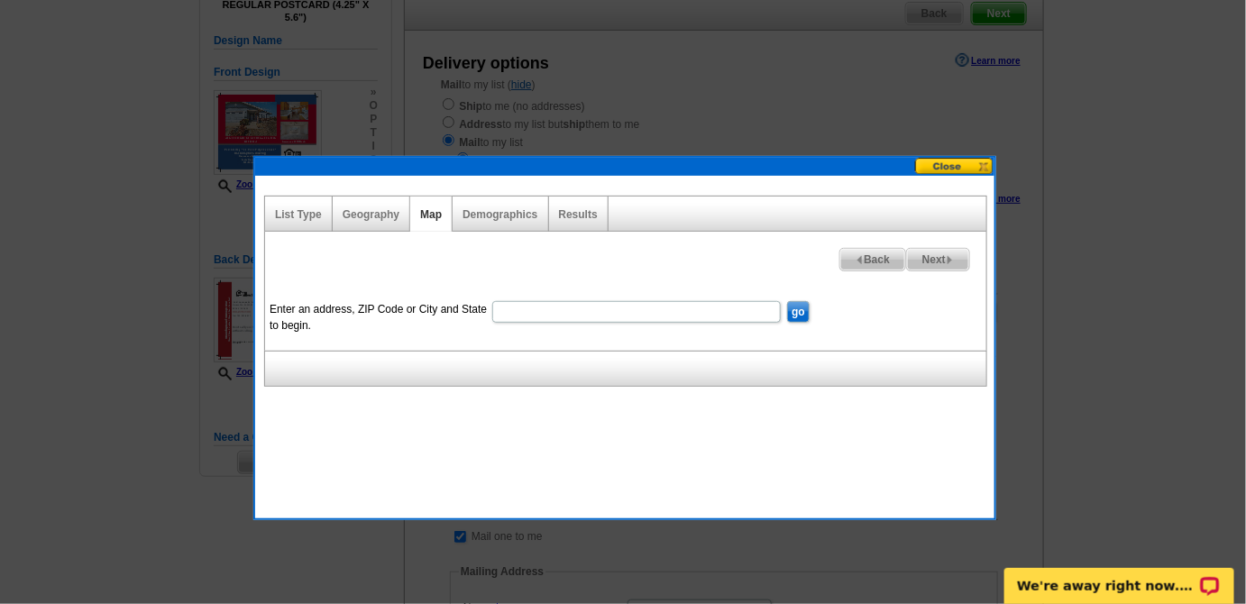
click at [524, 304] on input "Enter an address, ZIP Code or City and State to begin." at bounding box center [636, 312] width 288 height 22
type input "16924 Crestview Dr. Victorville ca"
click at [793, 306] on input "go" at bounding box center [798, 312] width 23 height 22
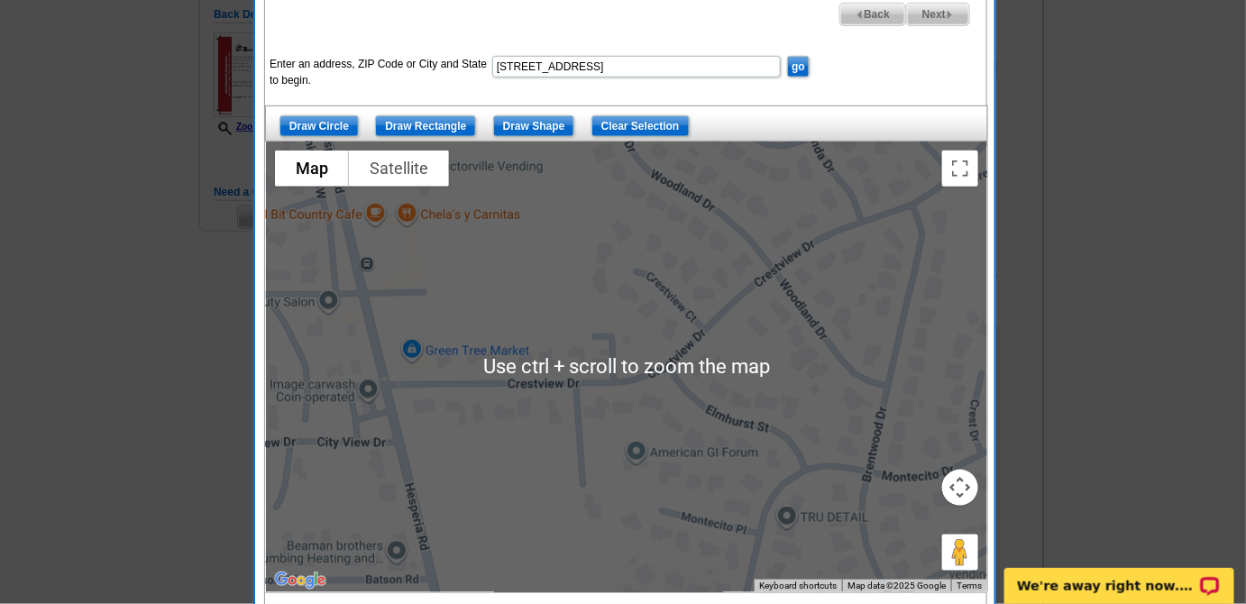
scroll to position [413, 0]
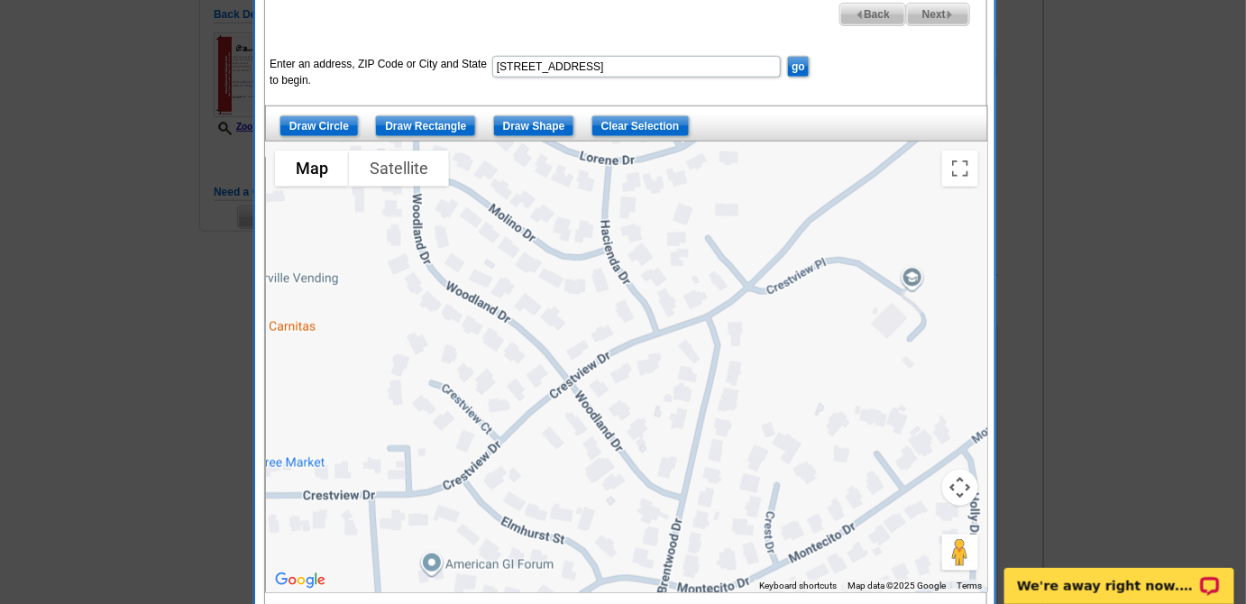
drag, startPoint x: 605, startPoint y: 292, endPoint x: 399, endPoint y: 404, distance: 233.9
click at [397, 406] on div at bounding box center [626, 366] width 721 height 451
click at [533, 123] on input "Draw Shape" at bounding box center [534, 126] width 82 height 22
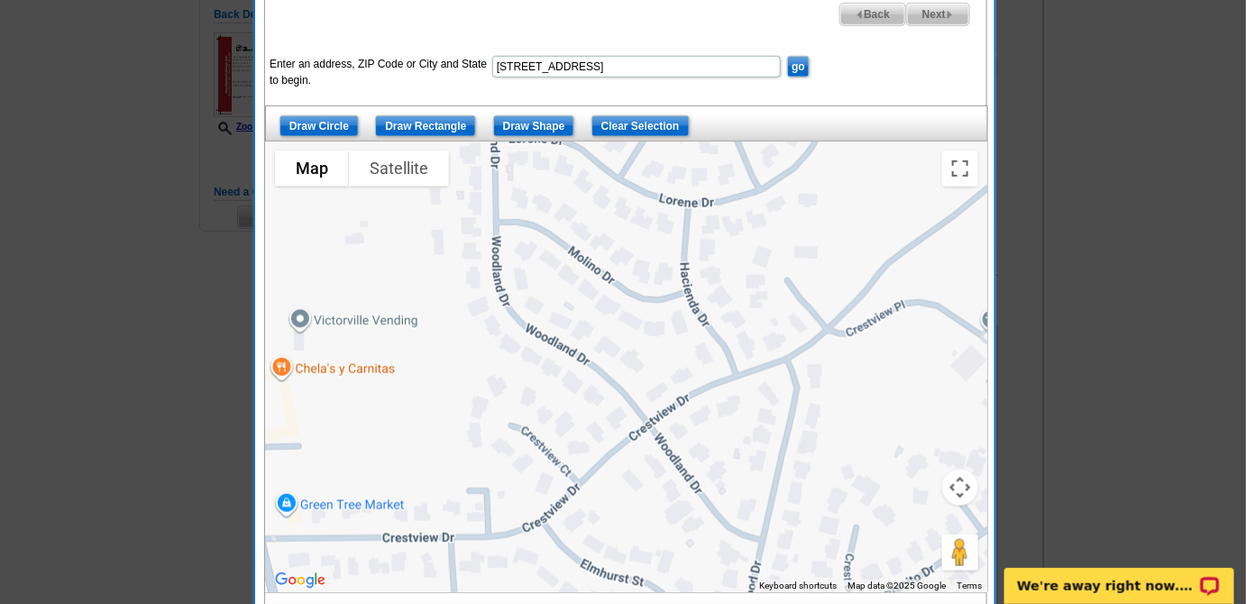
drag, startPoint x: 398, startPoint y: 191, endPoint x: 479, endPoint y: 228, distance: 88.3
click at [481, 233] on div at bounding box center [626, 366] width 721 height 451
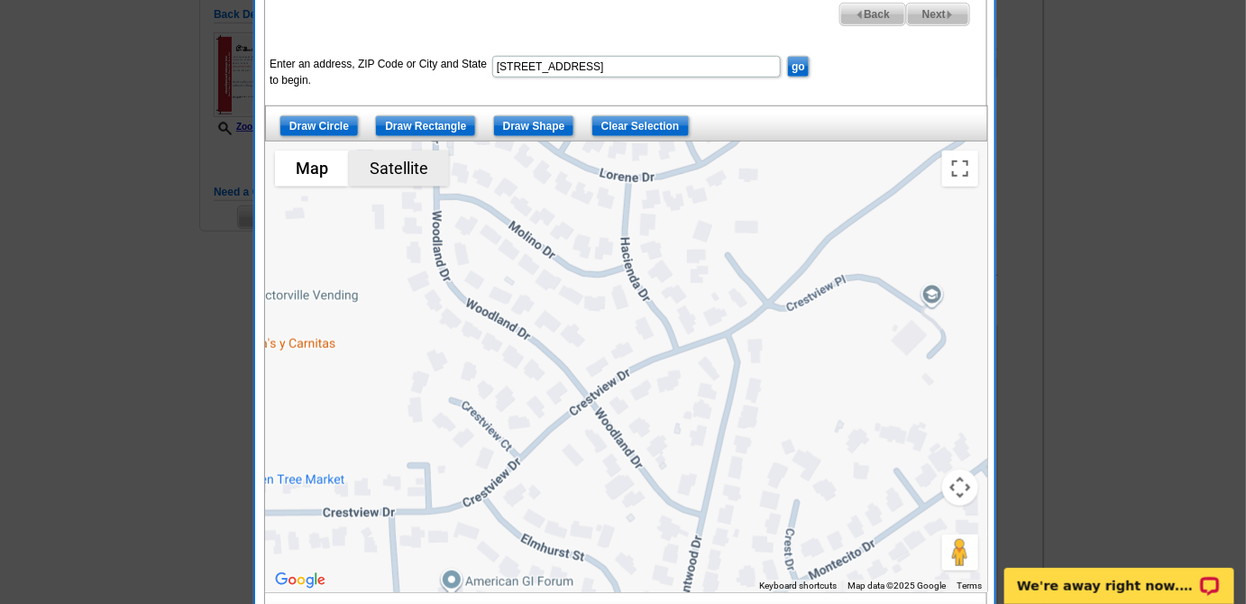
drag, startPoint x: 483, startPoint y: 193, endPoint x: 411, endPoint y: 157, distance: 80.6
click at [413, 159] on div "Use ctrl + scroll to zoom the map Map Terrain Satellite Labels Keyboard shortcu…" at bounding box center [626, 366] width 721 height 451
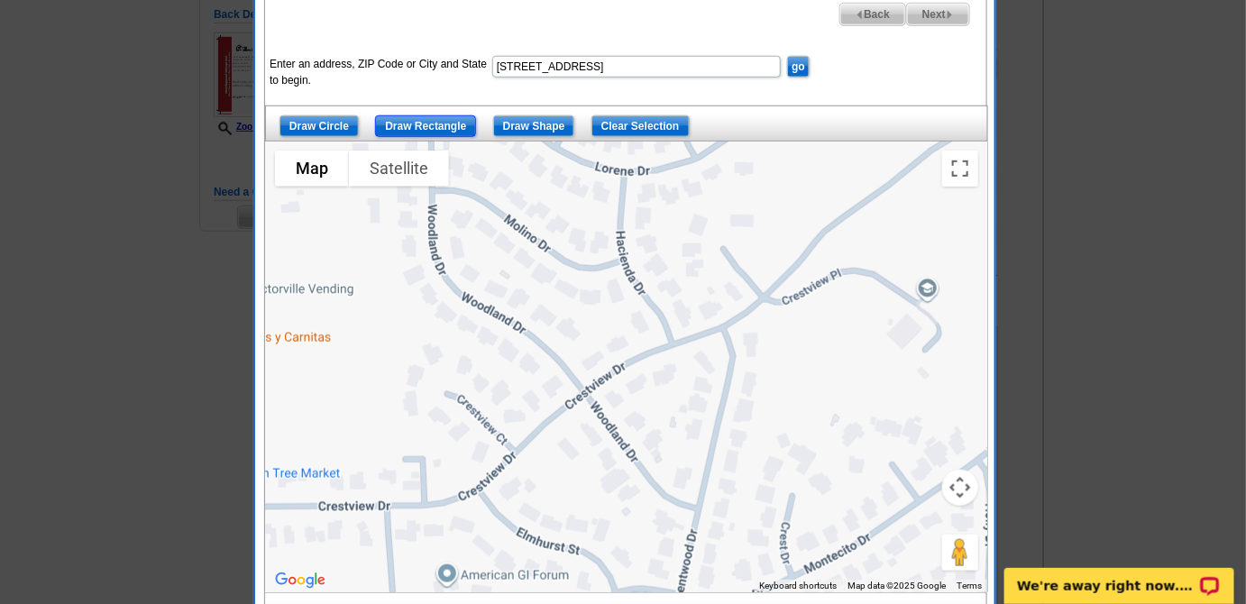
drag, startPoint x: 408, startPoint y: 118, endPoint x: 419, endPoint y: 134, distance: 19.5
click at [411, 120] on input "Draw Rectangle" at bounding box center [425, 126] width 101 height 22
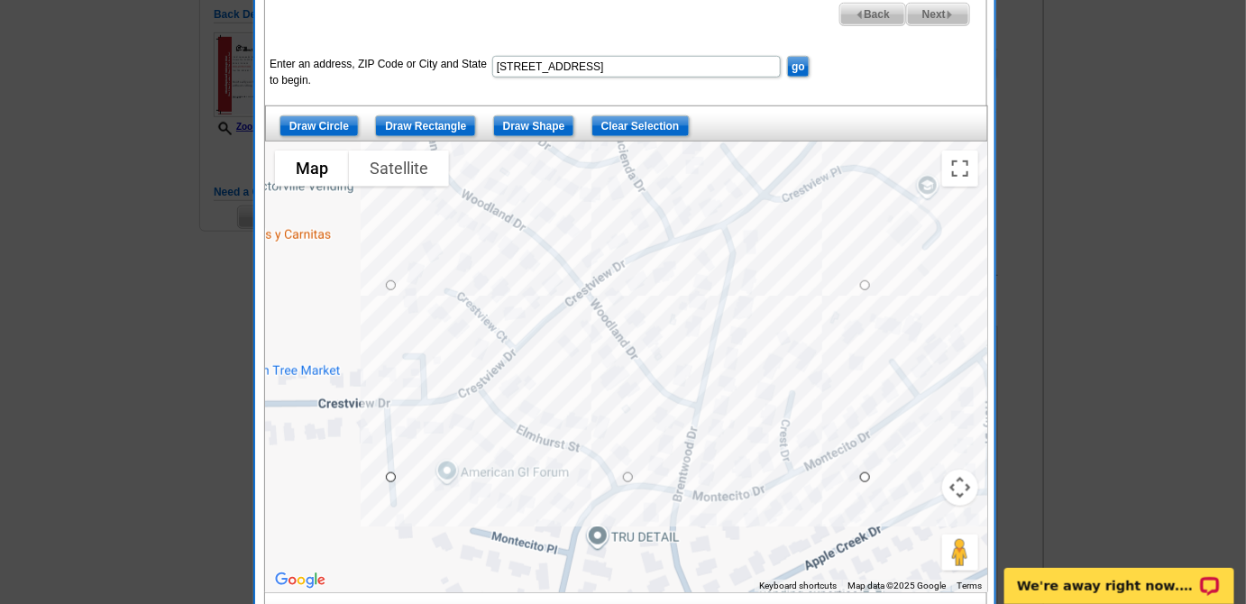
drag, startPoint x: 388, startPoint y: 193, endPoint x: 863, endPoint y: 475, distance: 553.2
drag, startPoint x: 866, startPoint y: 475, endPoint x: 899, endPoint y: 476, distance: 32.5
drag, startPoint x: 896, startPoint y: 476, endPoint x: 929, endPoint y: 460, distance: 37.1
drag, startPoint x: 927, startPoint y: 455, endPoint x: 915, endPoint y: 495, distance: 41.6
drag, startPoint x: 915, startPoint y: 495, endPoint x: 912, endPoint y: 478, distance: 17.3
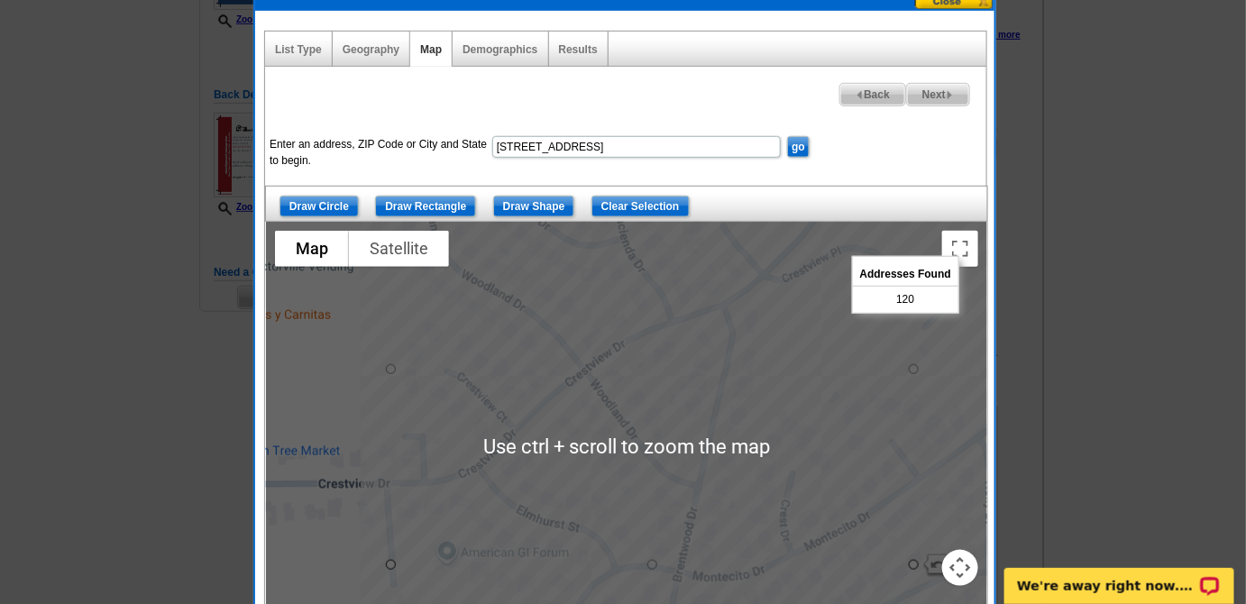
scroll to position [332, 0]
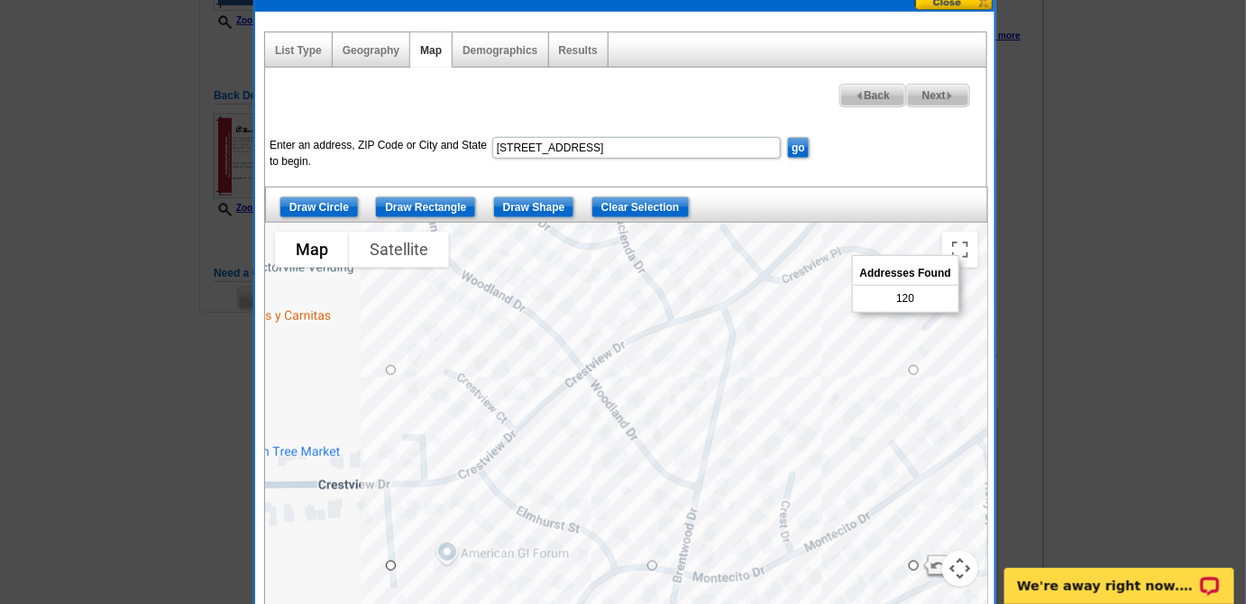
click at [927, 89] on span "Next" at bounding box center [938, 96] width 62 height 22
select select
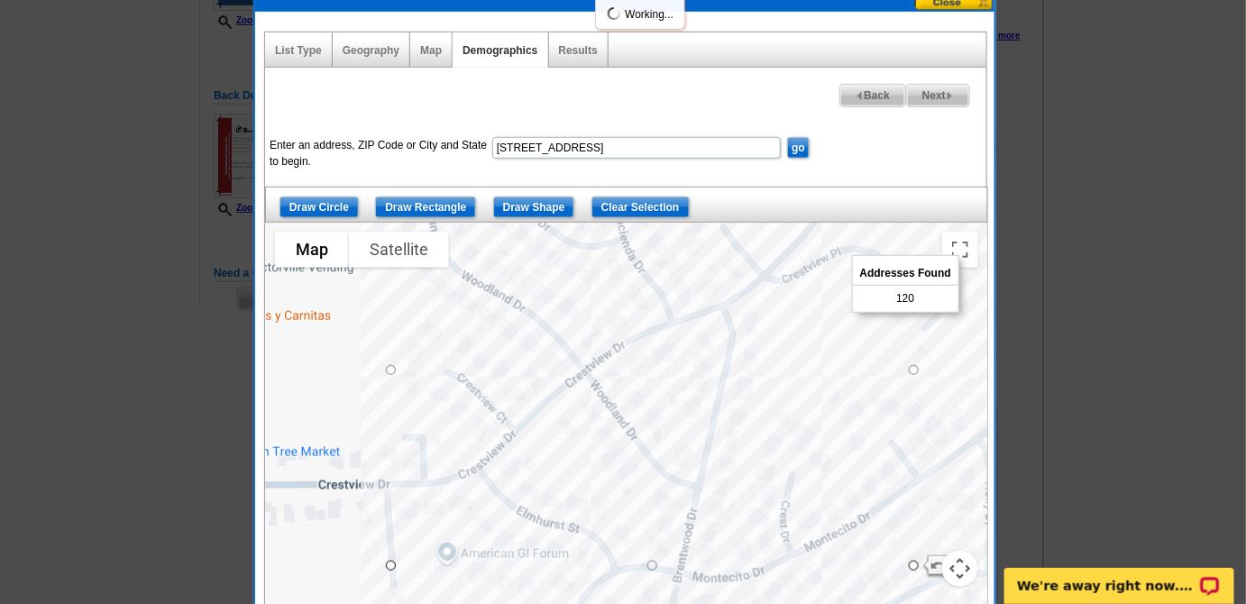
select select
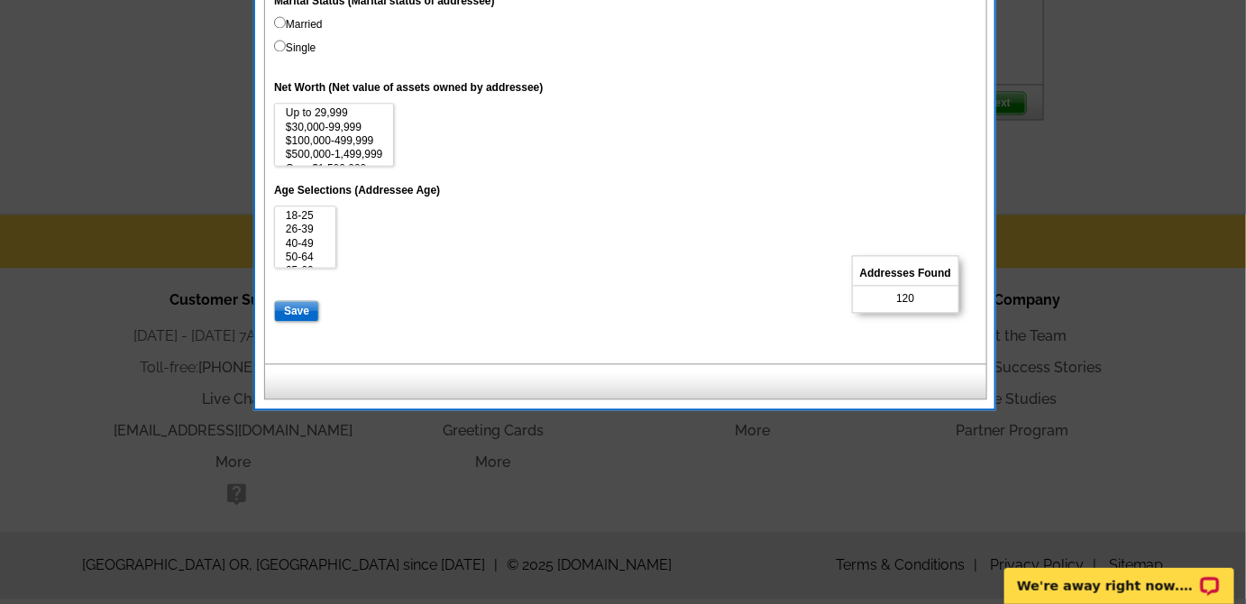
scroll to position [1150, 0]
click at [292, 301] on input "Save" at bounding box center [296, 310] width 45 height 22
select select
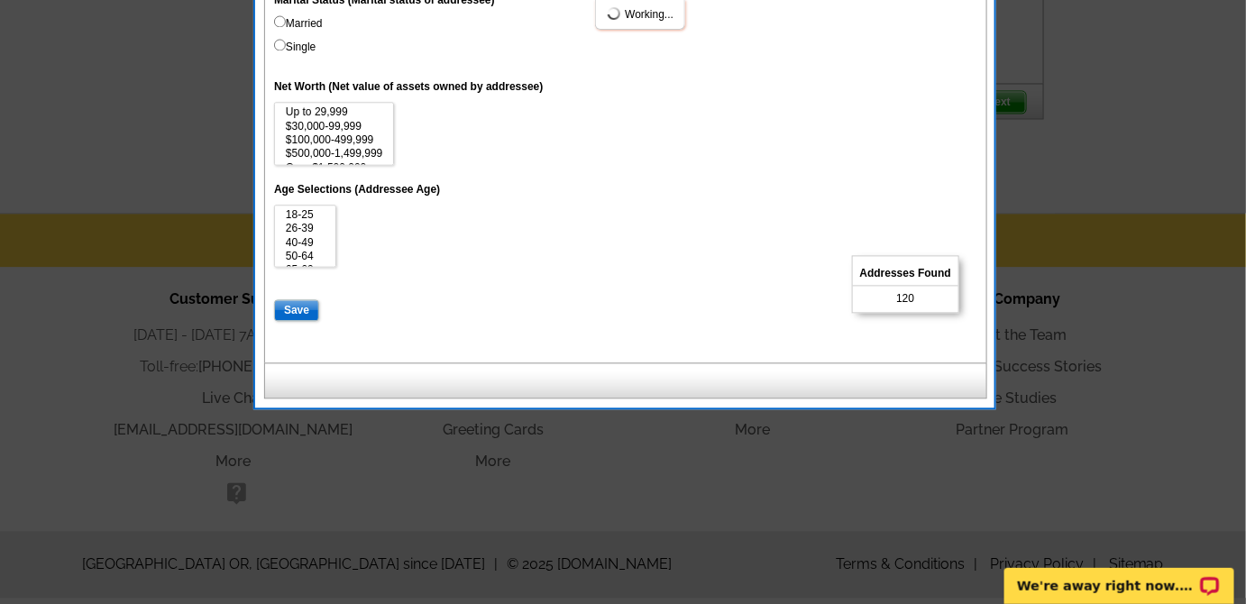
select select
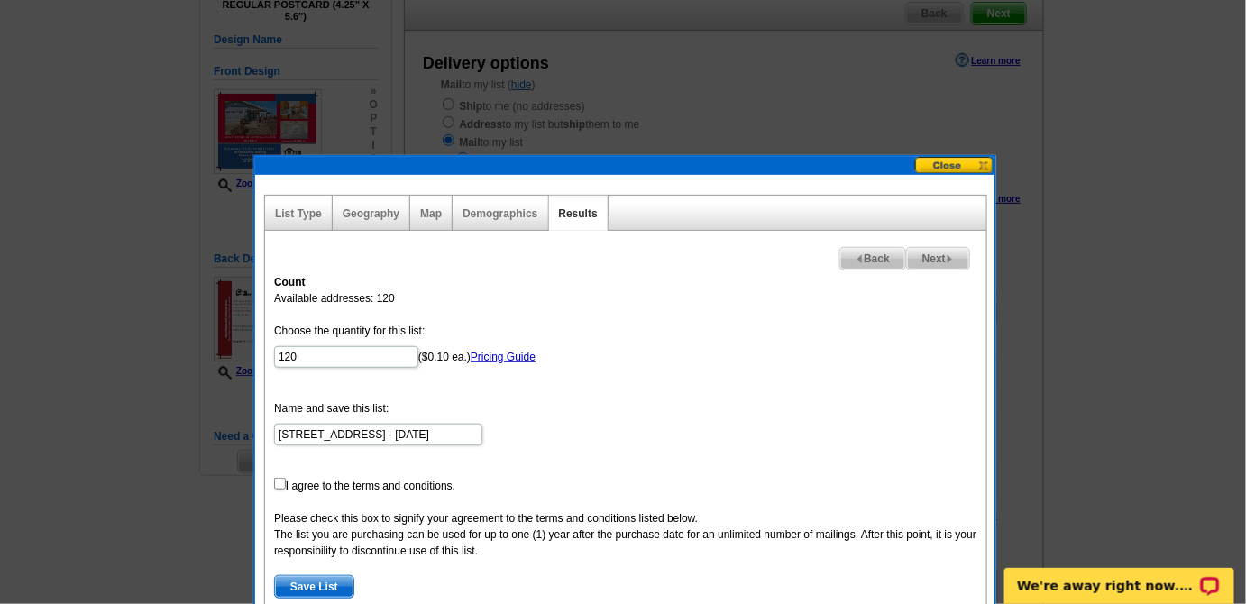
scroll to position [168, 0]
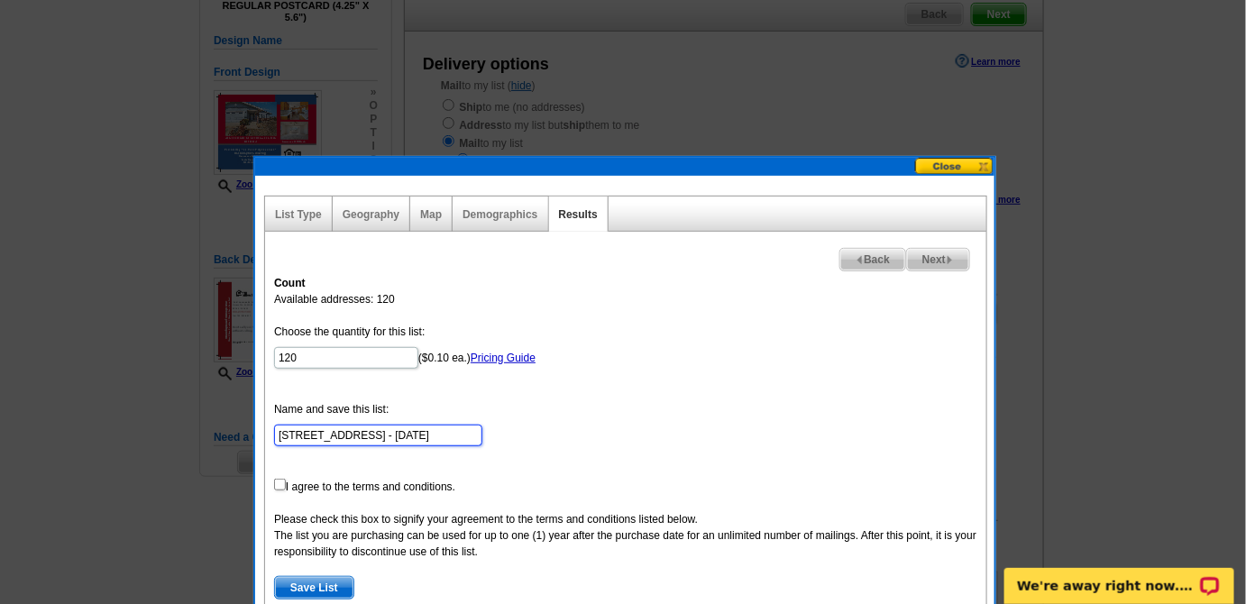
click at [278, 431] on input "[STREET_ADDRESS] - [DATE]" at bounding box center [378, 435] width 208 height 22
click at [278, 479] on input "checkbox" at bounding box center [280, 485] width 12 height 12
checkbox input "true"
click at [305, 580] on span "Save List" at bounding box center [314, 588] width 78 height 22
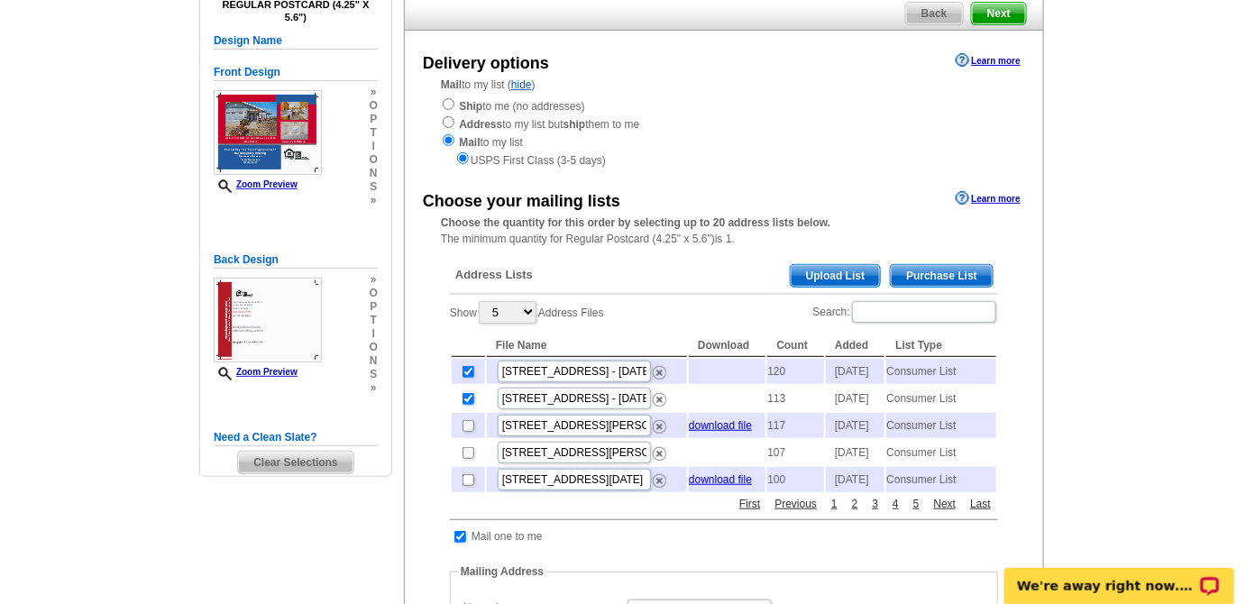
click at [471, 405] on input "checkbox" at bounding box center [468, 399] width 12 height 12
checkbox input "false"
click at [961, 270] on span "Purchase List" at bounding box center [941, 276] width 102 height 22
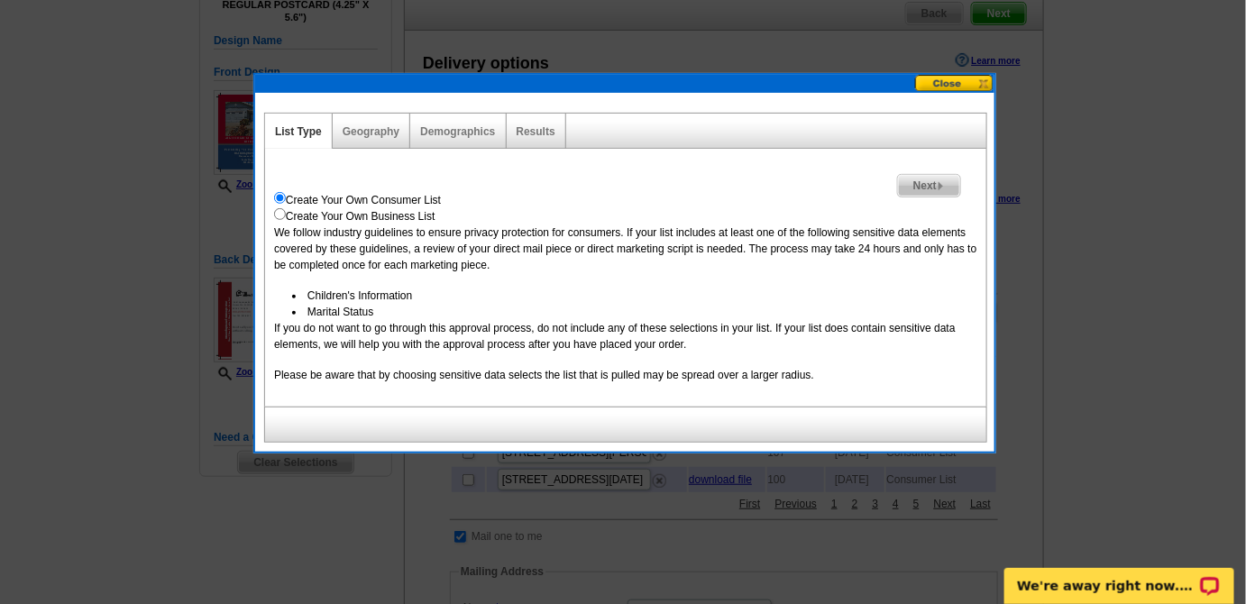
drag, startPoint x: 952, startPoint y: 84, endPoint x: 938, endPoint y: 117, distance: 36.0
click at [952, 85] on button at bounding box center [954, 83] width 79 height 17
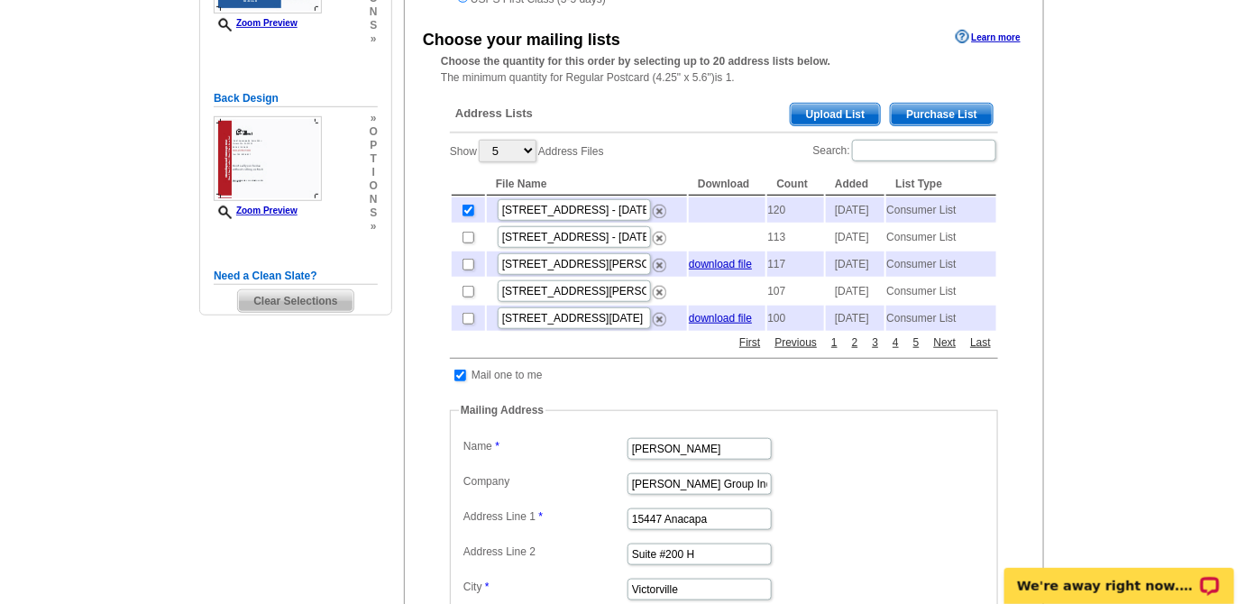
scroll to position [331, 0]
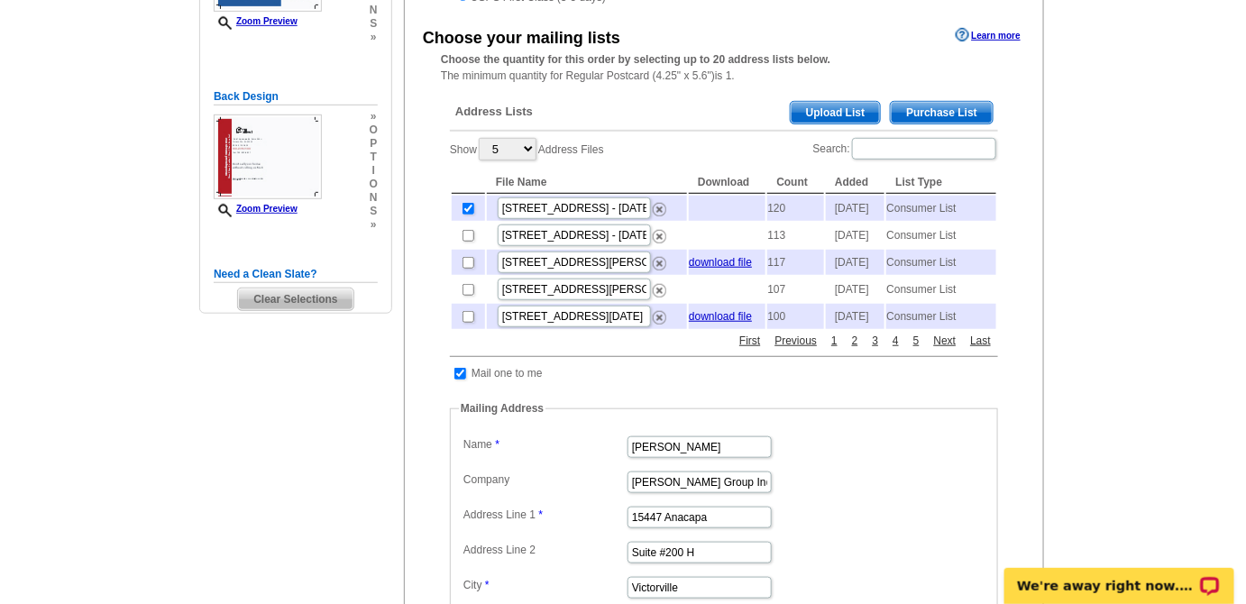
click at [829, 101] on div "Address Lists Purchase List Upload List" at bounding box center [724, 113] width 548 height 35
click at [829, 106] on span "Upload List" at bounding box center [834, 113] width 89 height 22
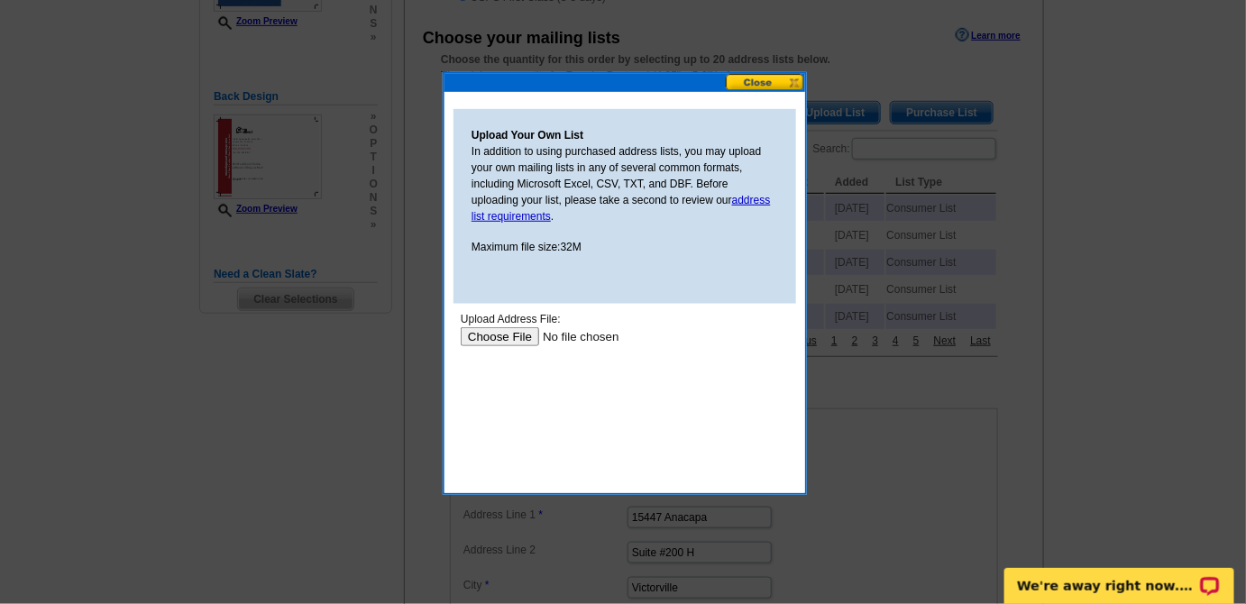
scroll to position [0, 0]
click at [753, 83] on button at bounding box center [765, 82] width 79 height 17
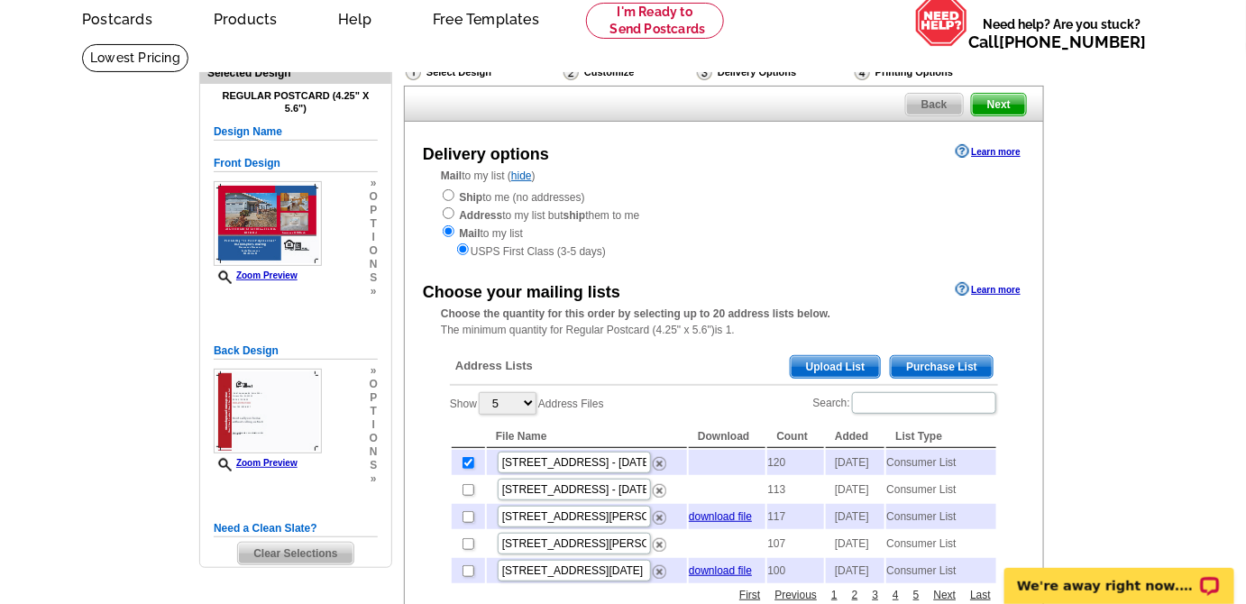
scroll to position [78, 0]
click at [1004, 105] on span "Next" at bounding box center [999, 104] width 54 height 22
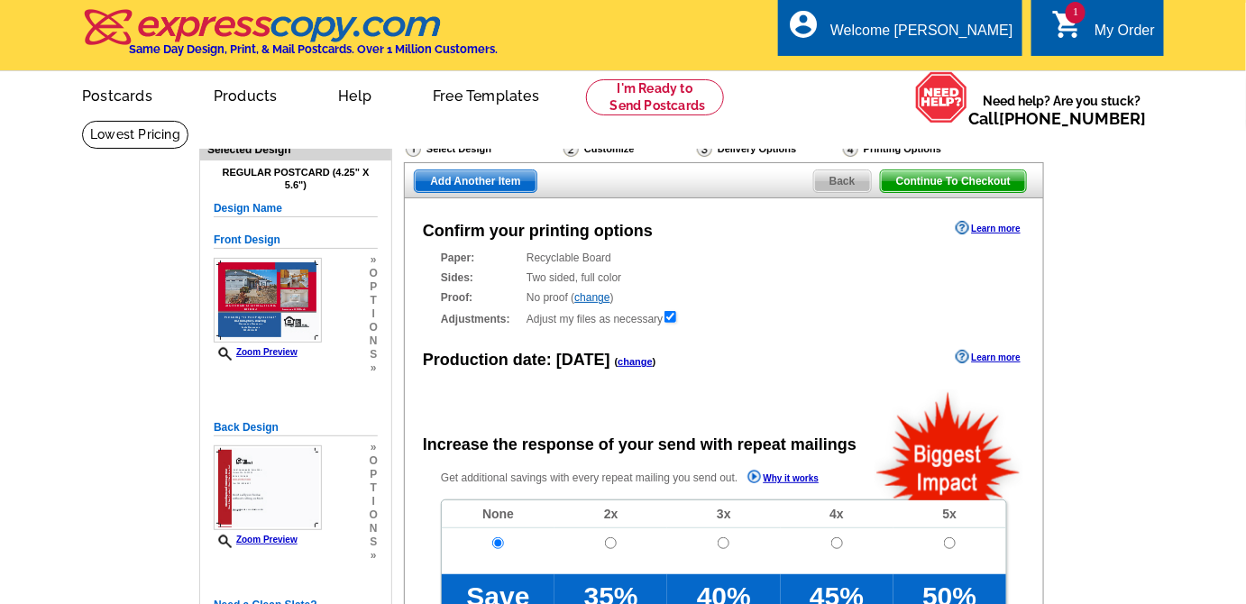
radio input "false"
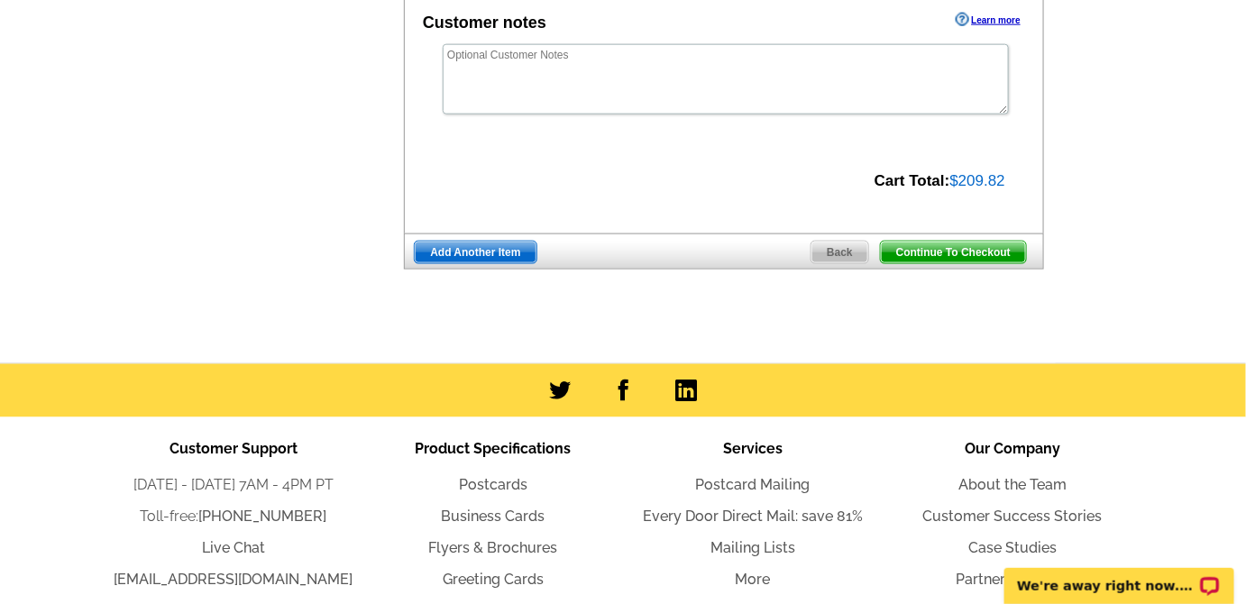
scroll to position [737, 0]
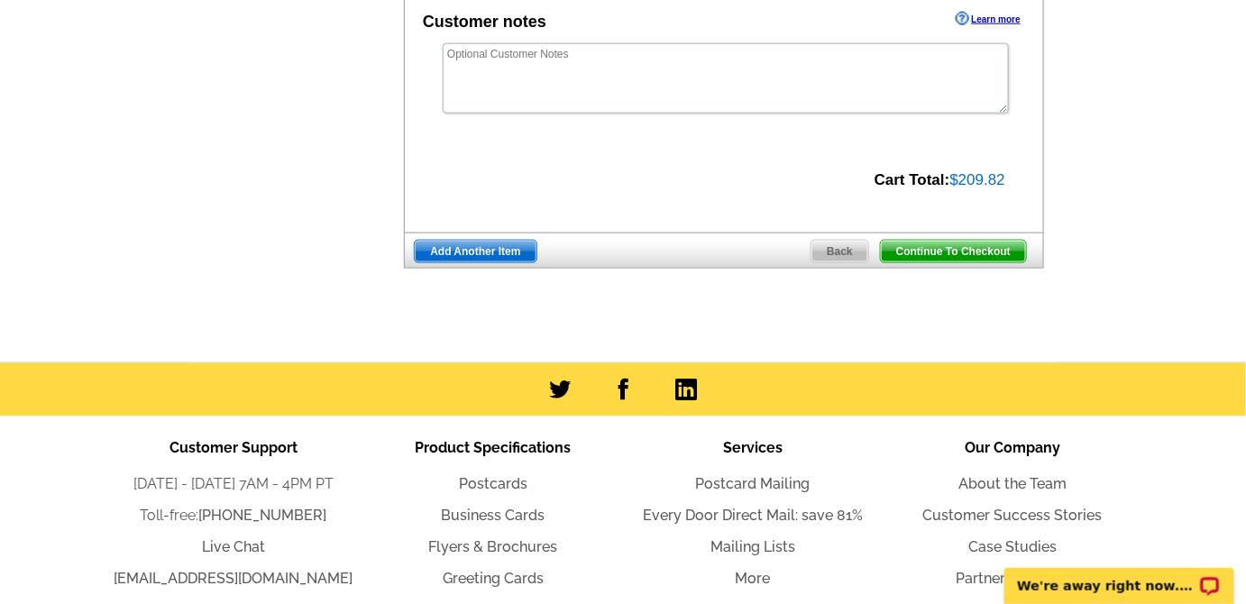
click at [942, 243] on span "Continue To Checkout" at bounding box center [953, 252] width 145 height 22
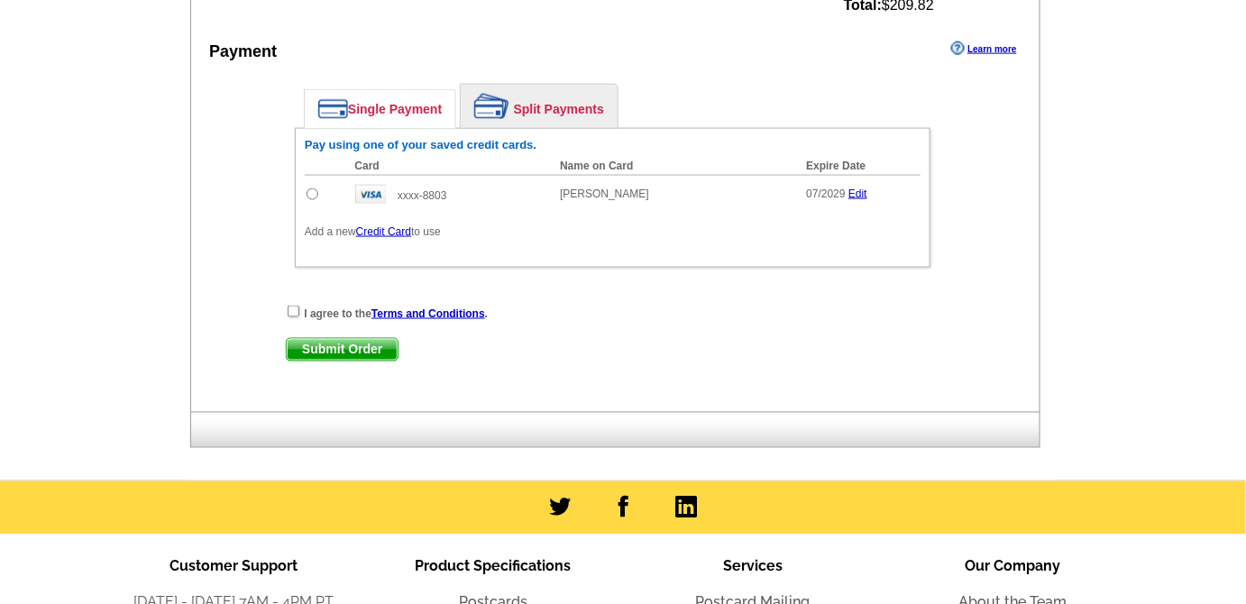
scroll to position [818, 0]
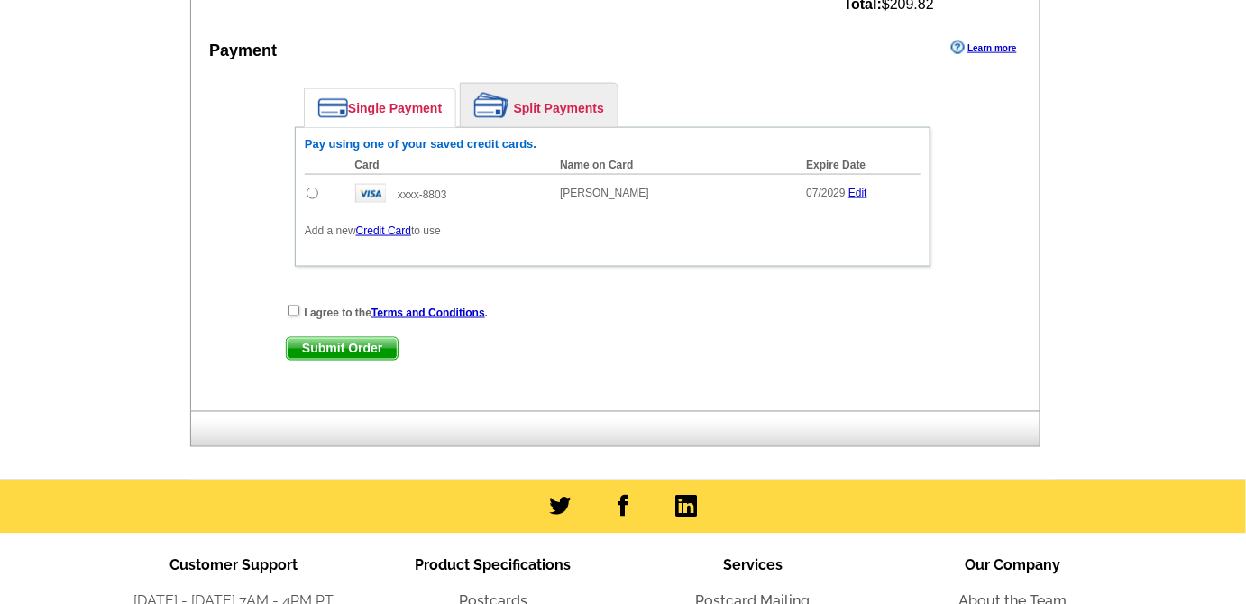
click at [310, 187] on input "radio" at bounding box center [312, 193] width 12 height 12
radio input "true"
click at [300, 303] on div "I agree to the Terms and Conditions ." at bounding box center [612, 312] width 653 height 18
click at [288, 305] on input "checkbox" at bounding box center [294, 311] width 12 height 12
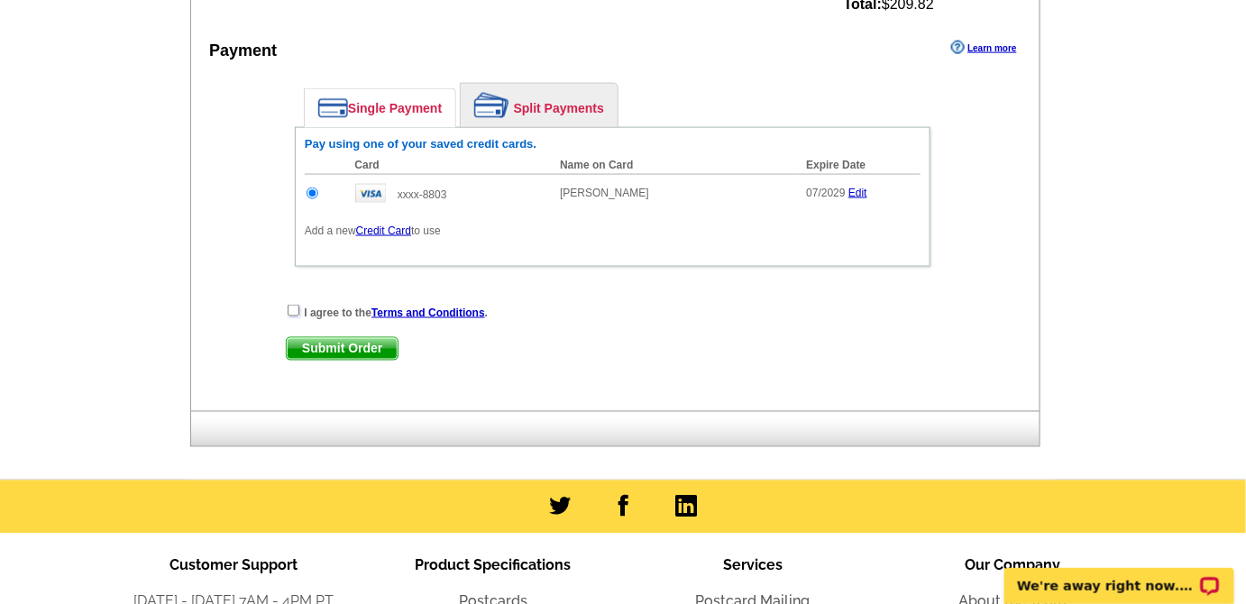
checkbox input "true"
click at [321, 338] on span "Submit Order" at bounding box center [342, 349] width 111 height 22
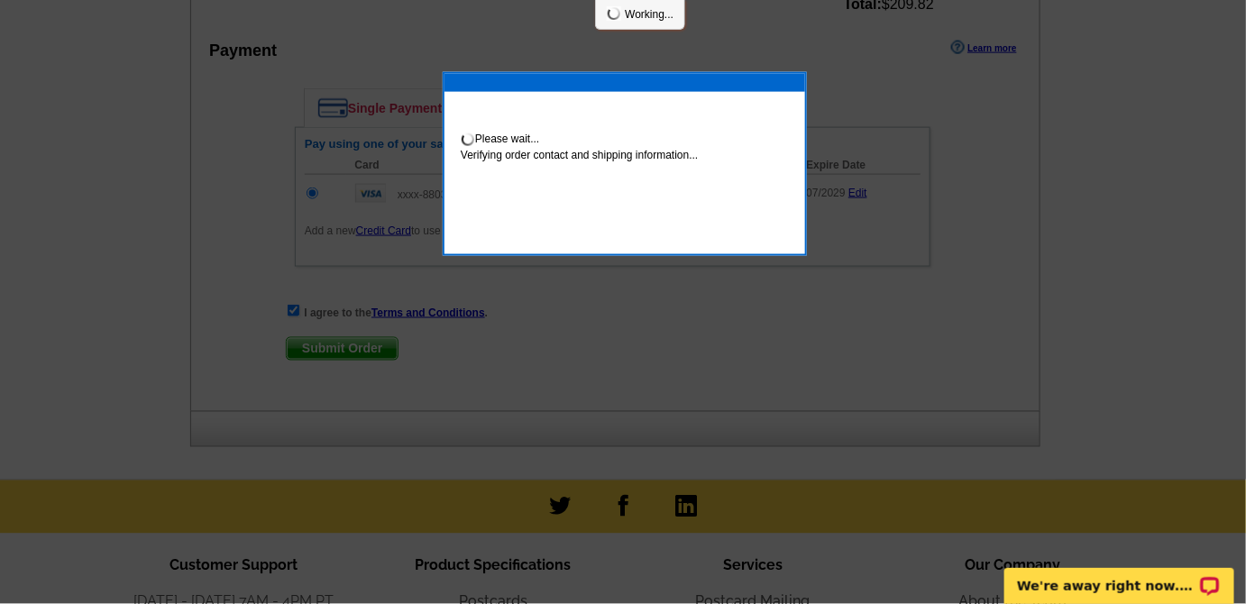
scroll to position [908, 0]
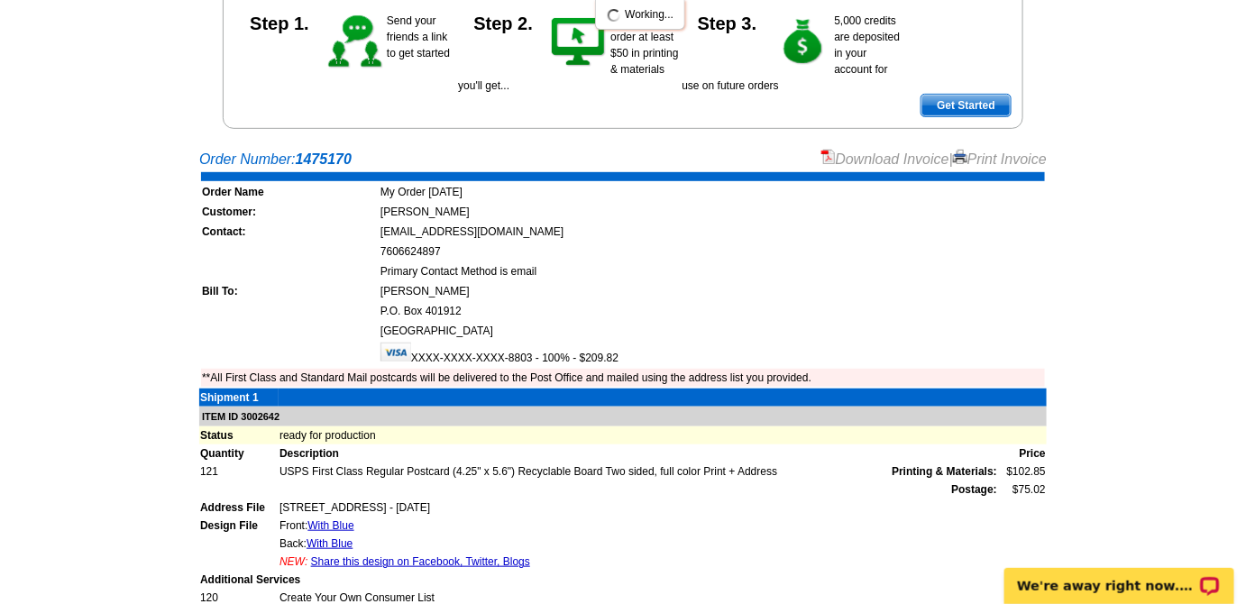
scroll to position [245, 0]
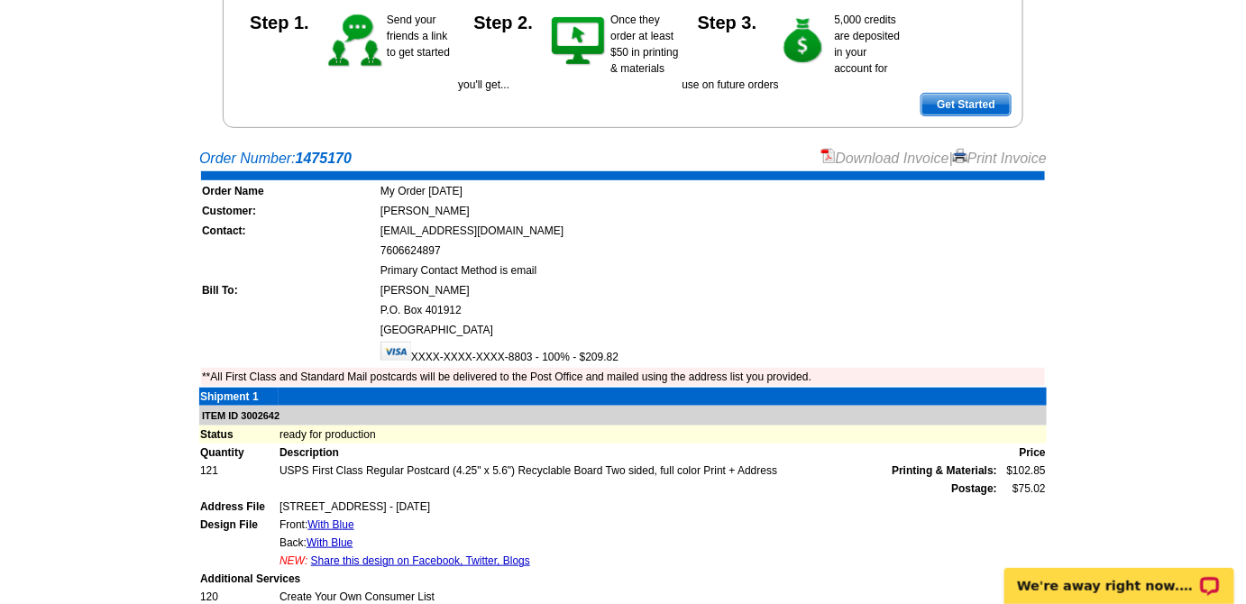
click at [984, 164] on link "Print Invoice" at bounding box center [1000, 158] width 94 height 15
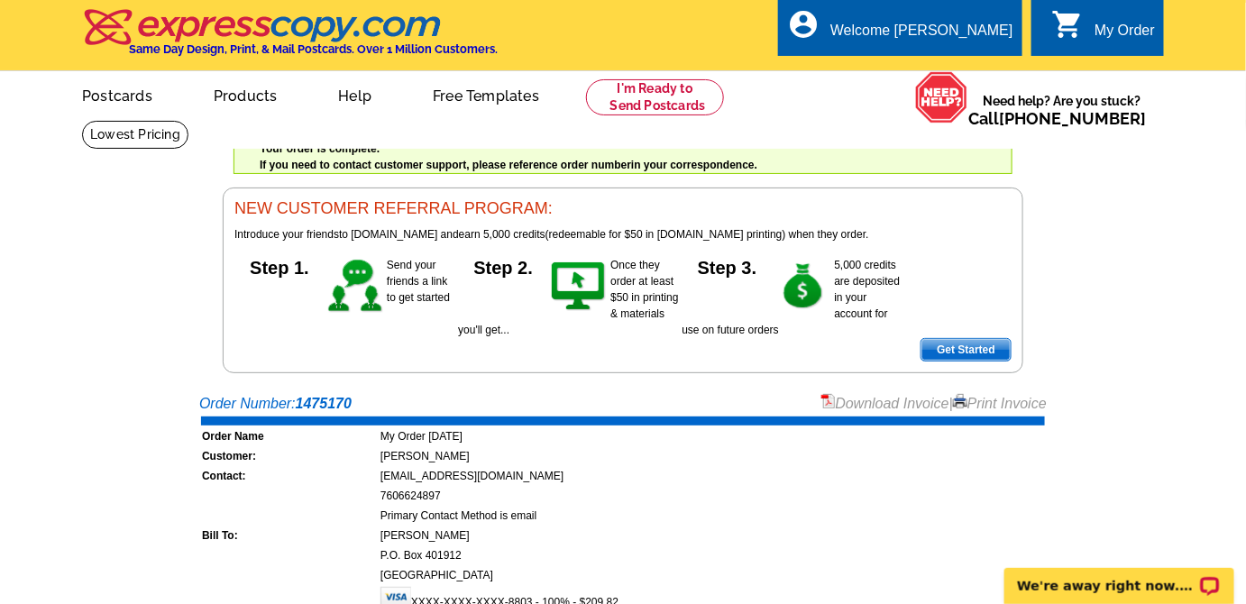
drag, startPoint x: 997, startPoint y: 406, endPoint x: 205, endPoint y: 2, distance: 889.2
click at [997, 406] on link "Print Invoice" at bounding box center [1000, 403] width 94 height 15
click at [874, 406] on link "Download Invoice" at bounding box center [885, 403] width 128 height 15
